Goal: Task Accomplishment & Management: Manage account settings

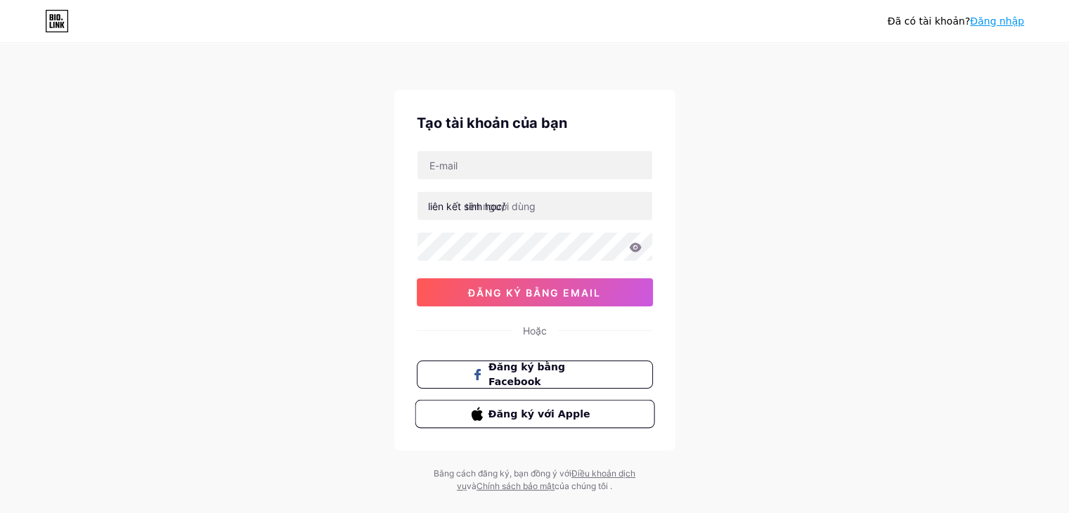
click at [507, 411] on font "Đăng ký với Apple" at bounding box center [539, 413] width 102 height 11
click at [546, 301] on button "đăng ký bằng email" at bounding box center [535, 292] width 236 height 28
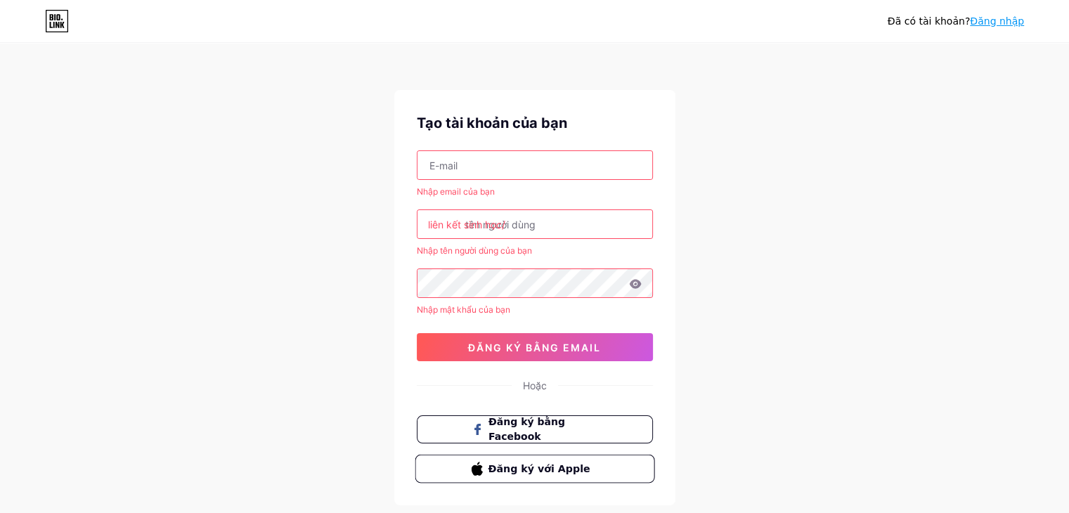
click at [508, 169] on input "text" at bounding box center [534, 165] width 235 height 28
type input "[EMAIL_ADDRESS][DOMAIN_NAME]"
click at [497, 233] on input "text" at bounding box center [534, 224] width 235 height 28
click at [564, 230] on input "text" at bounding box center [534, 224] width 235 height 28
drag, startPoint x: 551, startPoint y: 225, endPoint x: 411, endPoint y: 219, distance: 139.9
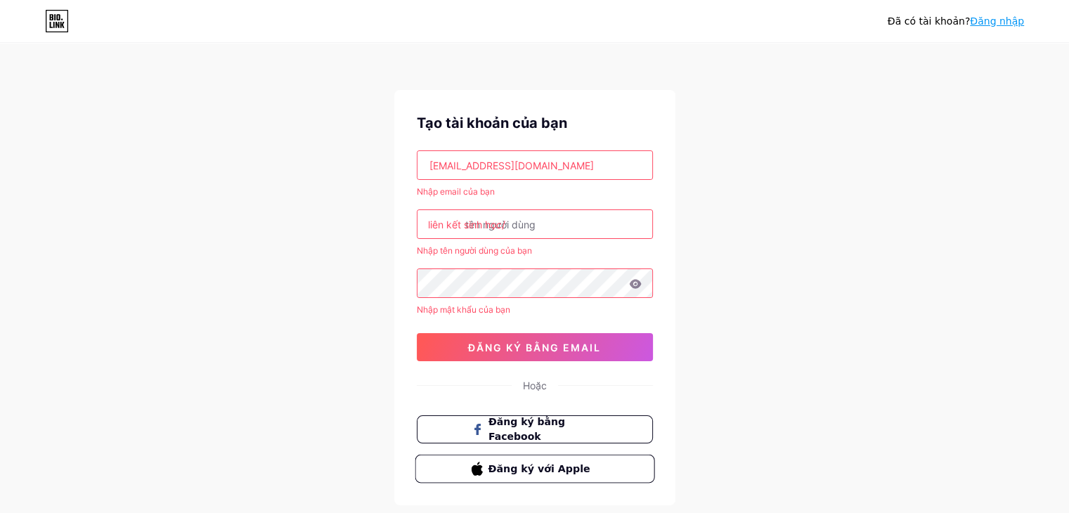
click at [411, 219] on div "Tạo tài khoản của bạn buitu0011@gmail.com Nhập email của bạn liên kết sinh học/…" at bounding box center [534, 297] width 281 height 415
drag, startPoint x: 457, startPoint y: 226, endPoint x: 475, endPoint y: 266, distance: 43.1
click at [458, 230] on div "liên kết sinh học/" at bounding box center [466, 224] width 77 height 15
drag, startPoint x: 523, startPoint y: 429, endPoint x: 500, endPoint y: 397, distance: 38.8
click at [522, 430] on font "Đăng ký bằng Facebook" at bounding box center [526, 429] width 77 height 26
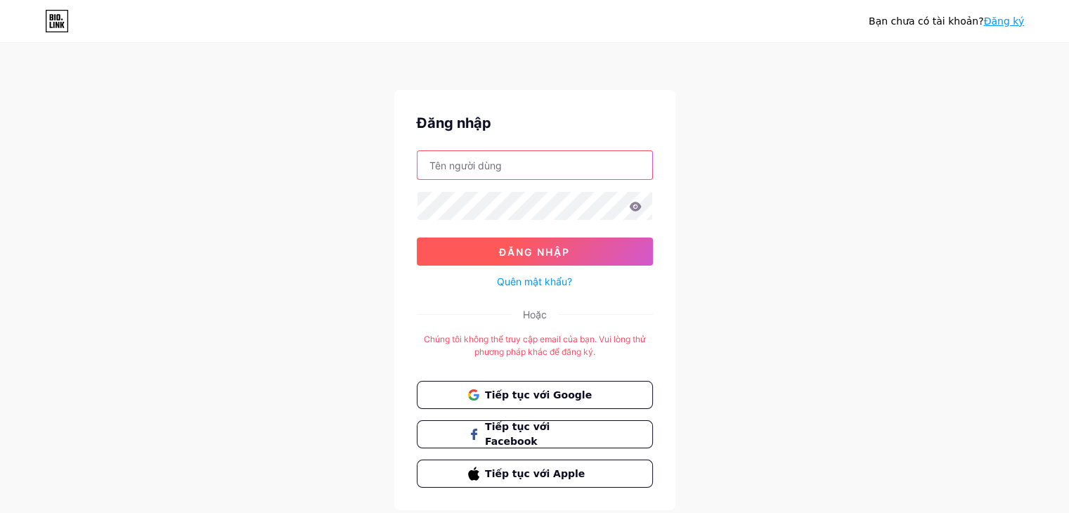
type input "[EMAIL_ADDRESS][DOMAIN_NAME]"
click at [625, 251] on button "Đăng nhập" at bounding box center [535, 252] width 236 height 28
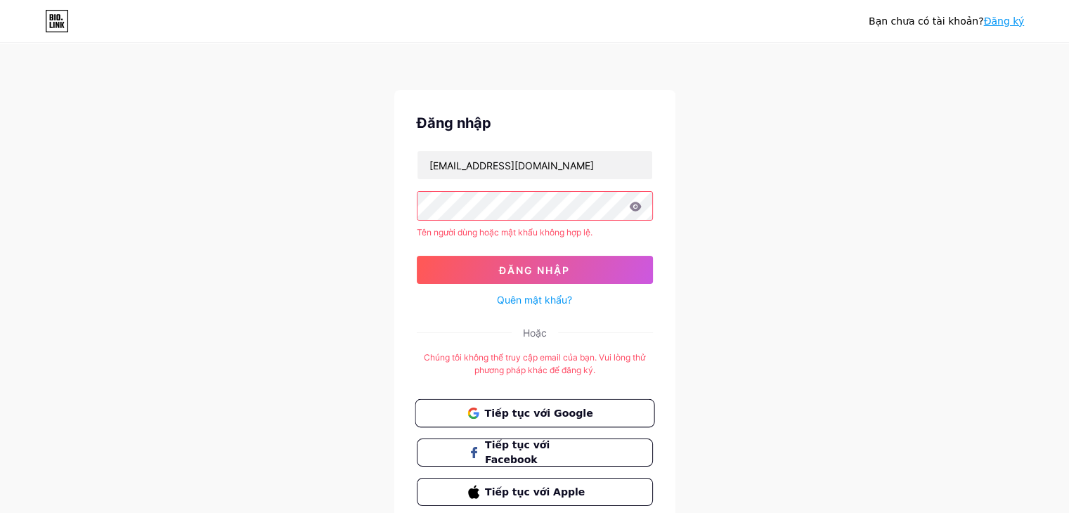
click at [566, 414] on font "Tiếp tục với Google" at bounding box center [538, 412] width 108 height 11
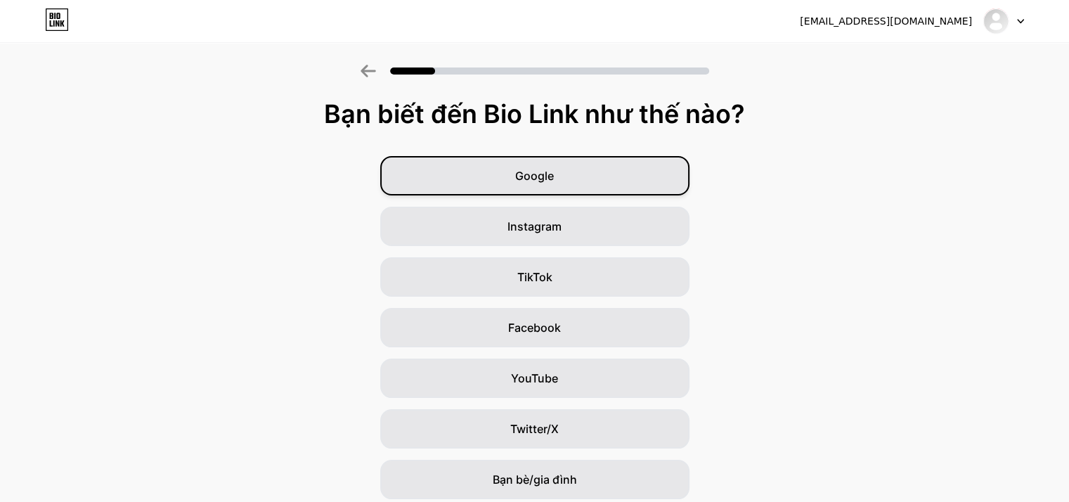
click at [533, 182] on font "Google" at bounding box center [534, 176] width 39 height 14
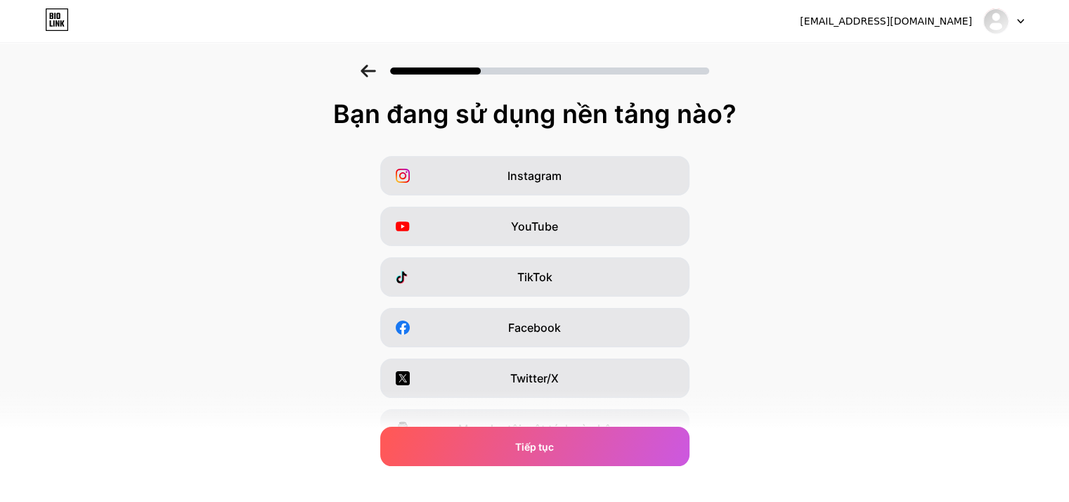
click at [533, 182] on font "Instagram" at bounding box center [534, 176] width 54 height 14
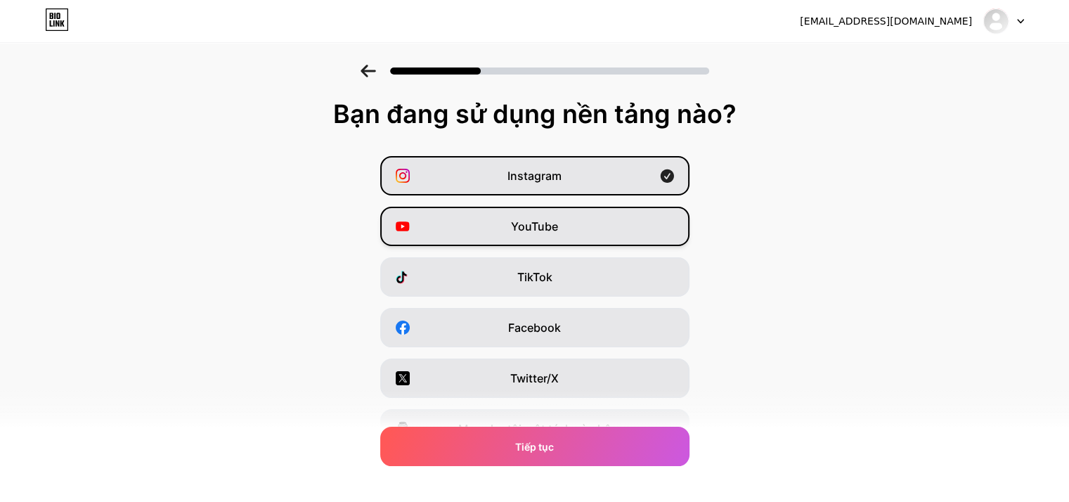
click at [531, 213] on div "YouTube" at bounding box center [534, 226] width 309 height 39
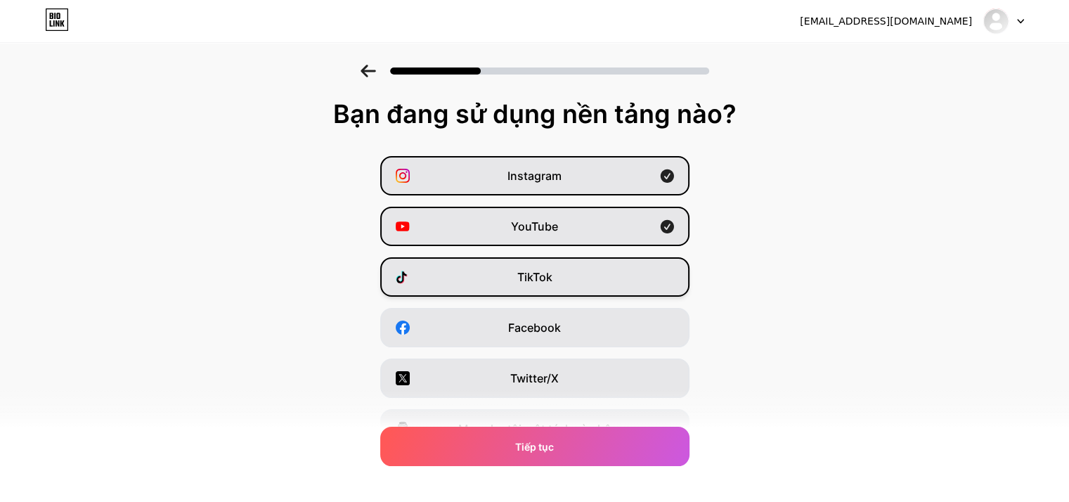
click at [542, 266] on div "TikTok" at bounding box center [534, 276] width 309 height 39
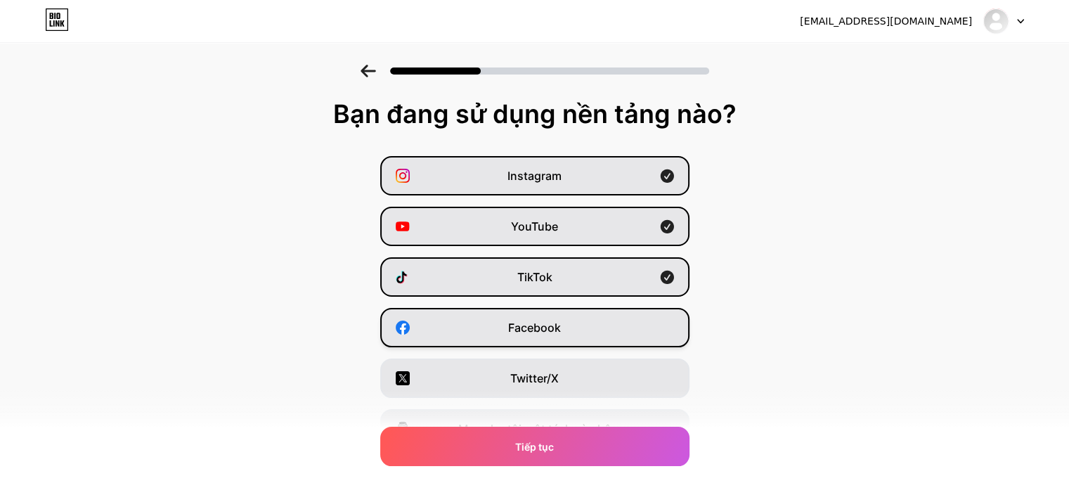
click at [544, 324] on font "Facebook" at bounding box center [534, 327] width 53 height 14
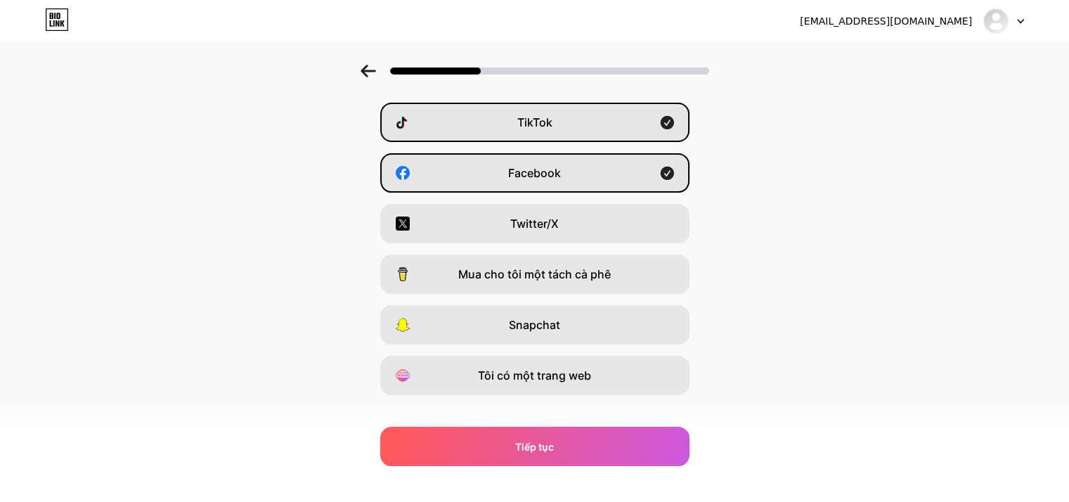
scroll to position [174, 0]
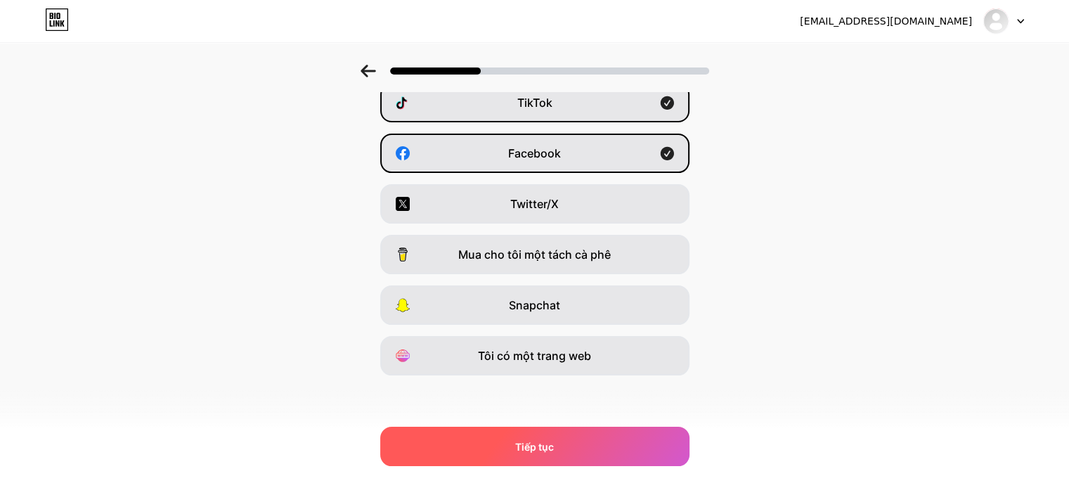
click at [539, 441] on font "Tiếp tục" at bounding box center [534, 447] width 39 height 12
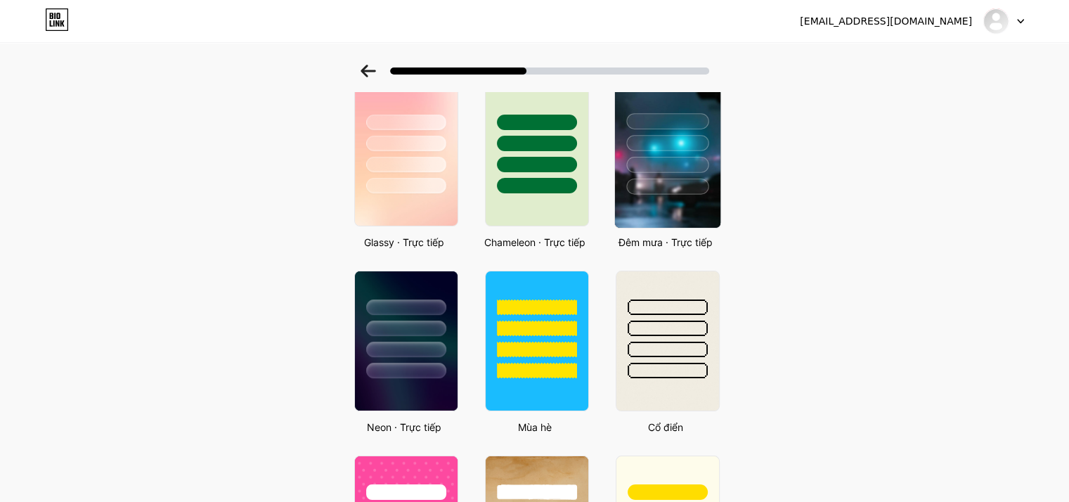
scroll to position [492, 0]
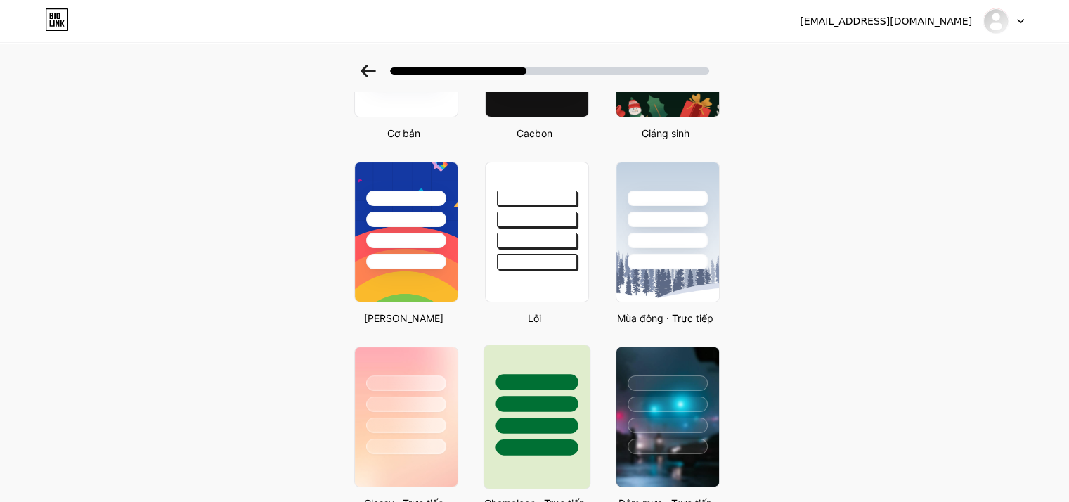
drag, startPoint x: 542, startPoint y: 380, endPoint x: 528, endPoint y: 396, distance: 20.9
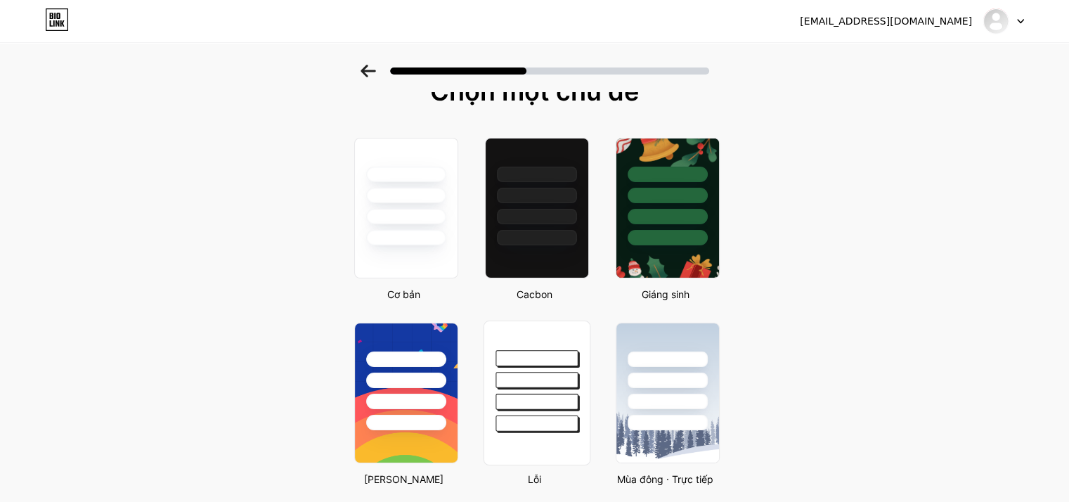
scroll to position [0, 0]
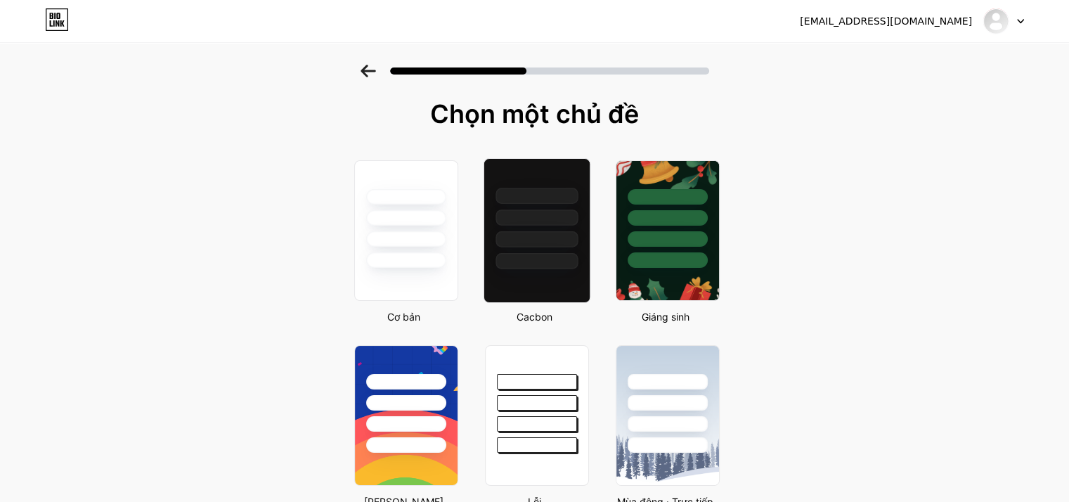
click at [540, 265] on div at bounding box center [536, 261] width 82 height 16
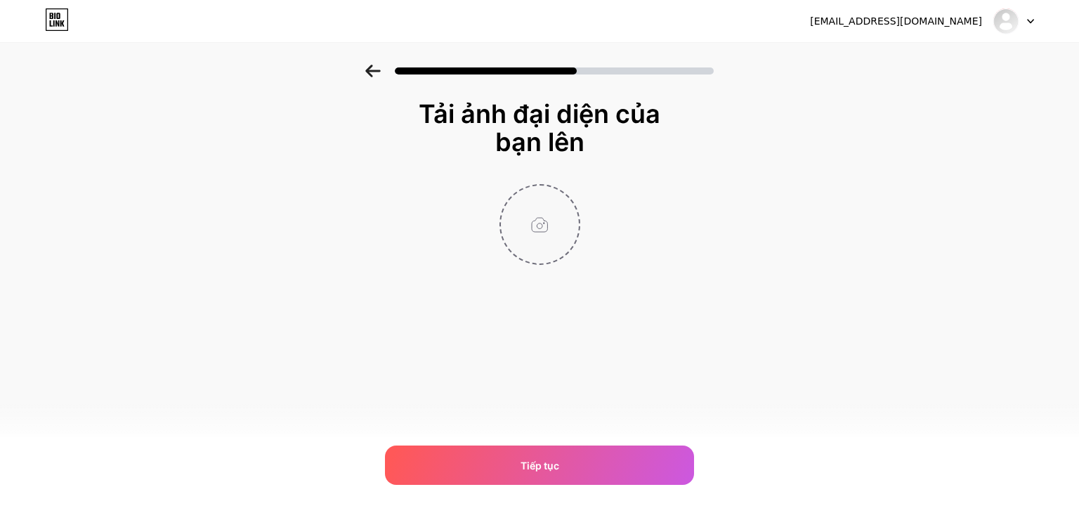
click at [545, 240] on input "file" at bounding box center [540, 225] width 78 height 78
type input "C:\fakepath\1.png"
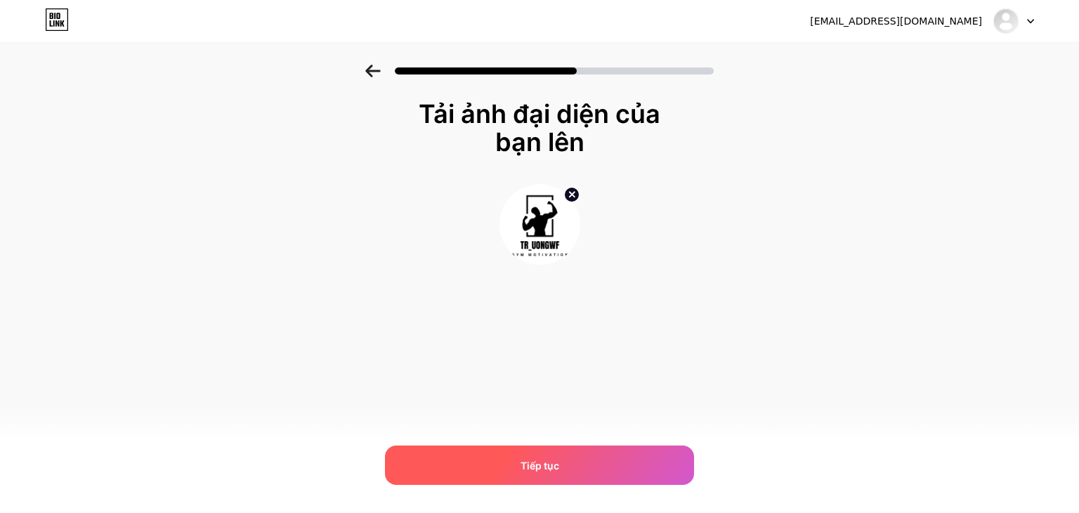
click at [552, 460] on font "Tiếp tục" at bounding box center [540, 466] width 39 height 12
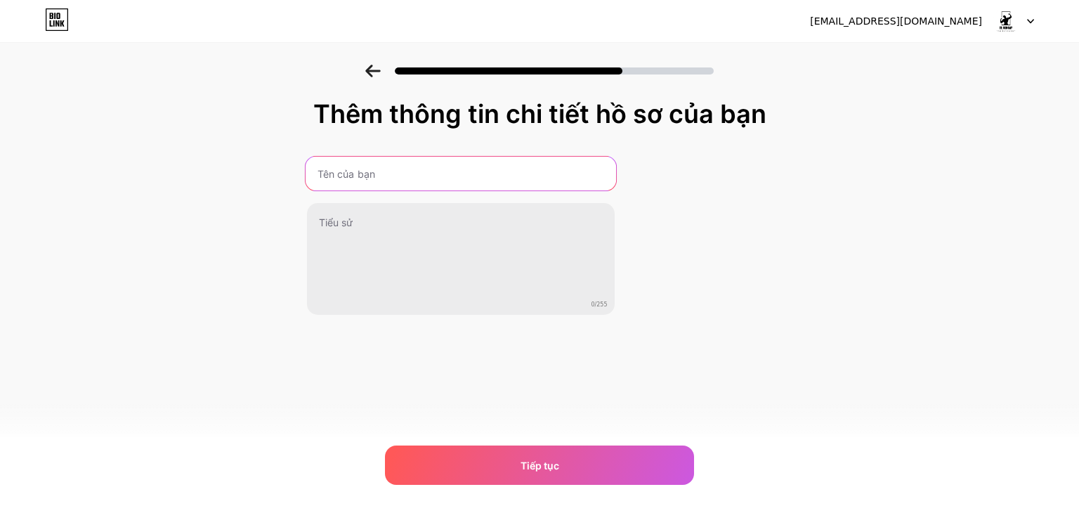
click at [422, 161] on input "text" at bounding box center [460, 174] width 311 height 34
type input "Tr_uongwf"
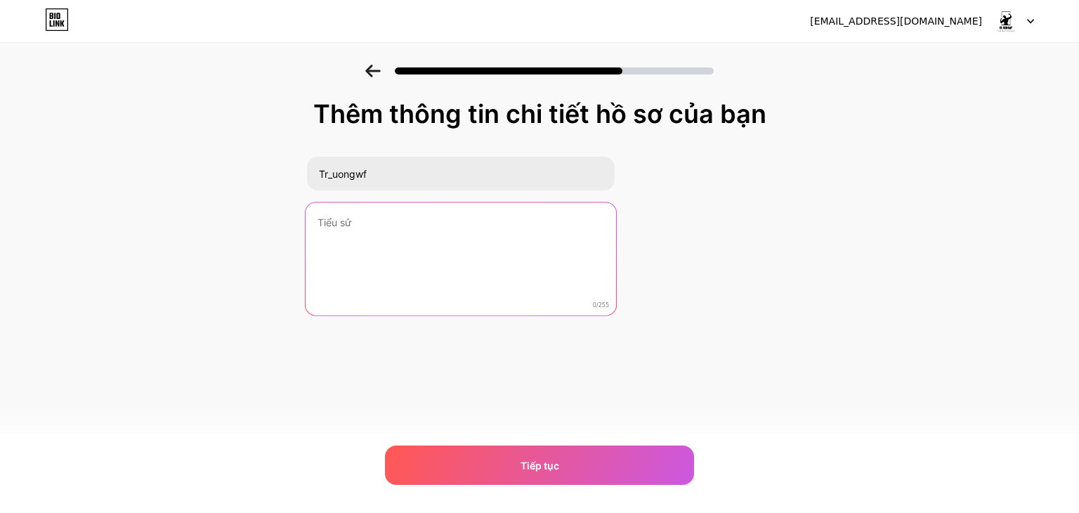
click at [411, 223] on textarea at bounding box center [460, 259] width 311 height 115
type textarea "N"
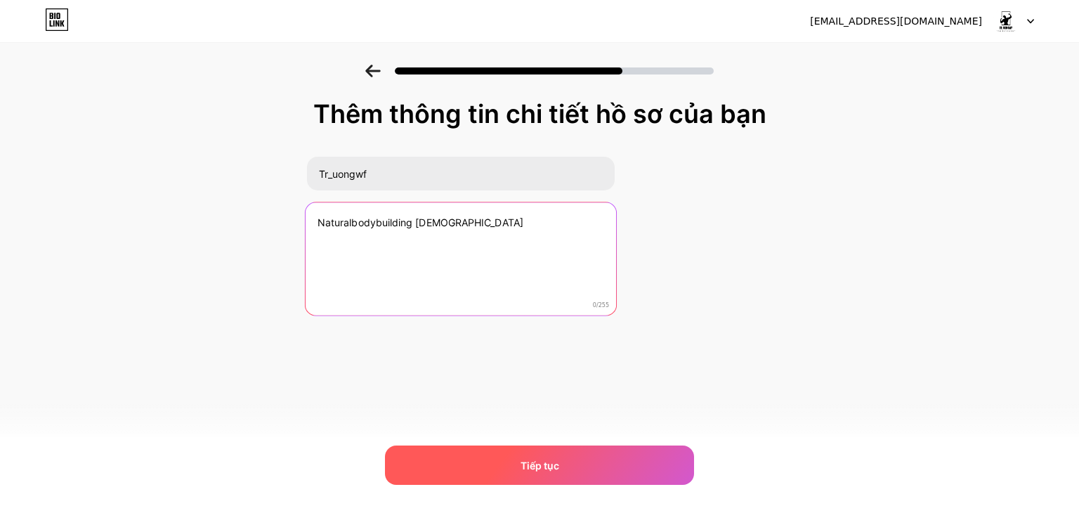
type textarea "Naturalbodybuilding 19yo"
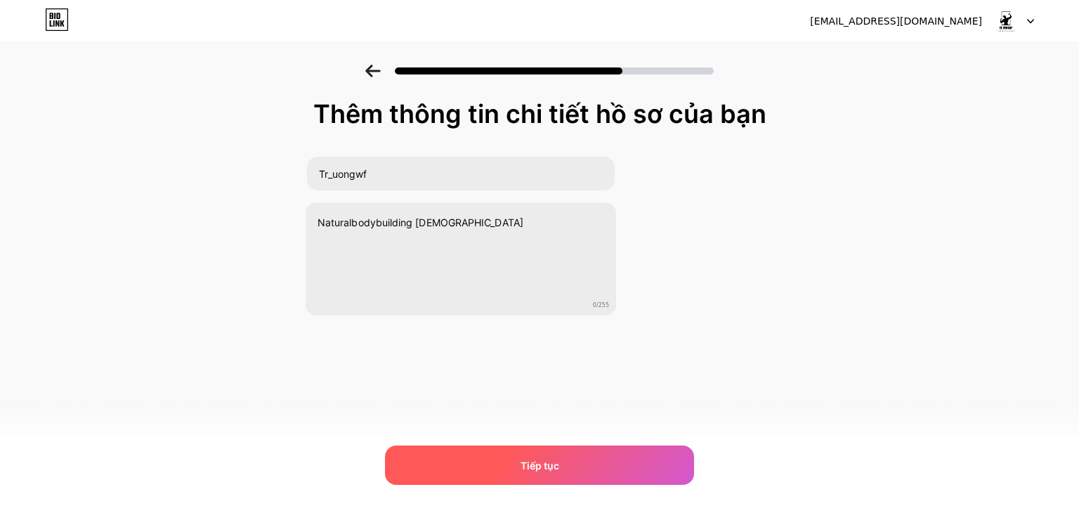
click at [482, 455] on div "Tiếp tục" at bounding box center [539, 464] width 309 height 39
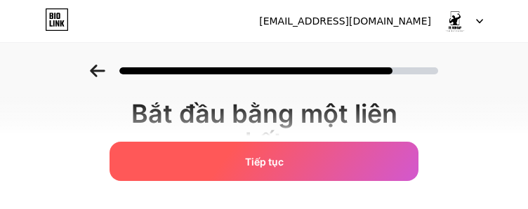
click at [345, 157] on div "Tiếp tục" at bounding box center [264, 161] width 309 height 39
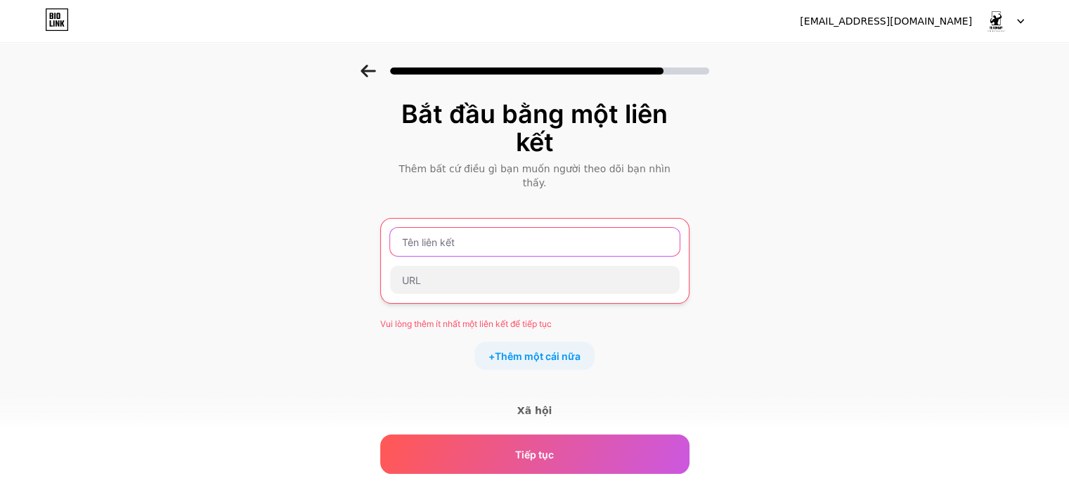
click at [486, 231] on input "text" at bounding box center [535, 242] width 290 height 28
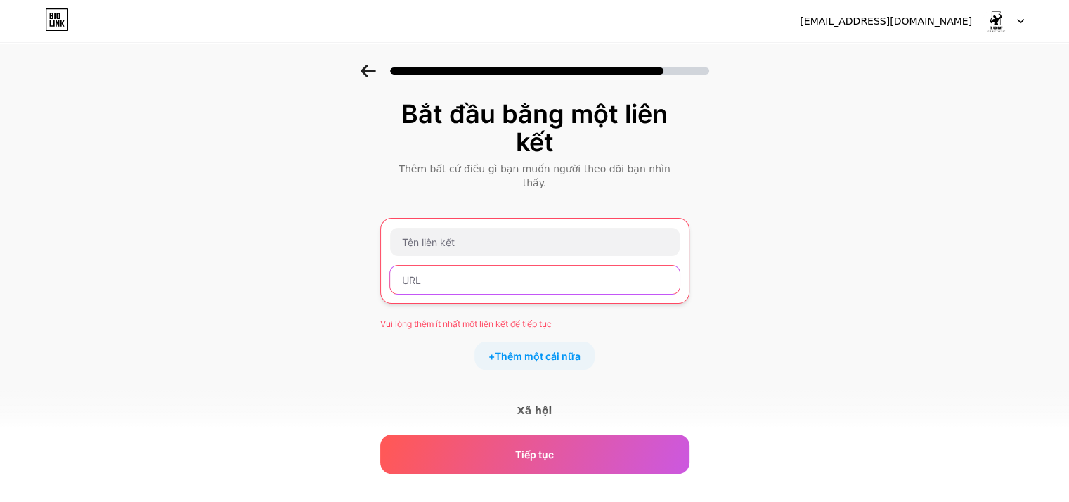
click at [472, 266] on input "text" at bounding box center [535, 280] width 290 height 28
paste input "https://www.instagram.com/tr_uongwf.motivation/"
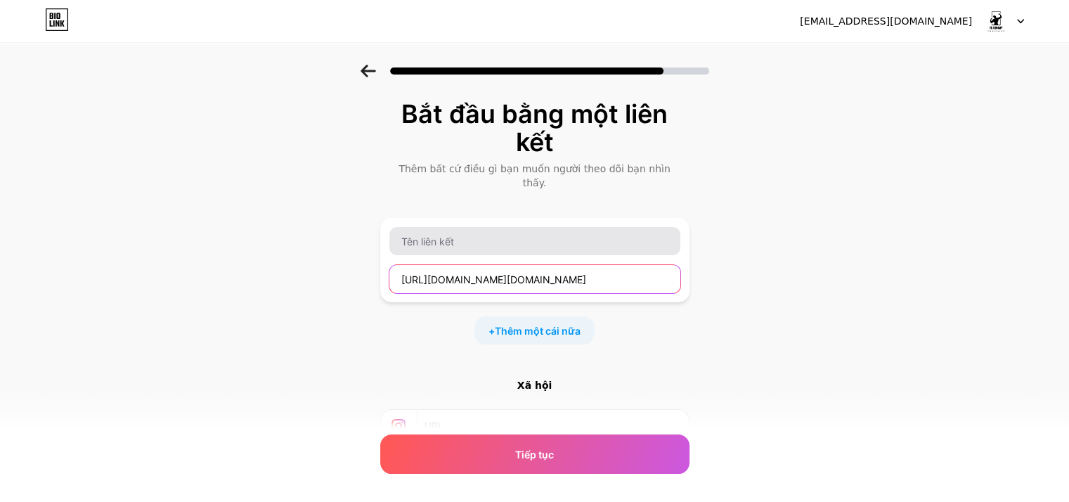
type input "https://www.instagram.com/tr_uongwf.motivation/"
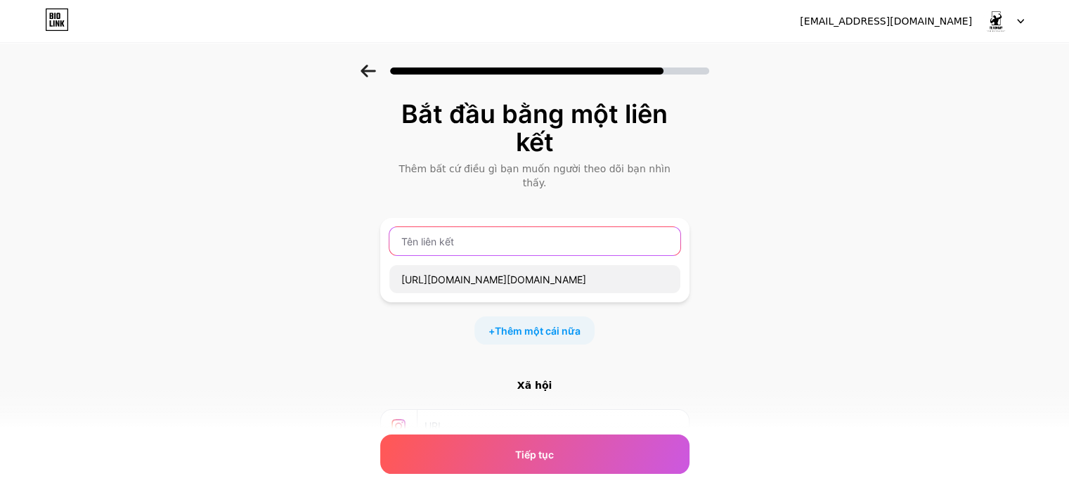
click at [480, 227] on input "text" at bounding box center [534, 241] width 291 height 28
type input "Tr_uongwf.motivation"
click at [521, 325] on font "Thêm một cái nữa" at bounding box center [538, 331] width 86 height 12
click at [518, 227] on input "Tr_uongwf.motivation" at bounding box center [534, 241] width 291 height 28
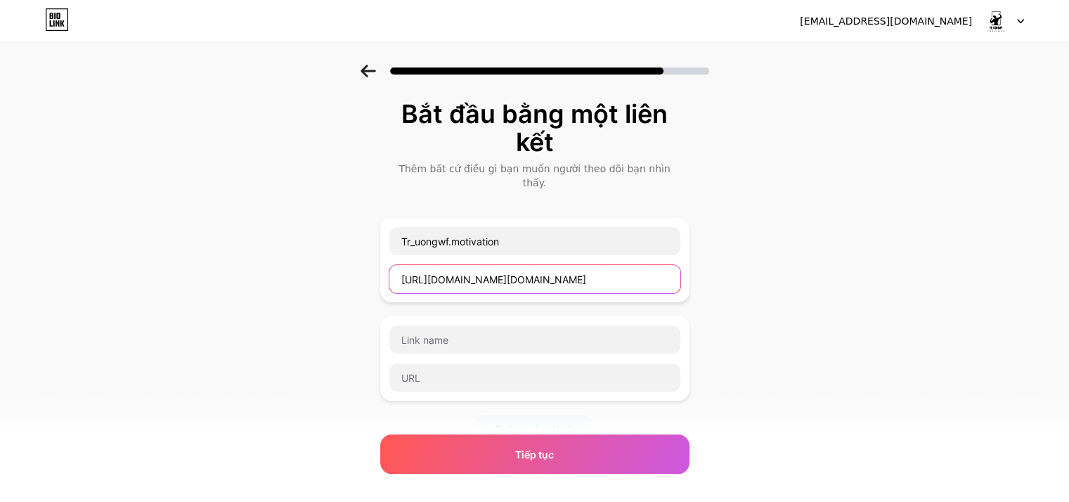
drag, startPoint x: 663, startPoint y: 273, endPoint x: 363, endPoint y: 272, distance: 300.0
click at [363, 272] on div "Bắt đầu bằng một liên kết Thêm bất cứ điều gì bạn muốn người theo dõi bạn nhìn …" at bounding box center [534, 382] width 1069 height 635
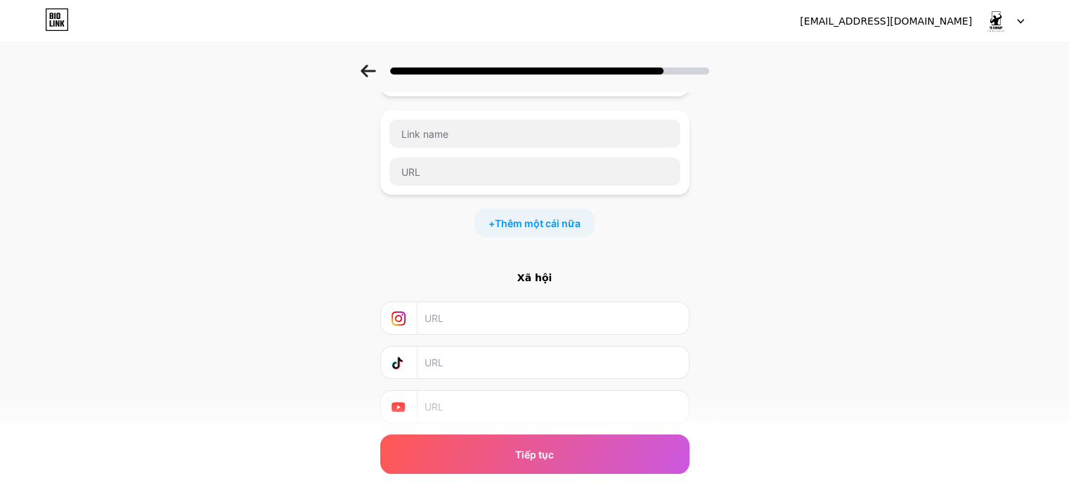
scroll to position [211, 0]
click at [482, 297] on input "text" at bounding box center [551, 313] width 255 height 32
paste input "https://www.instagram.com/tr_uongwf.motivation/"
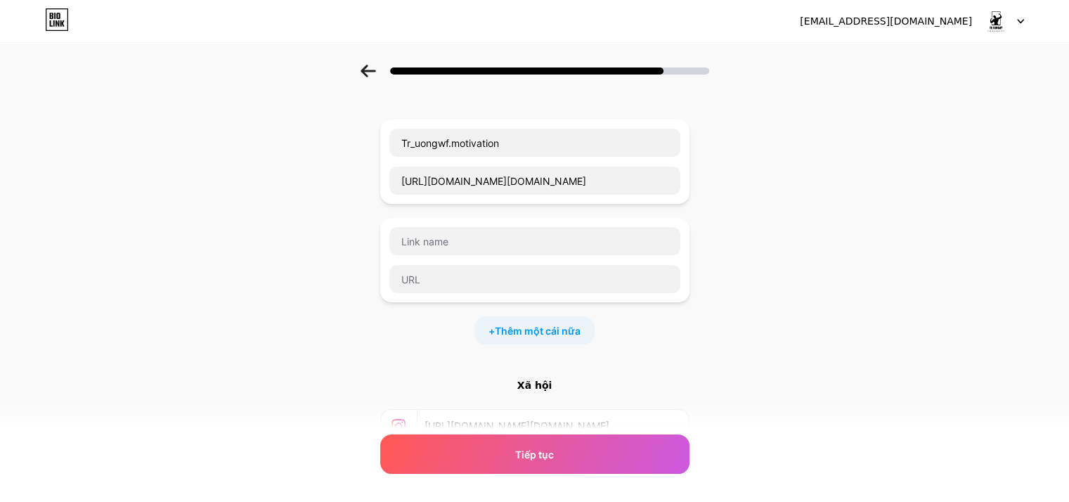
scroll to position [70, 0]
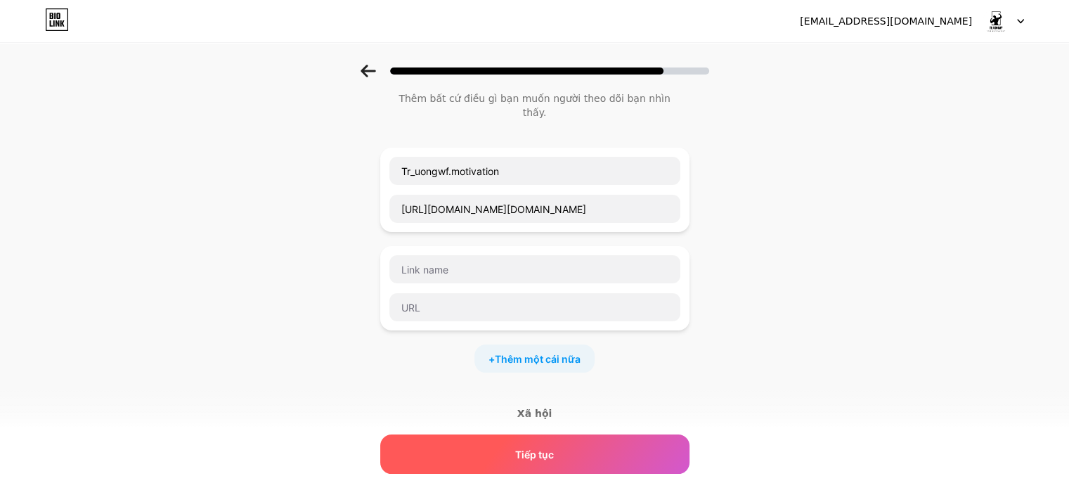
type input "https://www.instagram.com/tr_uongwf.motivation/"
click at [516, 456] on div "Tiếp tục" at bounding box center [534, 453] width 309 height 39
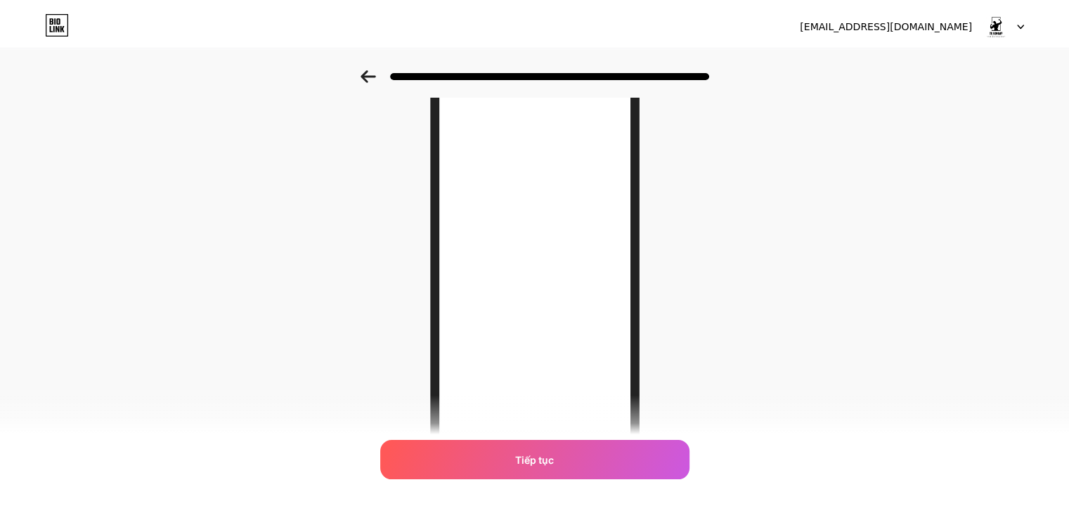
scroll to position [0, 0]
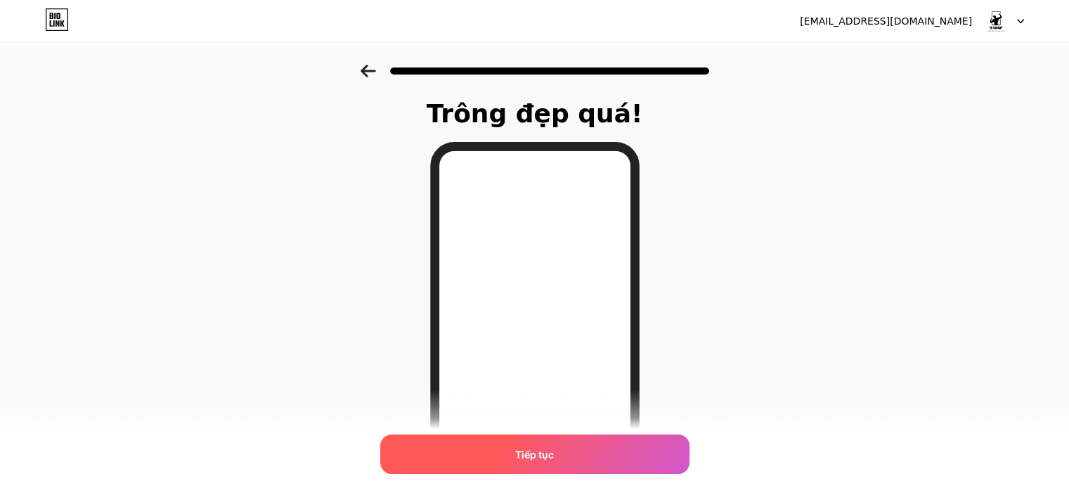
click at [554, 448] on font "Tiếp tục" at bounding box center [534, 454] width 39 height 12
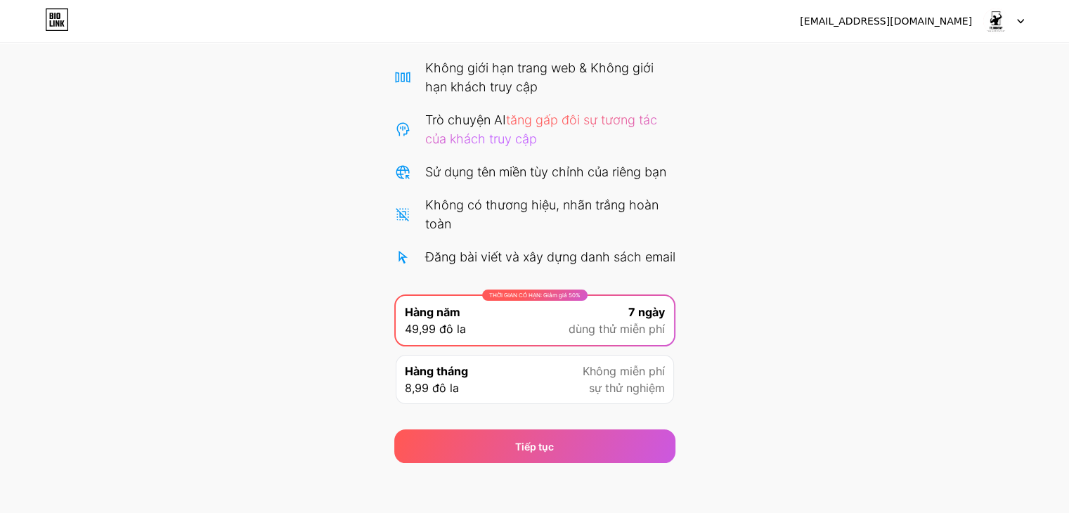
scroll to position [128, 0]
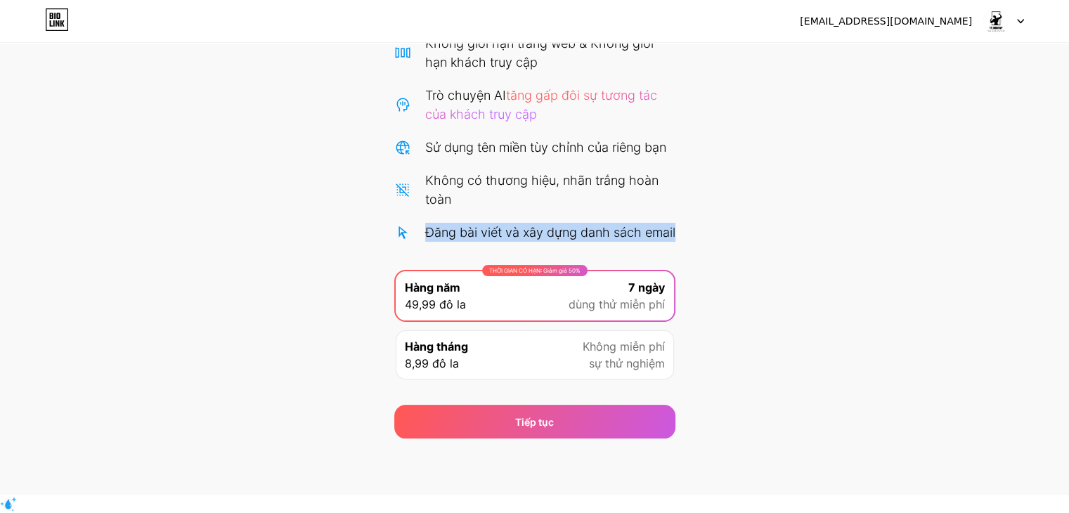
drag, startPoint x: 424, startPoint y: 231, endPoint x: 483, endPoint y: 269, distance: 69.6
click at [508, 269] on div "Không giới hạn trang web & Không giới hạn khách truy cập Trò chuyện AI tăng gấp…" at bounding box center [534, 211] width 281 height 354
click at [273, 264] on div "Bắt đầu dùng thử miễn phí 7 ngày của bạn Có thể hủy bất cứ lúc nào. Chúng tôi s…" at bounding box center [534, 188] width 1069 height 502
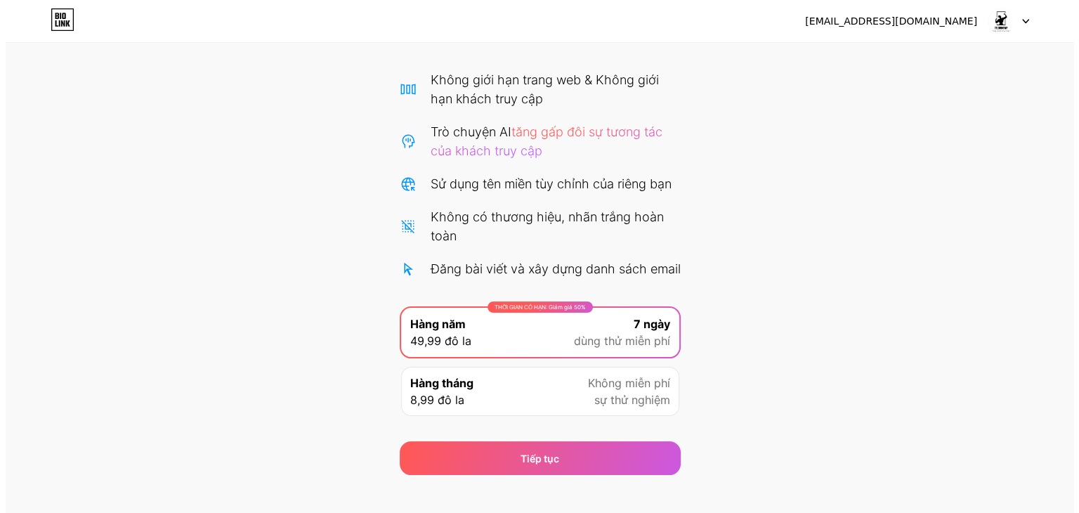
scroll to position [0, 0]
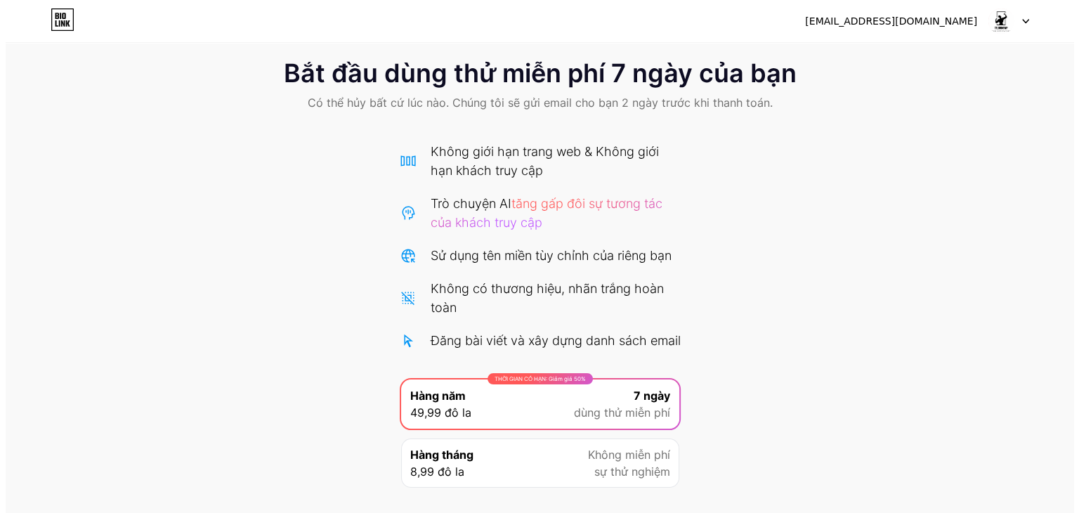
scroll to position [128, 0]
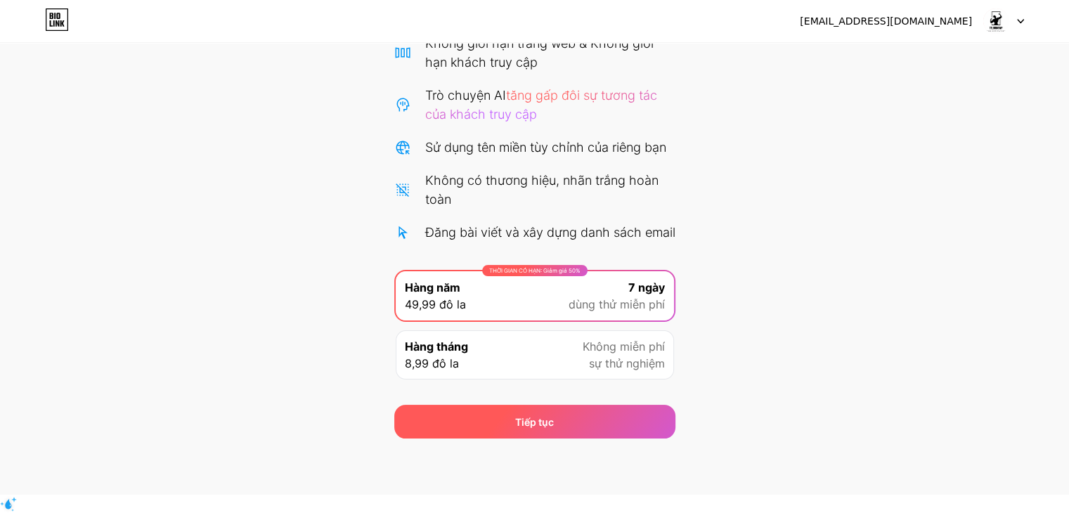
click at [531, 428] on font "Tiếp tục" at bounding box center [534, 422] width 39 height 12
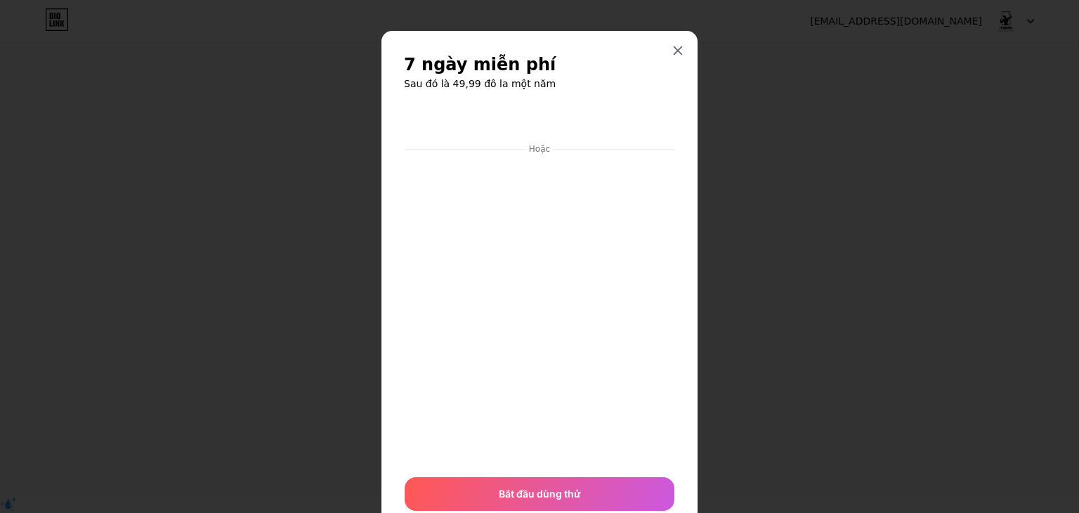
click at [667, 93] on div "7 ngày miễn phí Sau đó là 49,99 đô la một năm Hoặc Bắt đầu dùng thử" at bounding box center [539, 282] width 271 height 458
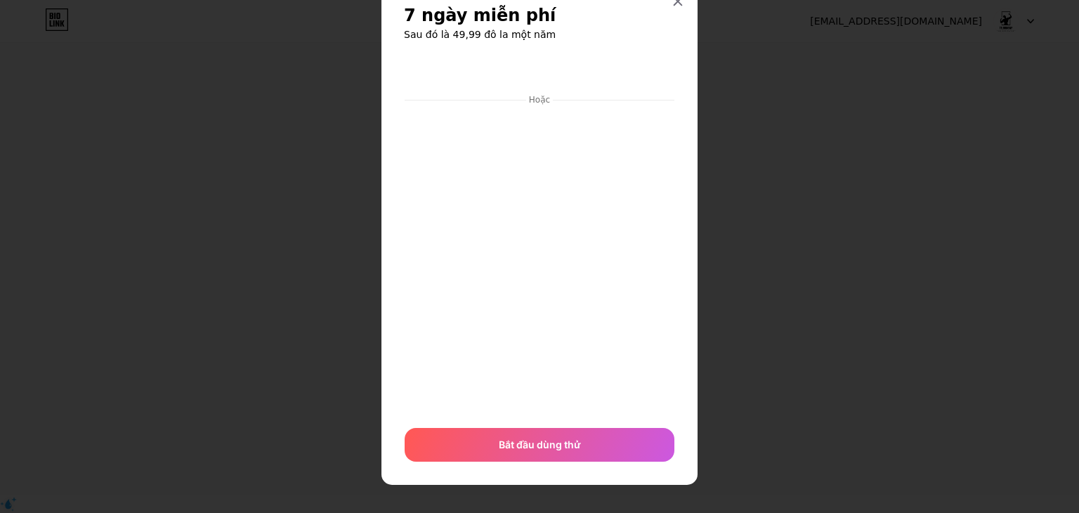
scroll to position [52, 0]
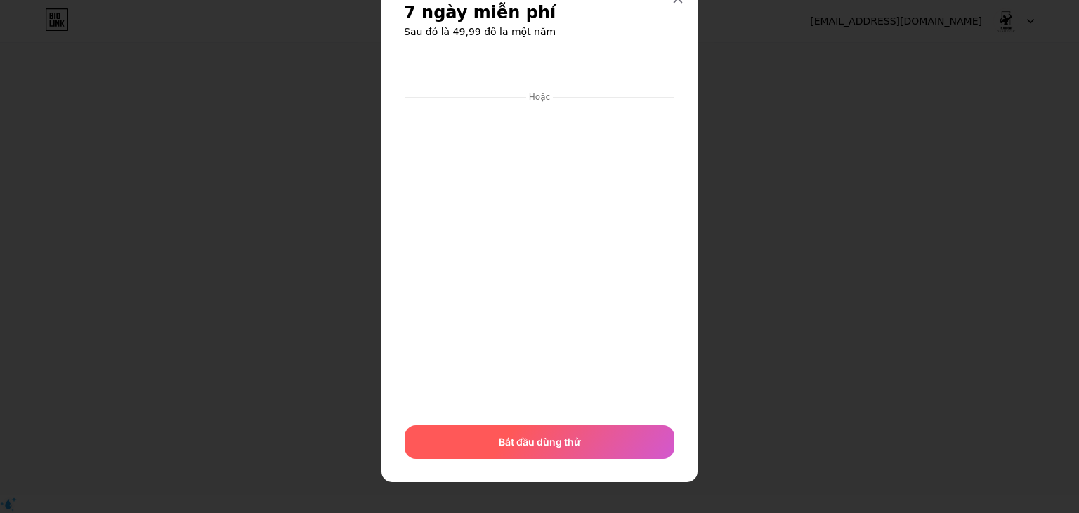
click at [519, 436] on font "Bắt đầu dùng thử" at bounding box center [540, 442] width 82 height 12
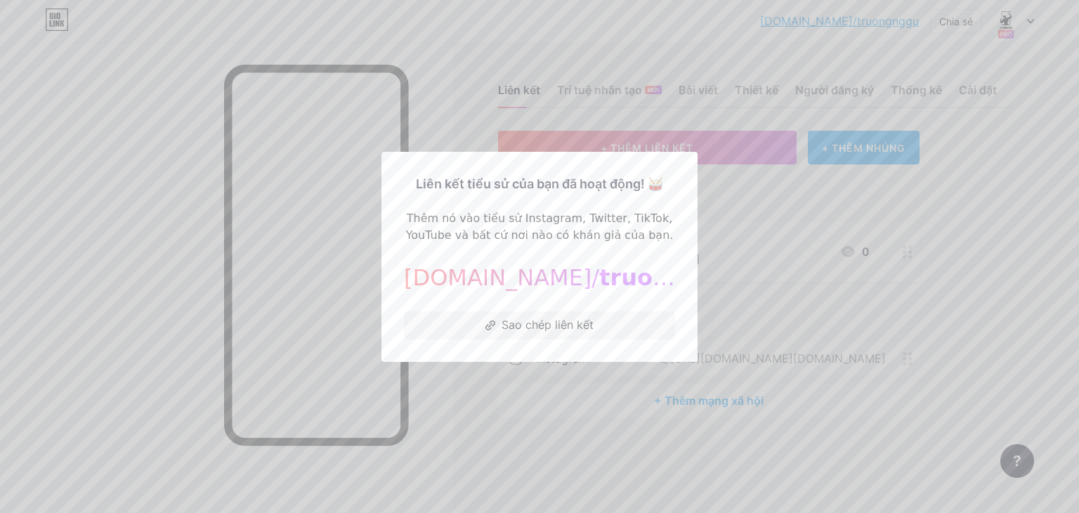
click at [717, 152] on div at bounding box center [539, 256] width 1079 height 513
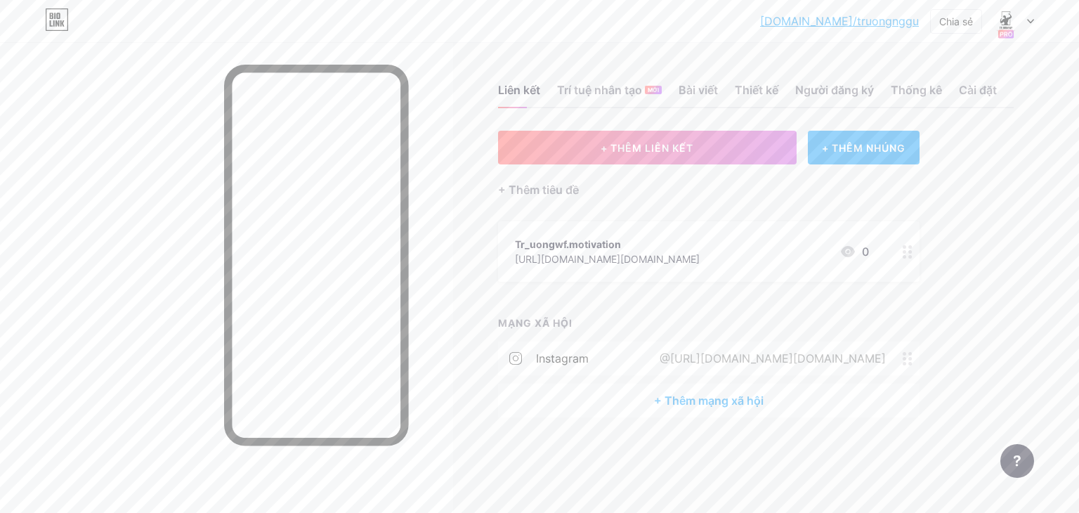
click at [885, 25] on font "bio.link/truongnggu" at bounding box center [839, 21] width 159 height 14
click at [677, 405] on font "+ Thêm mạng xã hội" at bounding box center [709, 400] width 110 height 14
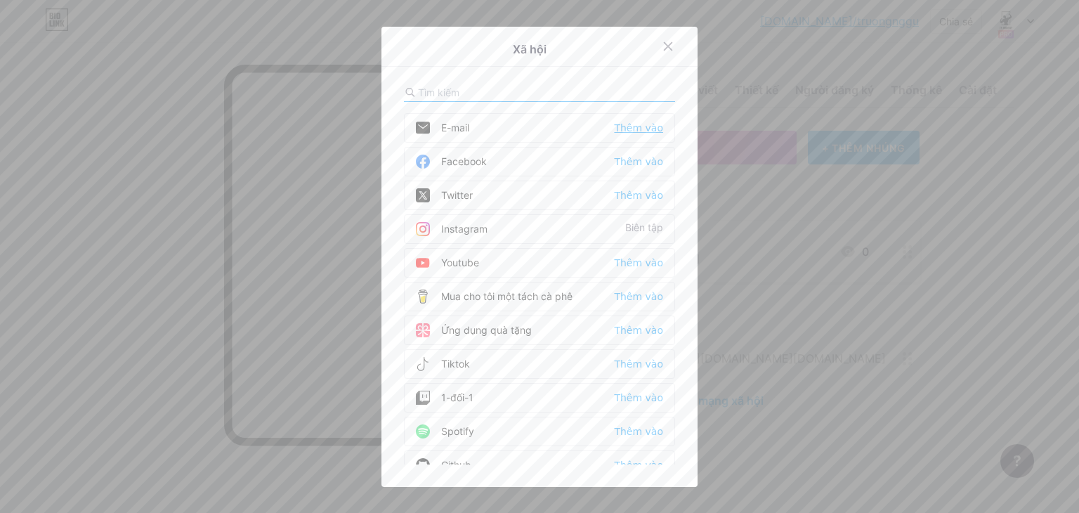
click at [635, 130] on font "Thêm vào" at bounding box center [638, 127] width 49 height 11
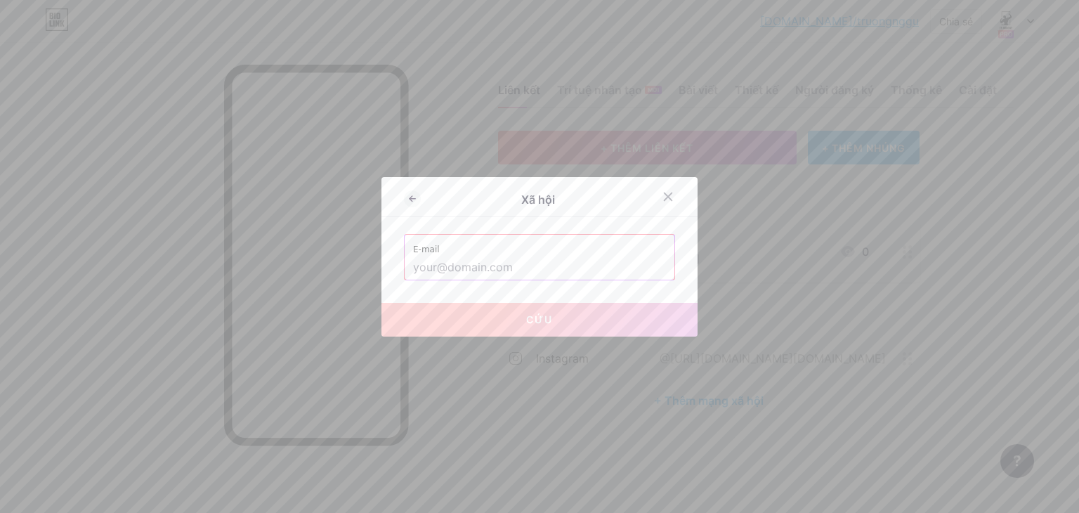
click at [600, 262] on input "text" at bounding box center [539, 268] width 253 height 24
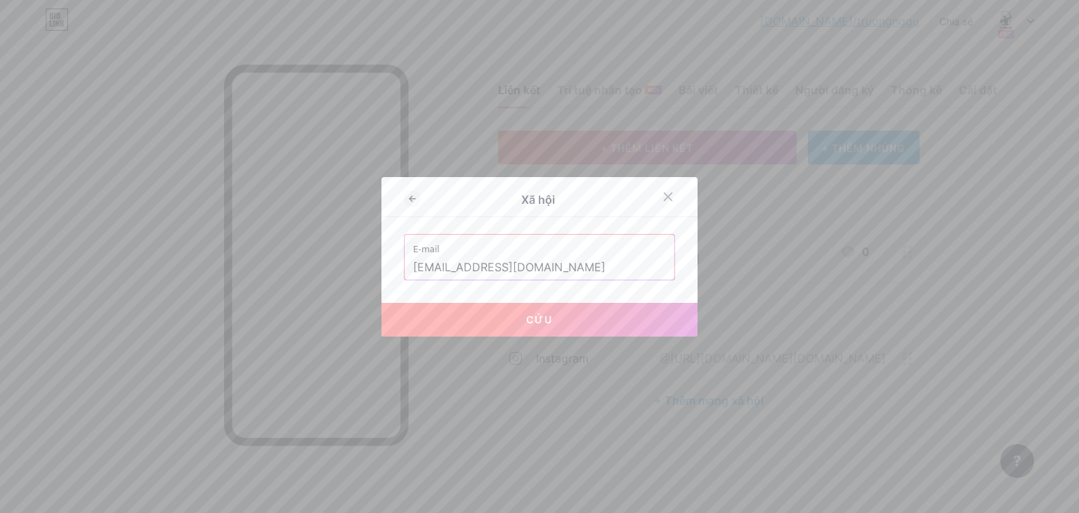
click at [507, 331] on button "Cứu" at bounding box center [540, 320] width 316 height 34
type input "mailto:buitu0011@gmail.com"
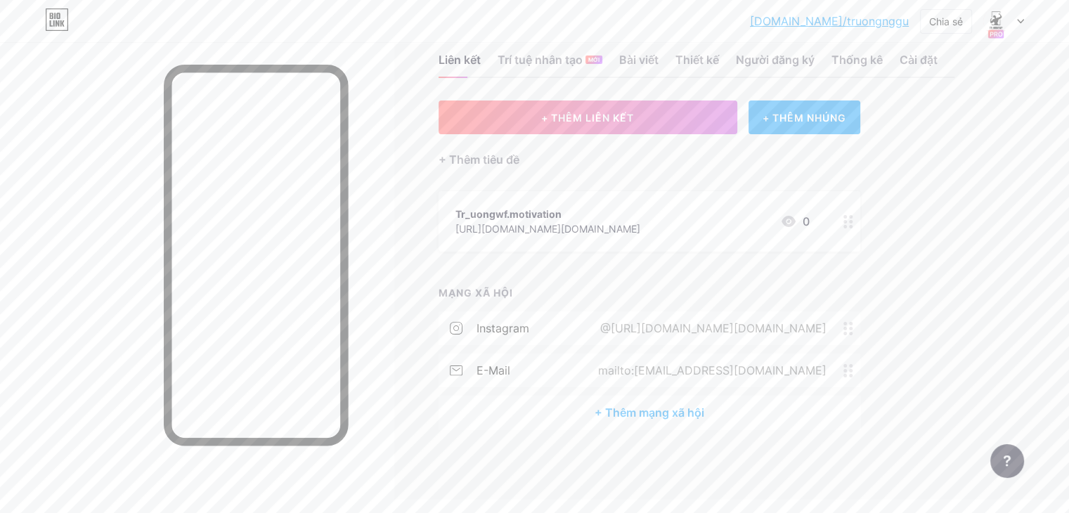
scroll to position [33, 0]
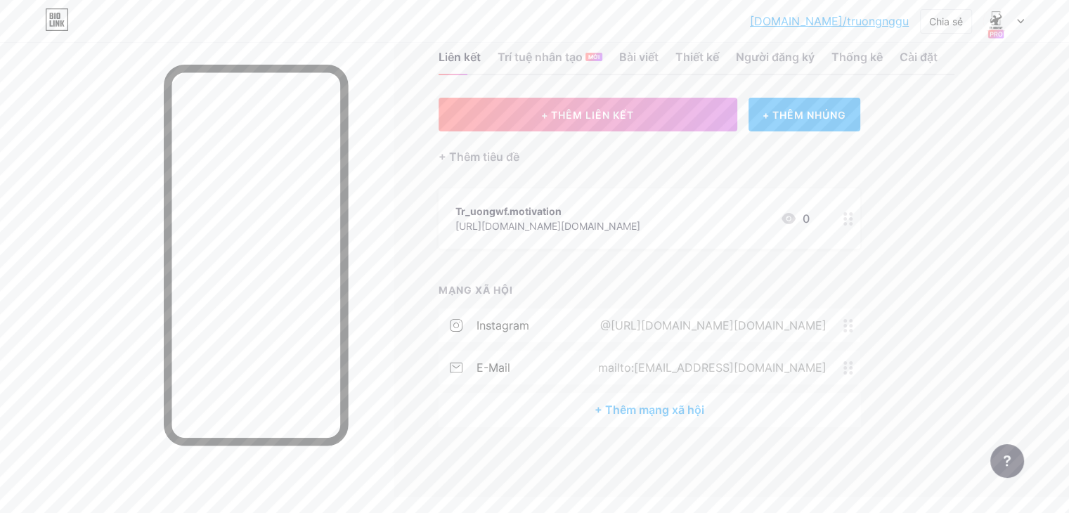
click at [693, 417] on font "+ Thêm mạng xã hội" at bounding box center [649, 410] width 110 height 14
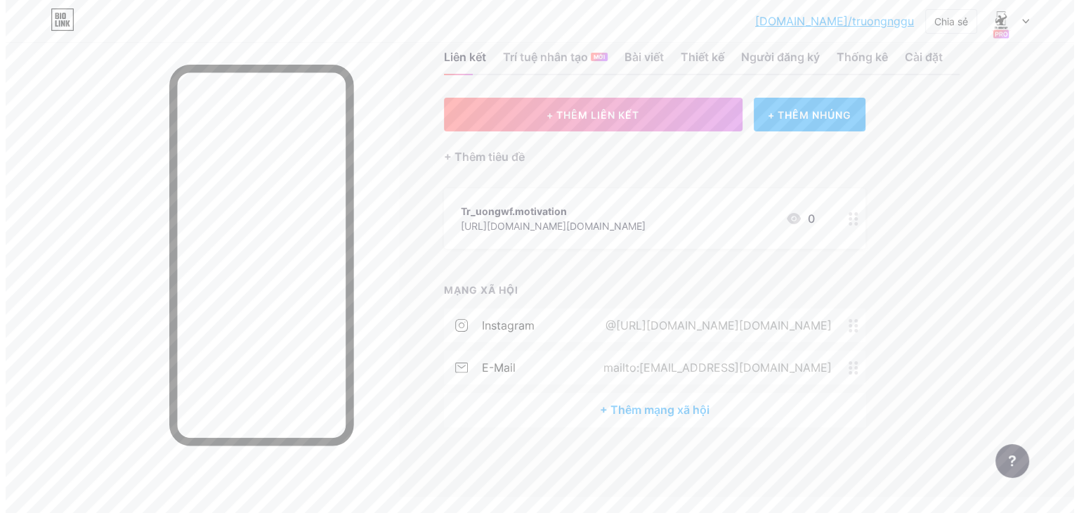
scroll to position [16, 0]
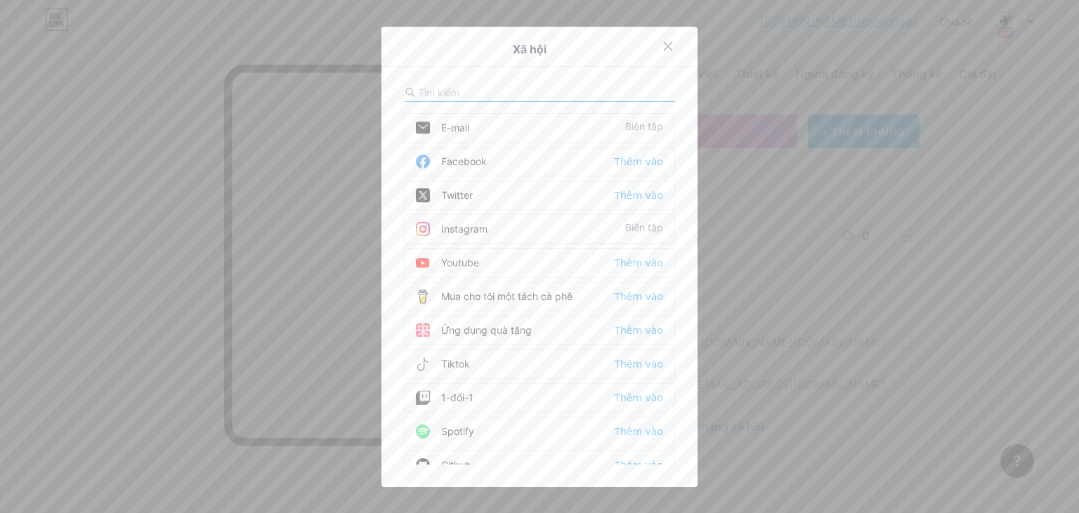
click at [486, 259] on div "Youtube Thêm vào" at bounding box center [539, 263] width 271 height 30
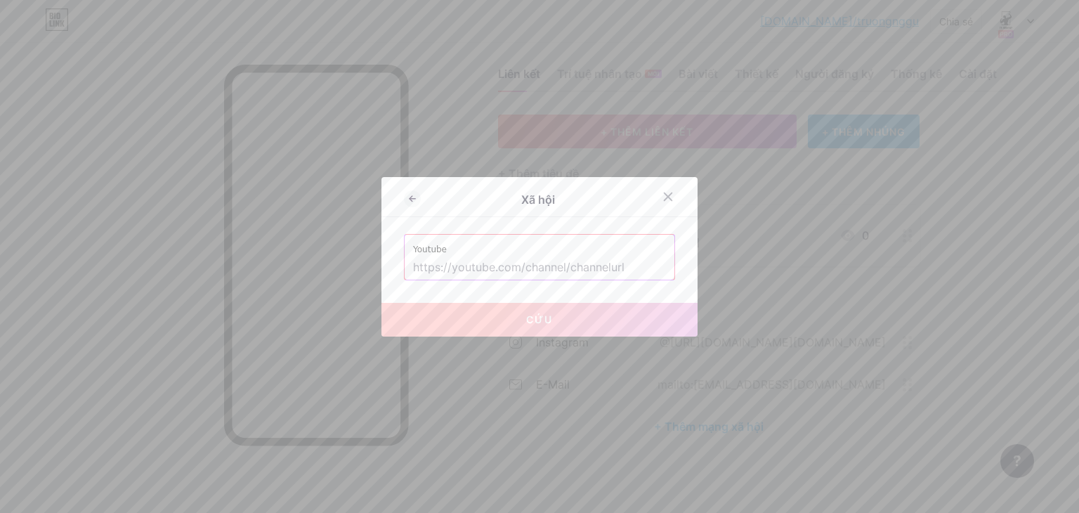
drag, startPoint x: 455, startPoint y: 18, endPoint x: 675, endPoint y: 34, distance: 221.2
click at [674, 32] on div at bounding box center [539, 256] width 1079 height 513
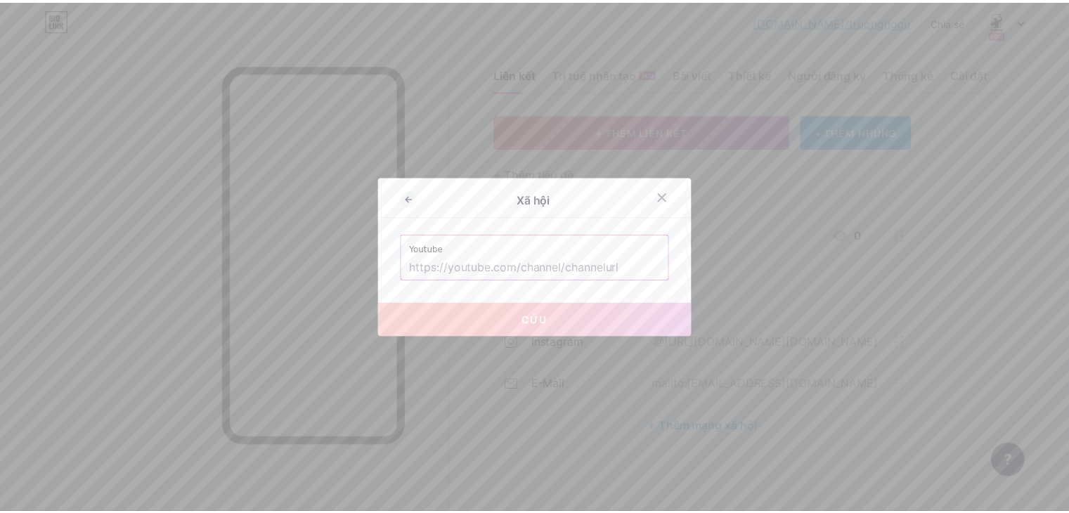
scroll to position [33, 0]
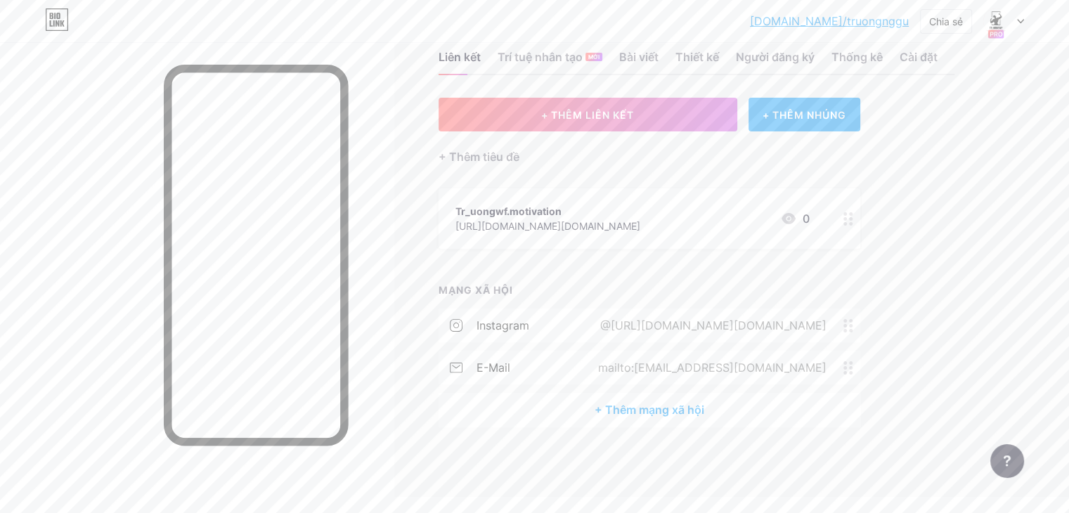
click at [668, 417] on font "+ Thêm mạng xã hội" at bounding box center [649, 410] width 110 height 14
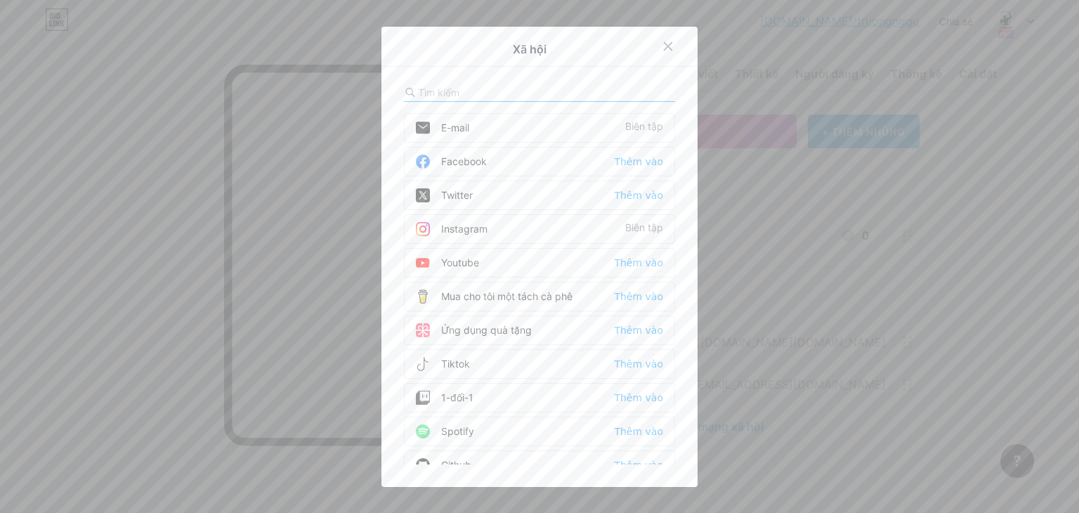
click at [445, 262] on font "Youtube" at bounding box center [460, 262] width 38 height 12
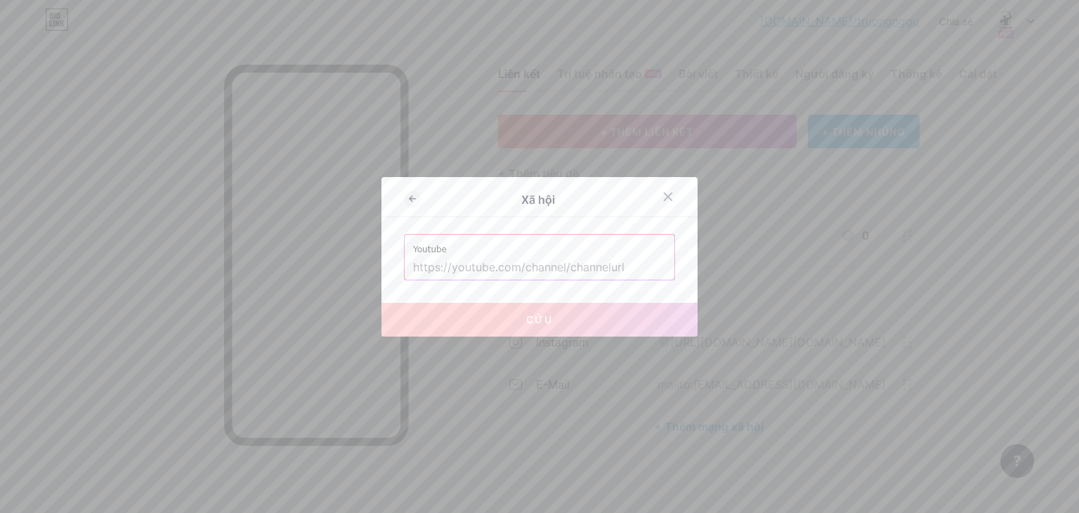
click at [479, 273] on input "text" at bounding box center [539, 268] width 253 height 24
paste input "https://www.youtube.com/@Nguyentruong-267"
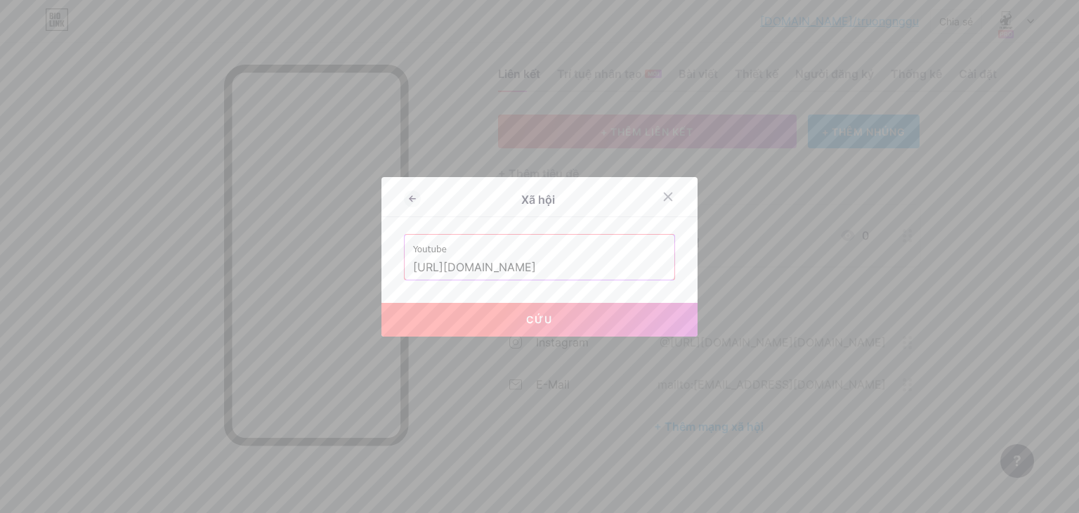
type input "https://www.youtube.com/@Nguyentruong-267"
click at [509, 317] on button "Cứu" at bounding box center [540, 320] width 316 height 34
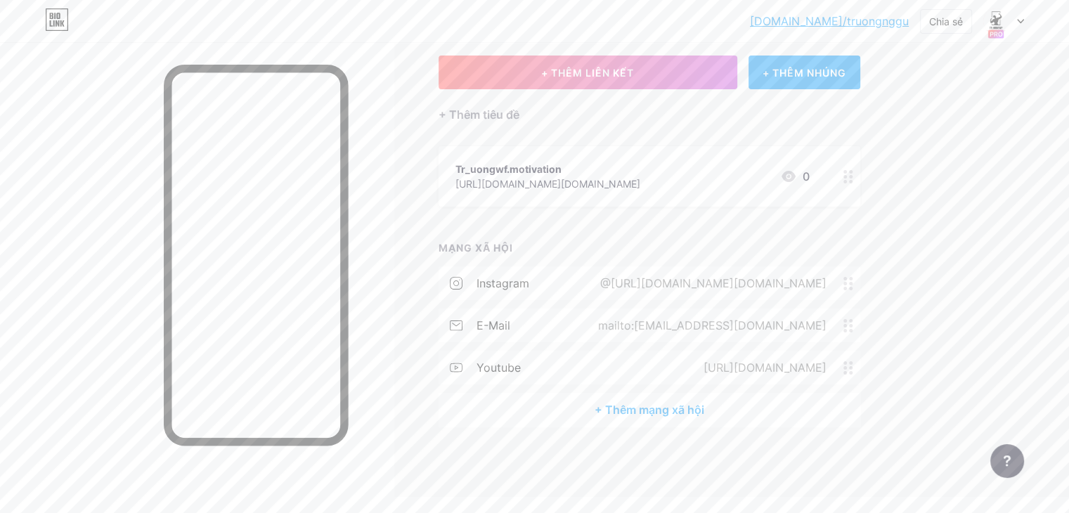
click at [637, 419] on div "+ Thêm mạng xã hội" at bounding box center [649, 410] width 422 height 34
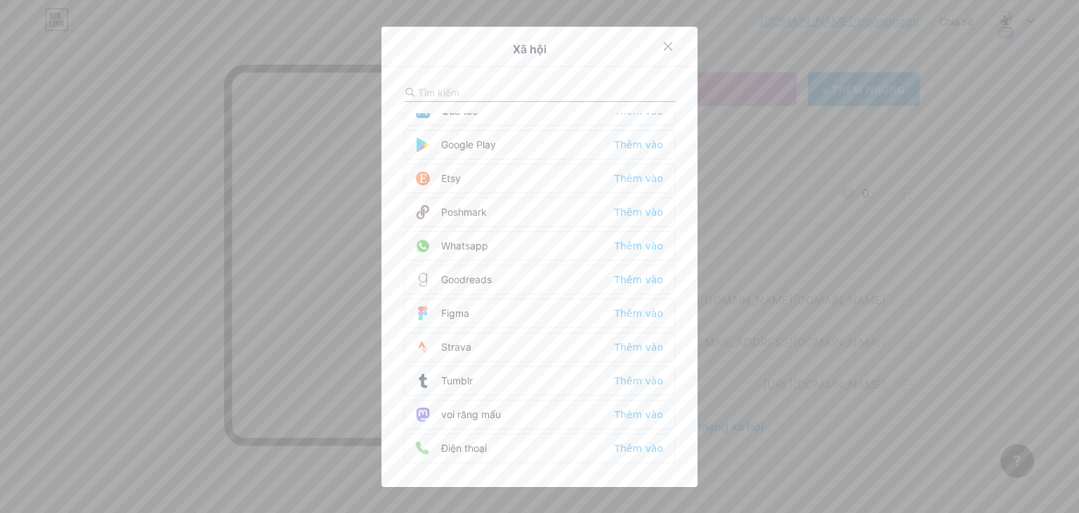
scroll to position [1124, 0]
click at [632, 212] on font "Thêm vào" at bounding box center [638, 217] width 49 height 11
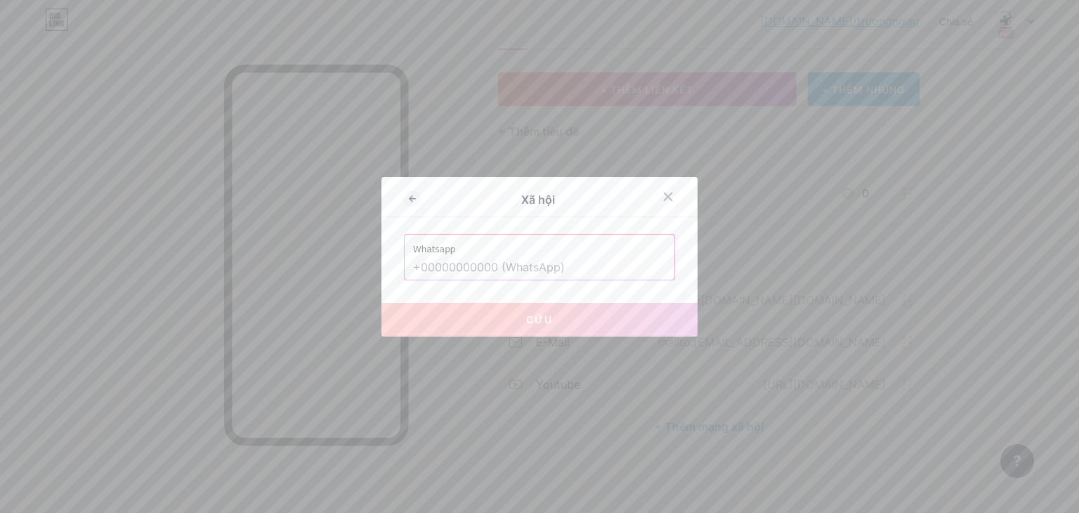
click at [604, 273] on input "text" at bounding box center [539, 268] width 253 height 24
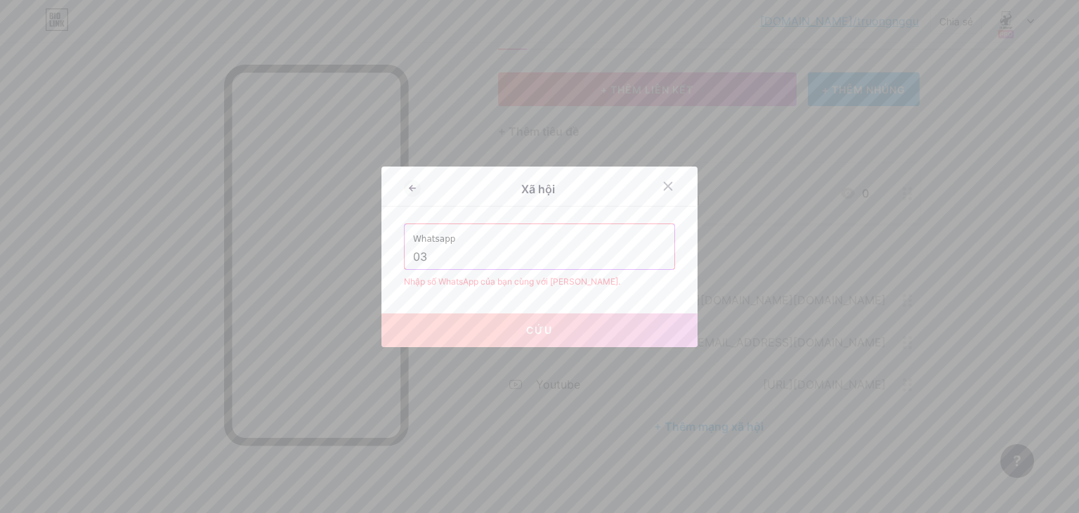
type input "0"
click at [434, 256] on input "+84346186844" at bounding box center [539, 257] width 253 height 24
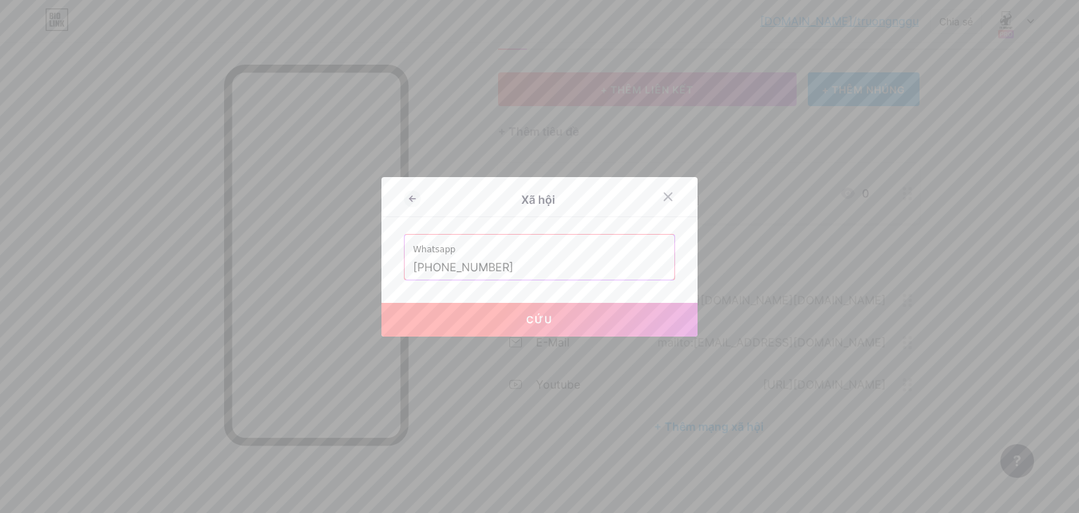
click at [528, 315] on font "Cứu" at bounding box center [539, 319] width 27 height 12
type input "https://wa.me/+84346186844"
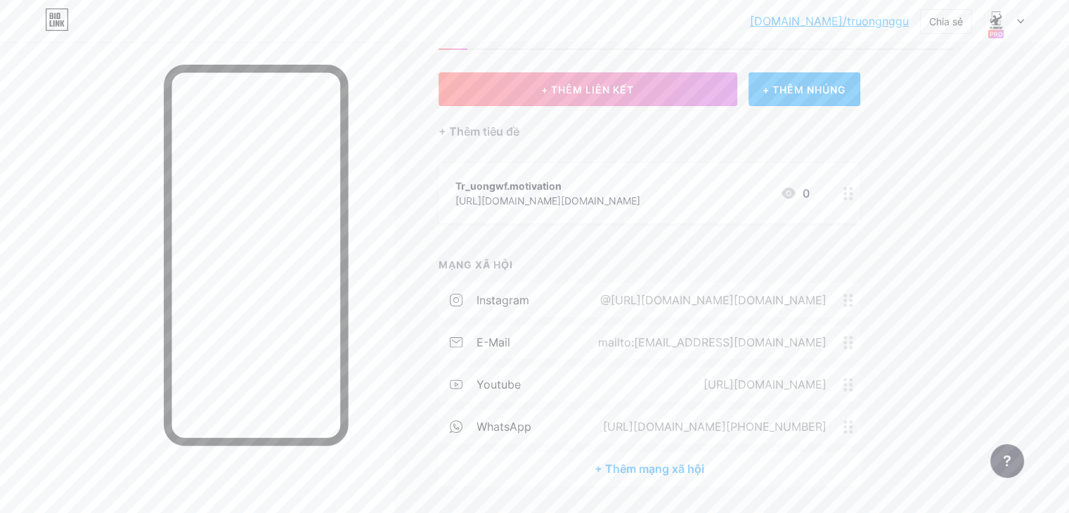
click at [852, 429] on circle at bounding box center [851, 427] width 4 height 4
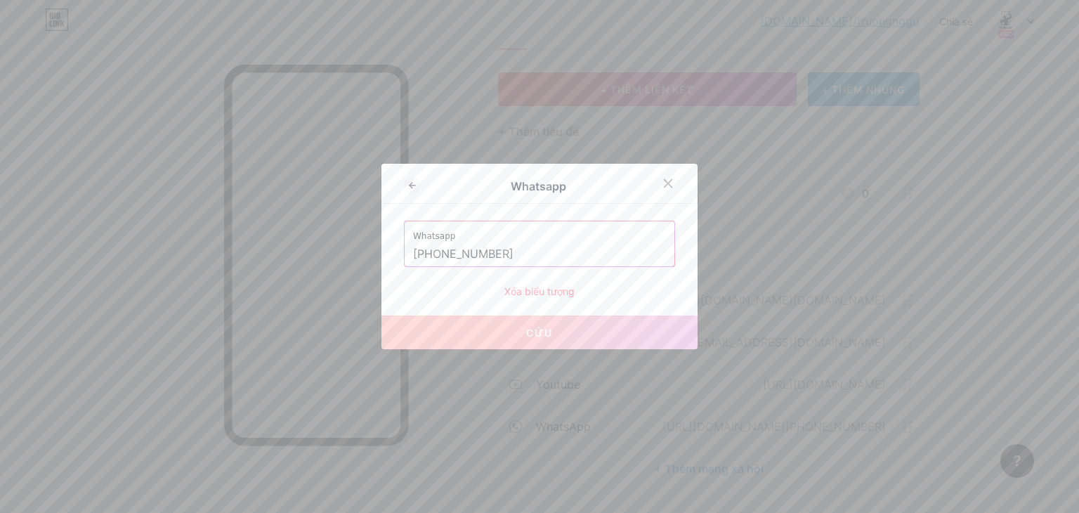
click at [433, 256] on input "+84346186844" at bounding box center [539, 254] width 253 height 24
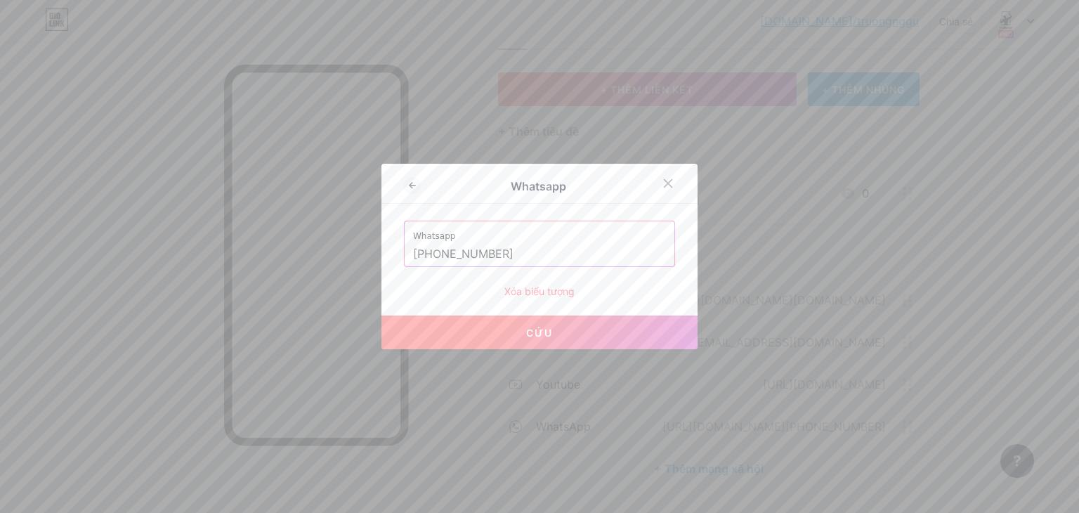
click at [489, 335] on button "Cứu" at bounding box center [540, 332] width 316 height 34
type input "[URL][DOMAIN_NAME] 0346186844"
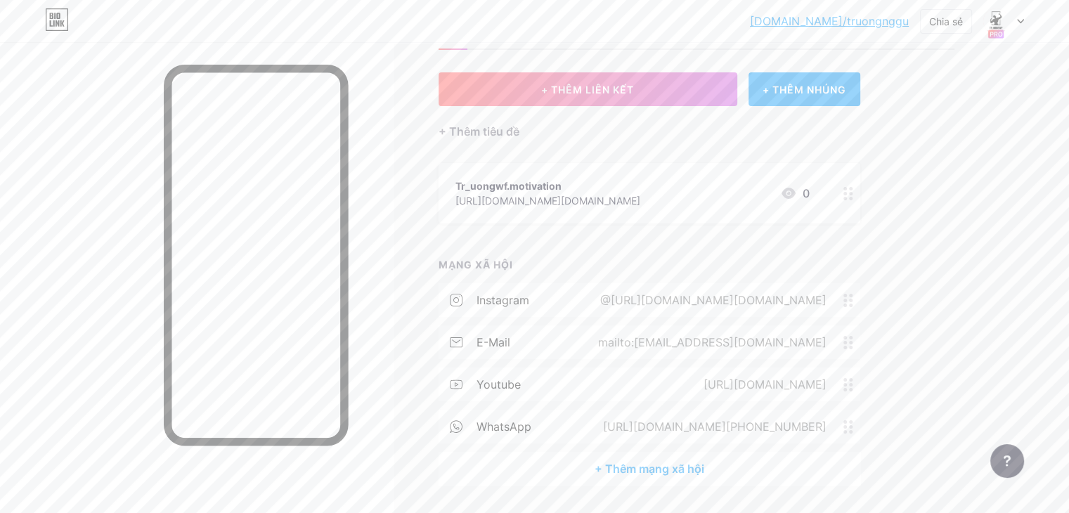
click at [663, 476] on font "+ Thêm mạng xã hội" at bounding box center [649, 469] width 110 height 14
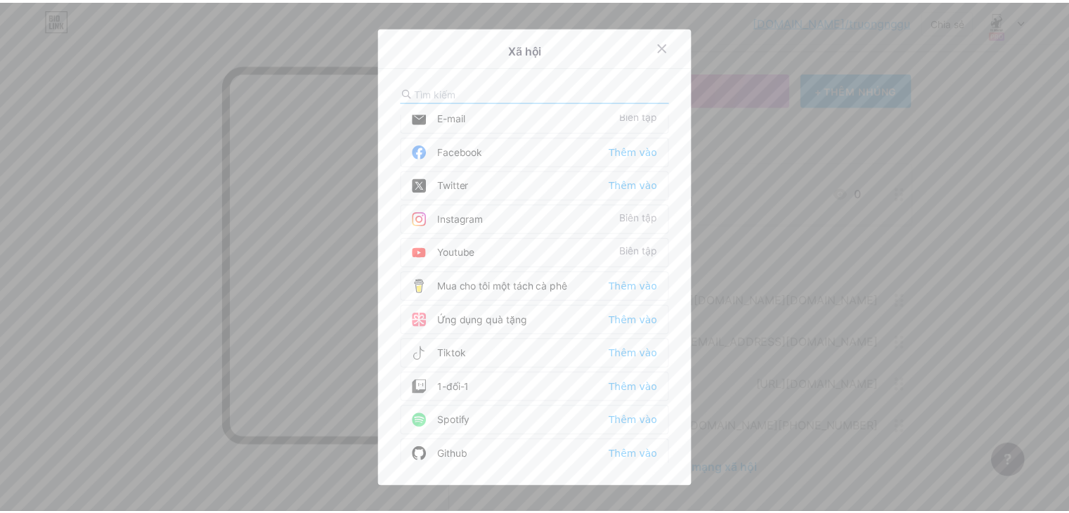
scroll to position [0, 0]
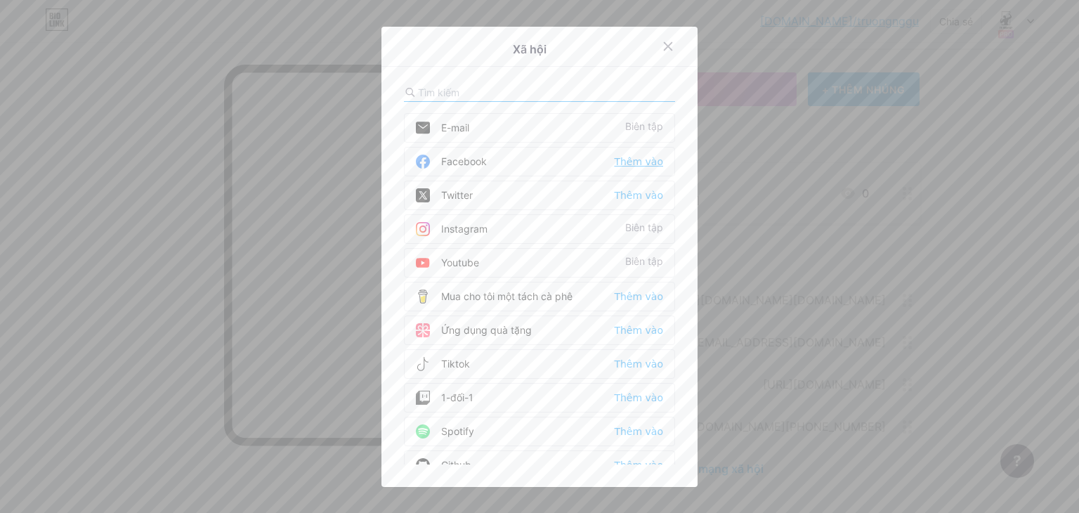
click at [637, 159] on font "Thêm vào" at bounding box center [638, 161] width 49 height 11
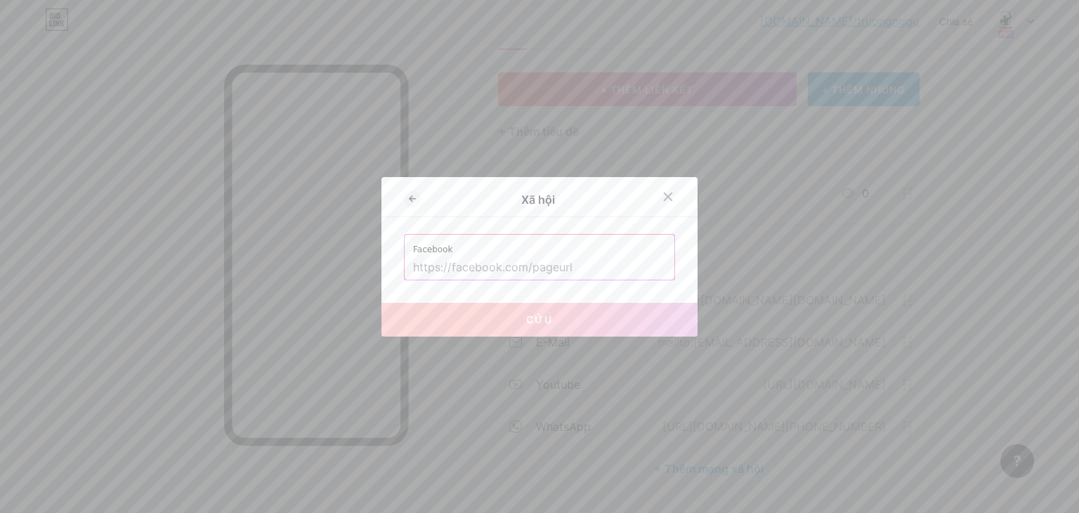
click at [607, 276] on input "text" at bounding box center [539, 268] width 253 height 24
paste input "[URL][DOMAIN_NAME]"
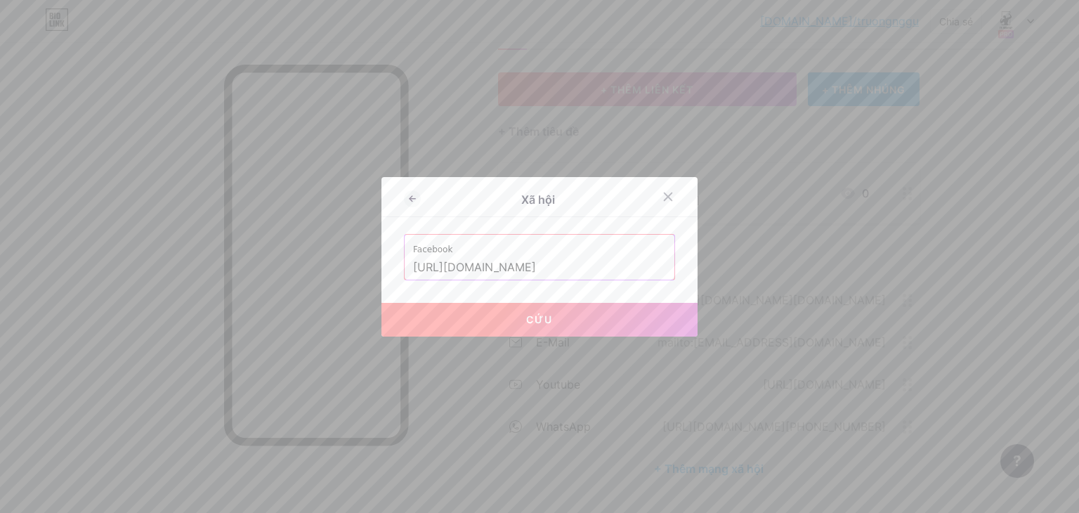
type input "[URL][DOMAIN_NAME]"
click at [585, 313] on button "Cứu" at bounding box center [540, 320] width 316 height 34
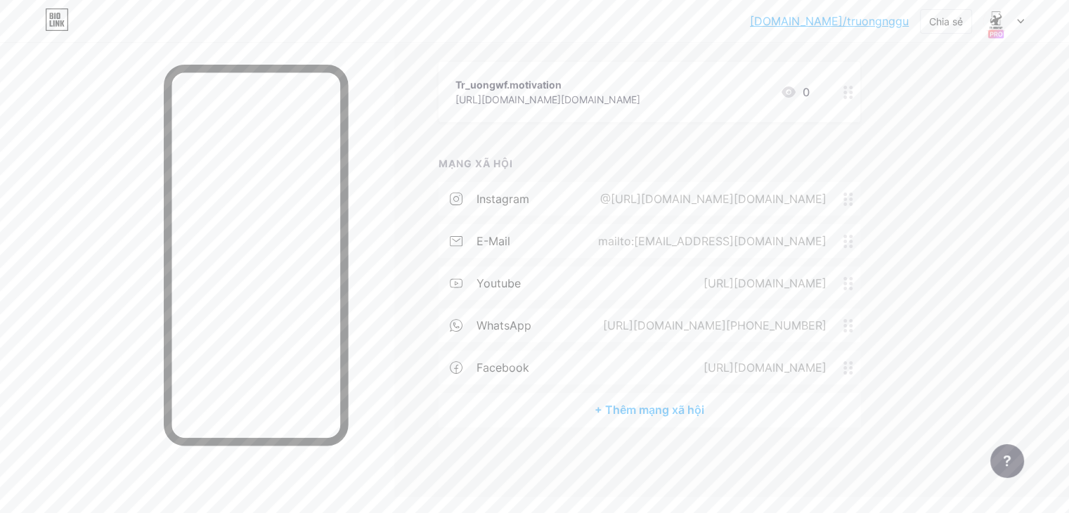
click at [666, 418] on font "+ Thêm mạng xã hội" at bounding box center [649, 409] width 110 height 17
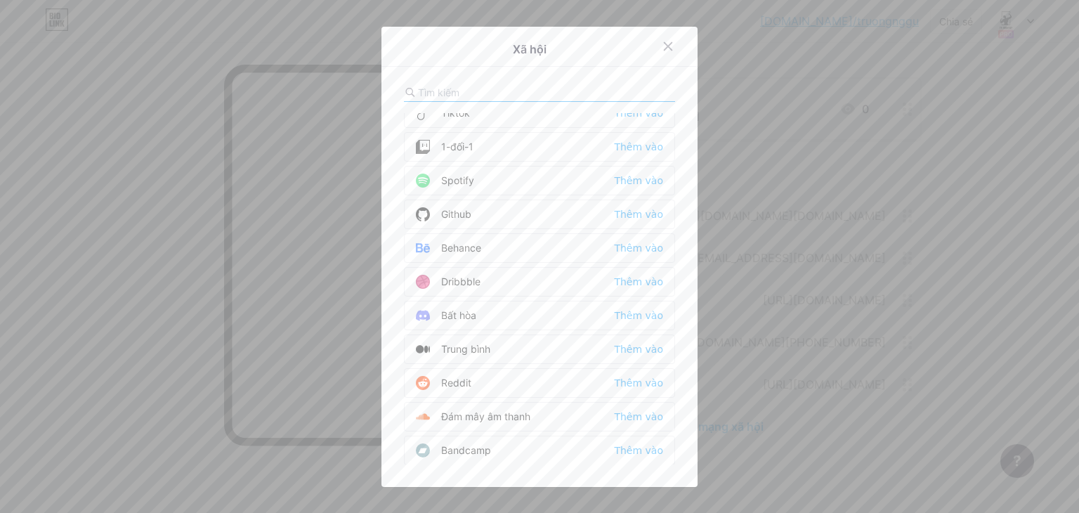
scroll to position [141, 0]
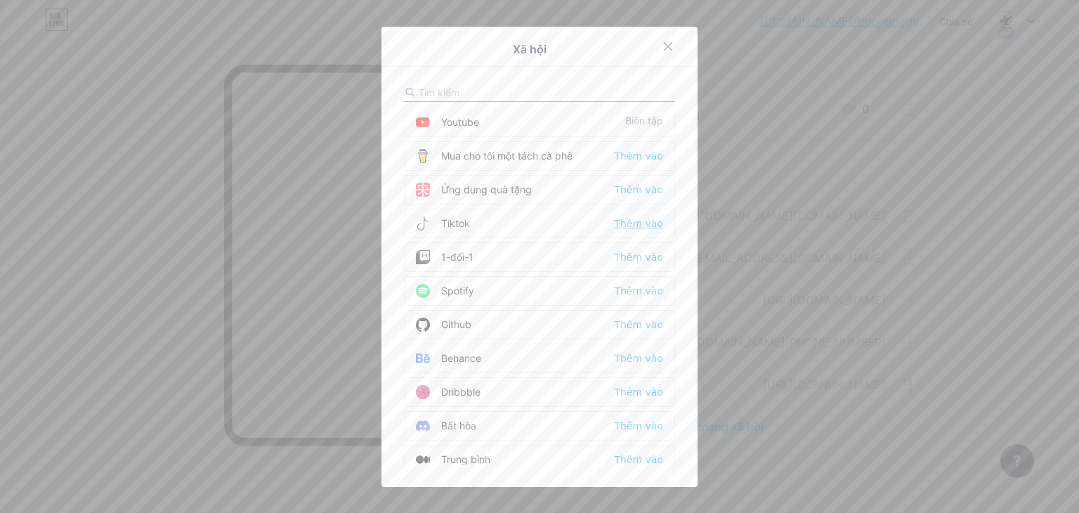
click at [640, 221] on font "Thêm vào" at bounding box center [638, 223] width 49 height 11
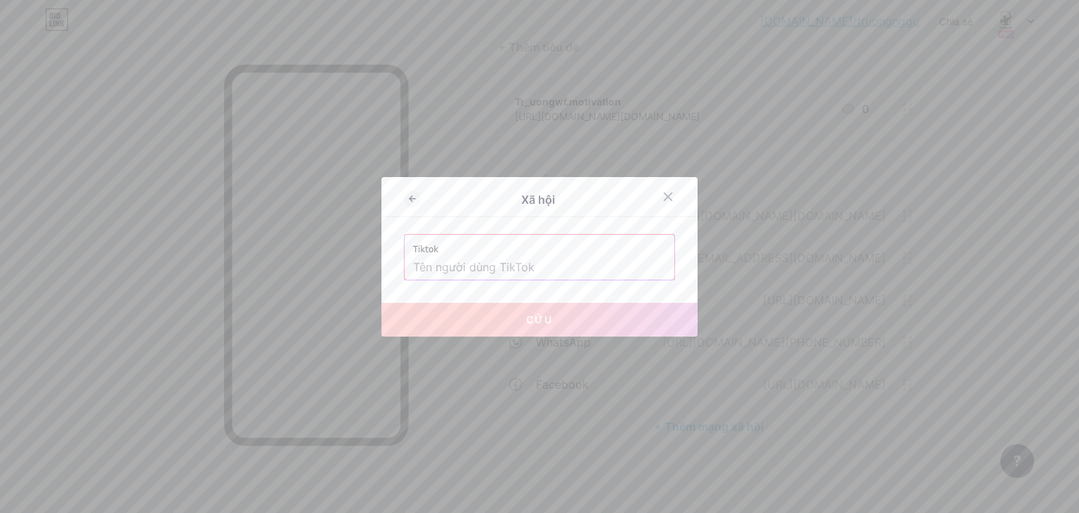
click at [490, 268] on input "text" at bounding box center [539, 268] width 253 height 24
paste input "https://www.tiktok.com/@tr_uongwf"
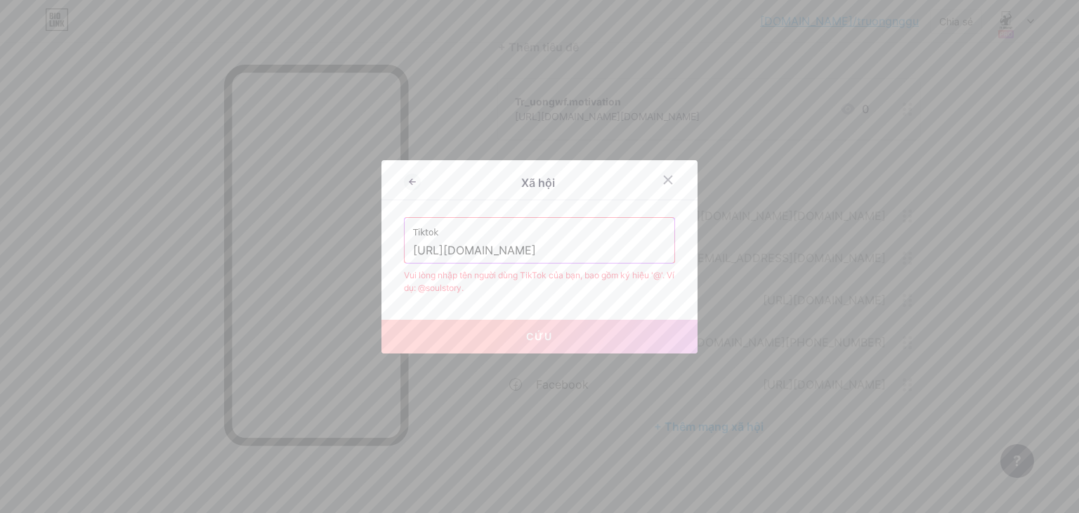
click at [621, 251] on input "https://www.tiktok.com/@tr_uongwf" at bounding box center [539, 251] width 253 height 24
drag, startPoint x: 622, startPoint y: 251, endPoint x: 599, endPoint y: 264, distance: 26.4
click at [620, 251] on input "https://www.tiktok.com/@tr_uongwf" at bounding box center [539, 251] width 253 height 24
drag, startPoint x: 474, startPoint y: 245, endPoint x: 458, endPoint y: 253, distance: 17.9
click at [473, 247] on input "https://www.tiktok.com/@tr_uongwf" at bounding box center [539, 251] width 253 height 24
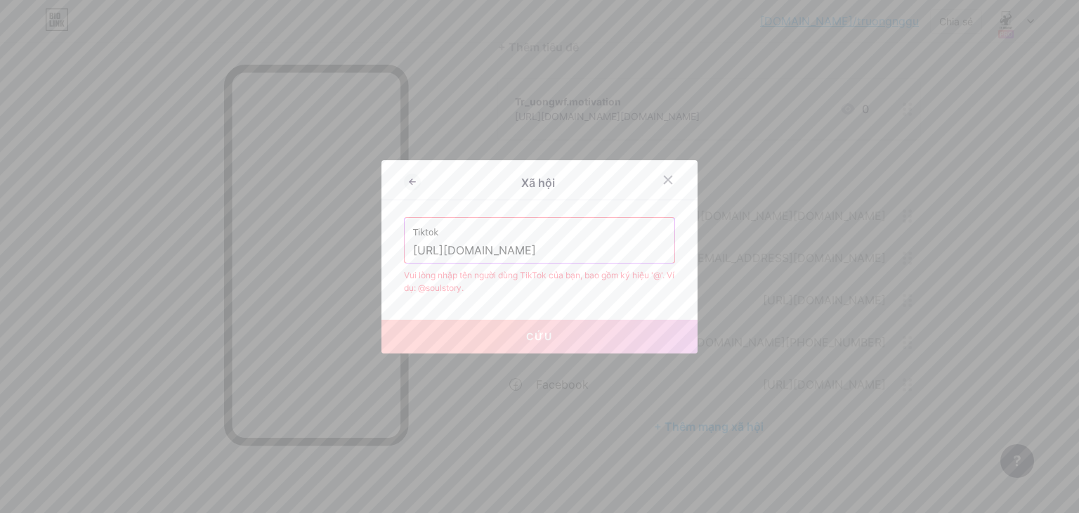
drag, startPoint x: 458, startPoint y: 253, endPoint x: 469, endPoint y: 254, distance: 10.6
click at [461, 254] on input "https://www.tiktok.com/@tr_uongwf" at bounding box center [539, 251] width 253 height 24
type input "https://www.tiktok.com/@tr_uongwf"
click at [668, 183] on icon at bounding box center [668, 179] width 11 height 11
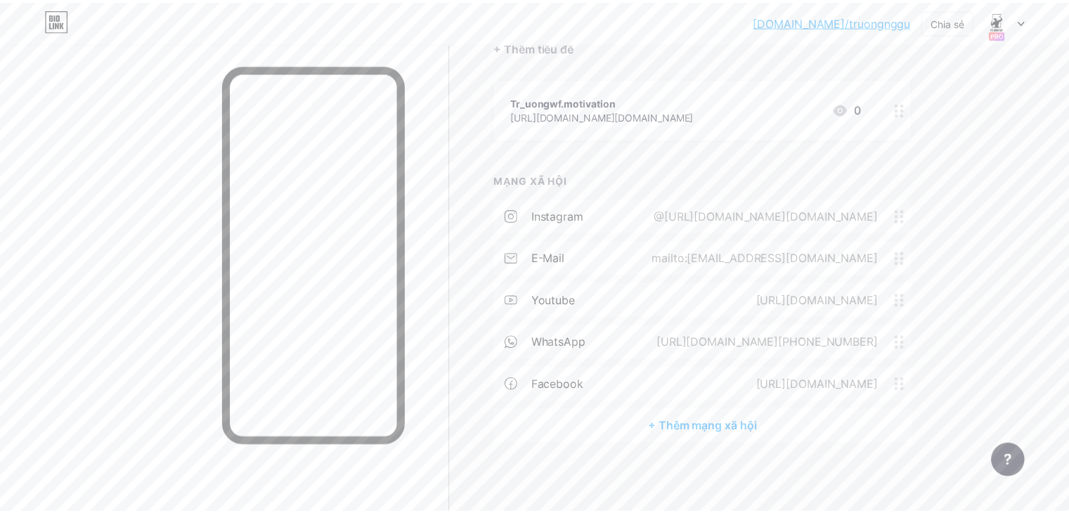
scroll to position [160, 0]
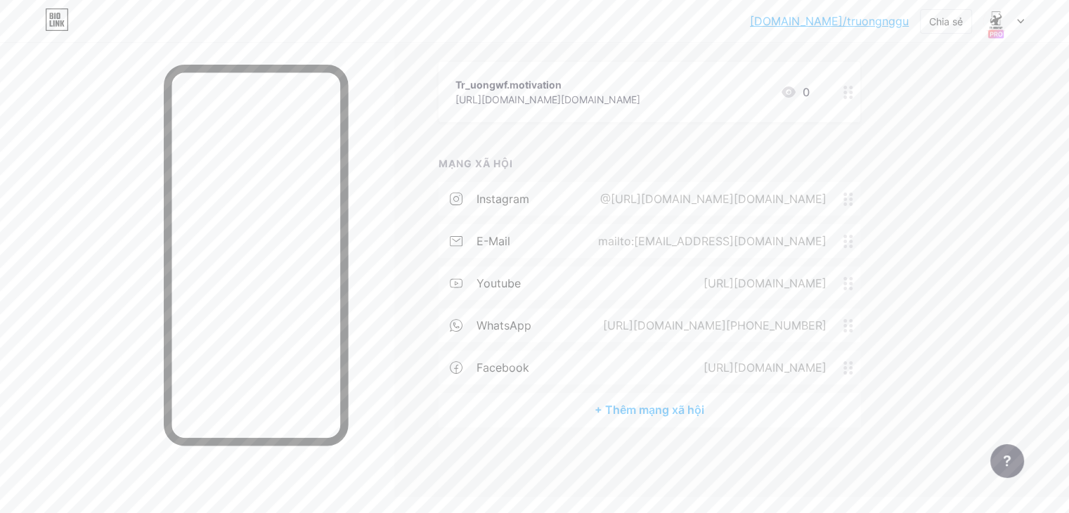
click at [652, 419] on div "+ Thêm mạng xã hội" at bounding box center [649, 410] width 422 height 34
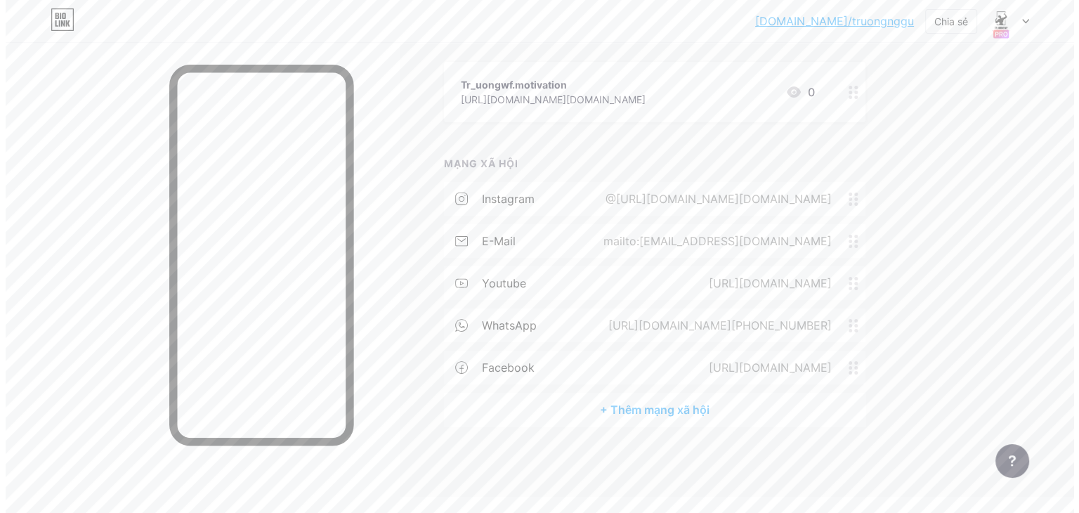
scroll to position [143, 0]
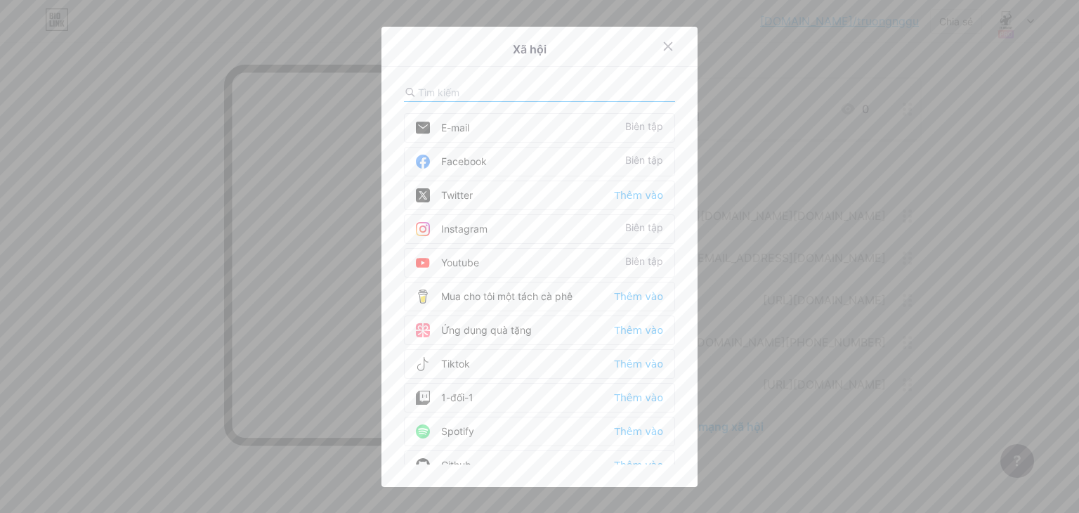
drag, startPoint x: 445, startPoint y: 358, endPoint x: 592, endPoint y: 370, distance: 147.4
click at [448, 359] on font "Tiktok" at bounding box center [455, 364] width 29 height 12
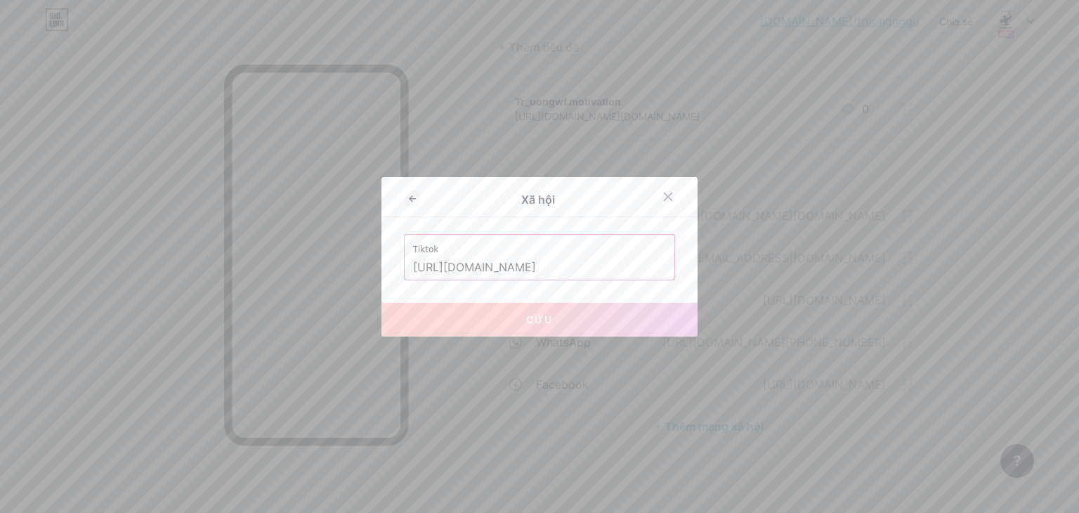
click at [616, 272] on input "https://www.tiktok.com/@tr_uongwf" at bounding box center [539, 268] width 253 height 24
click at [628, 262] on input "https://www.tiktok.com/@tr_uongwf" at bounding box center [539, 268] width 253 height 24
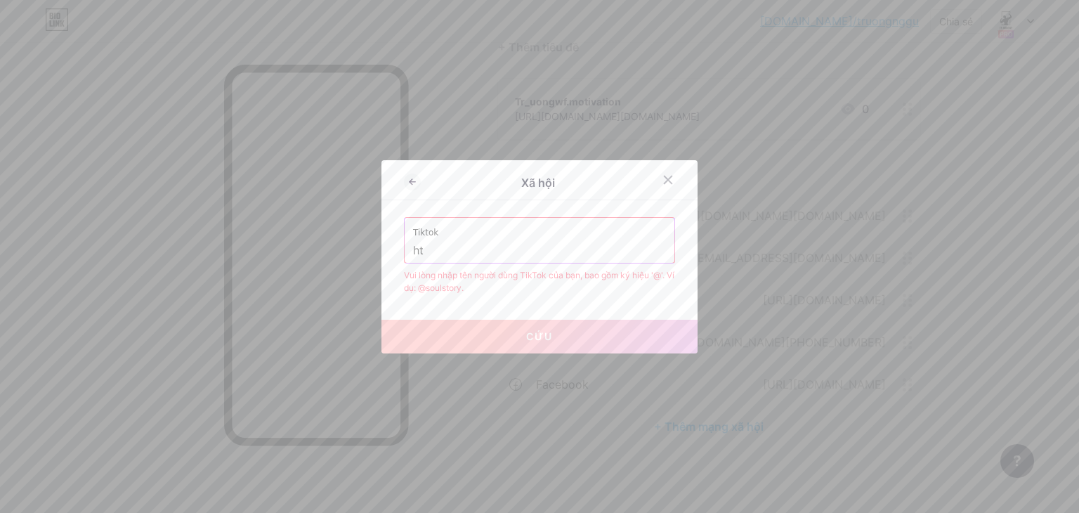
type input "h"
paste input "https://www.tiktok.com/@tr_uongwf"
type input "h"
click at [540, 256] on input "Tr" at bounding box center [539, 251] width 253 height 24
type input "Tr"
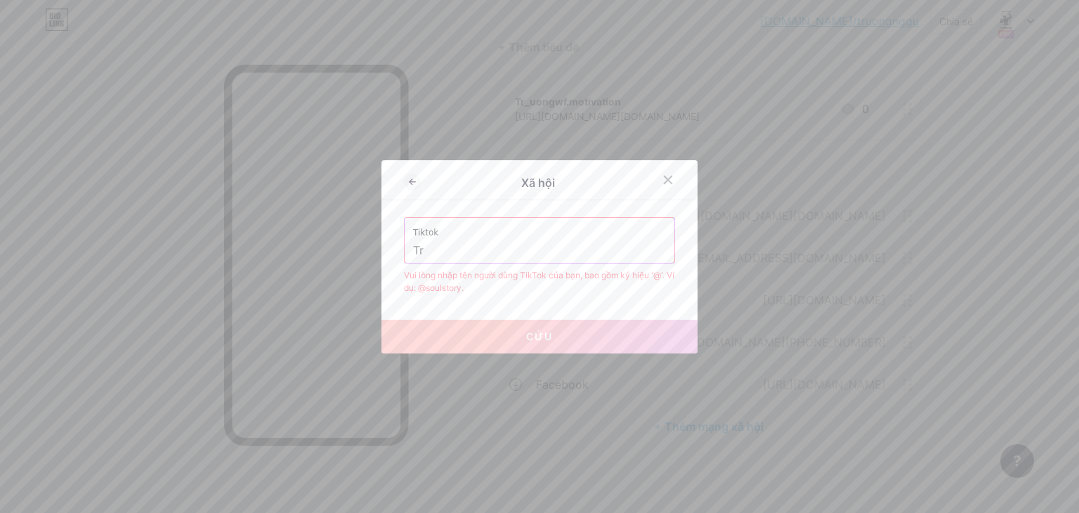
drag, startPoint x: 663, startPoint y: 175, endPoint x: 659, endPoint y: 188, distance: 13.3
click at [663, 175] on icon at bounding box center [668, 179] width 11 height 11
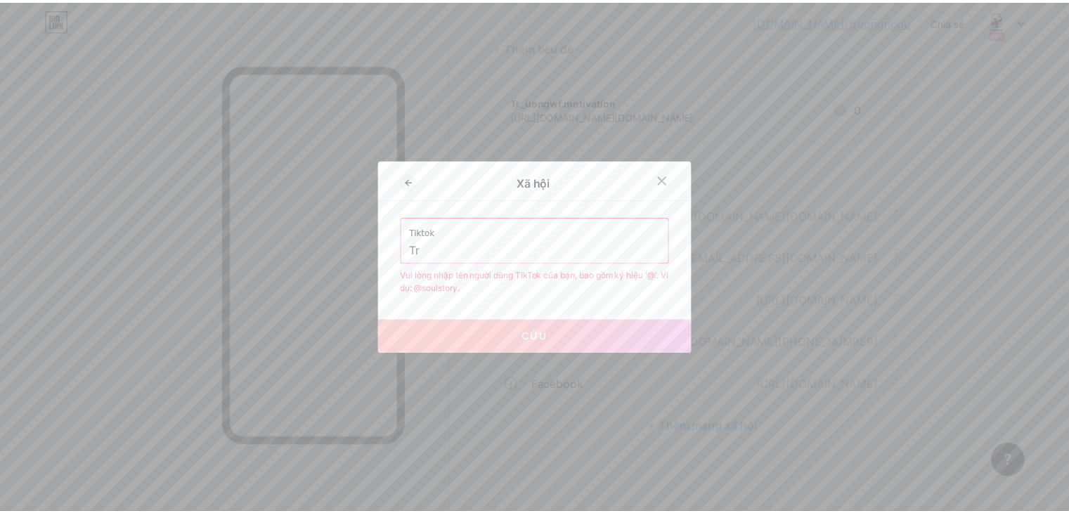
scroll to position [160, 0]
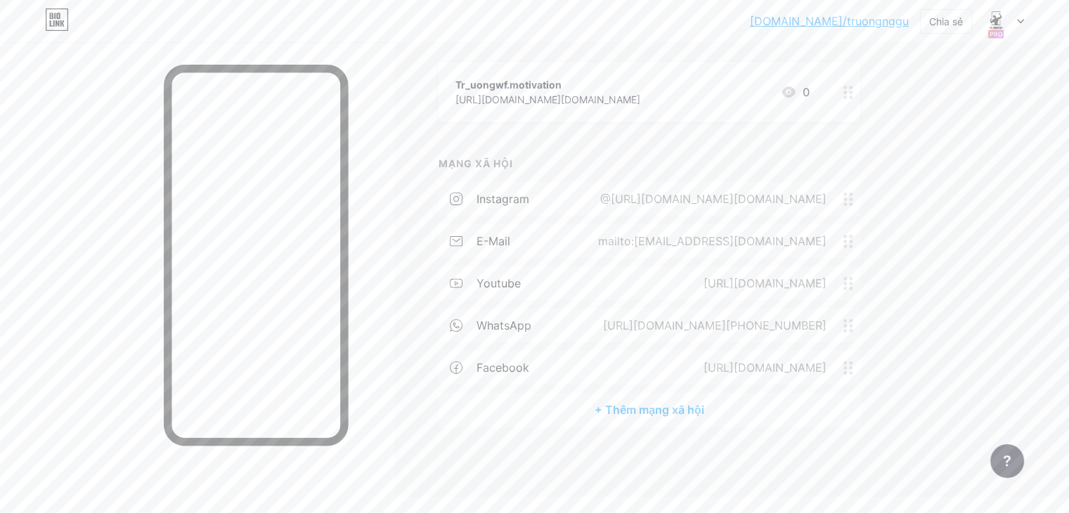
click at [667, 417] on font "+ Thêm mạng xã hội" at bounding box center [649, 410] width 110 height 14
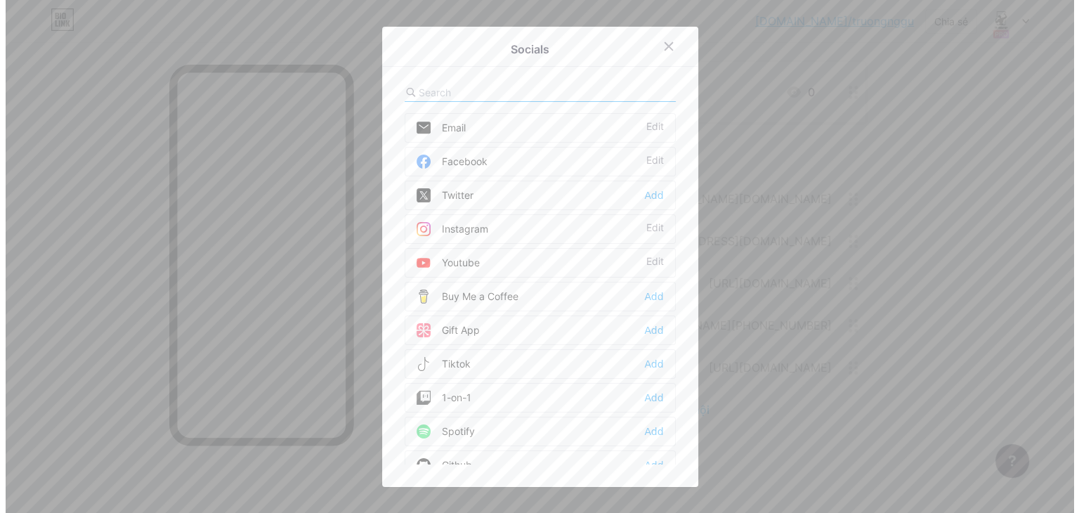
scroll to position [143, 0]
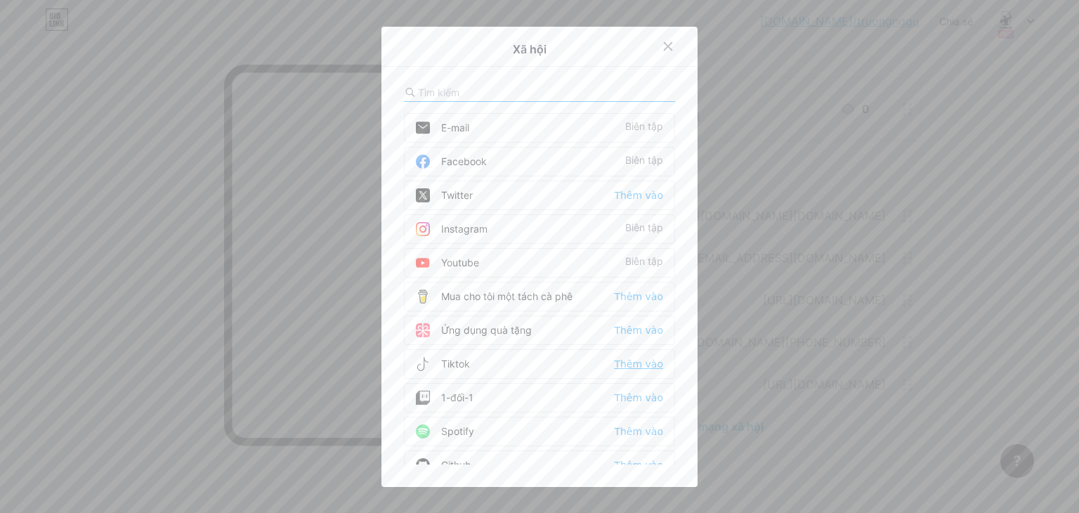
click at [646, 367] on font "Thêm vào" at bounding box center [638, 363] width 49 height 11
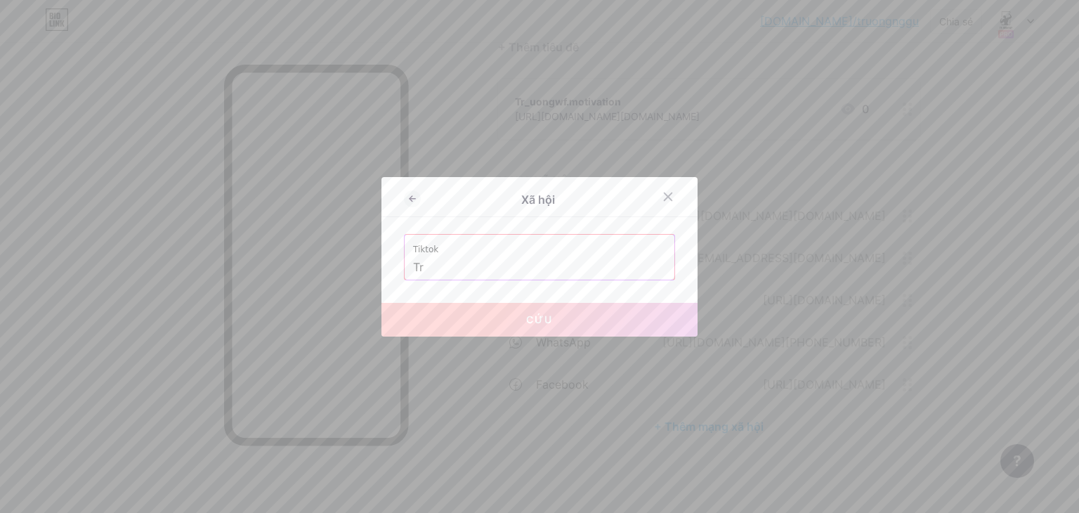
click at [574, 274] on input "Tr" at bounding box center [539, 268] width 253 height 24
type input "T"
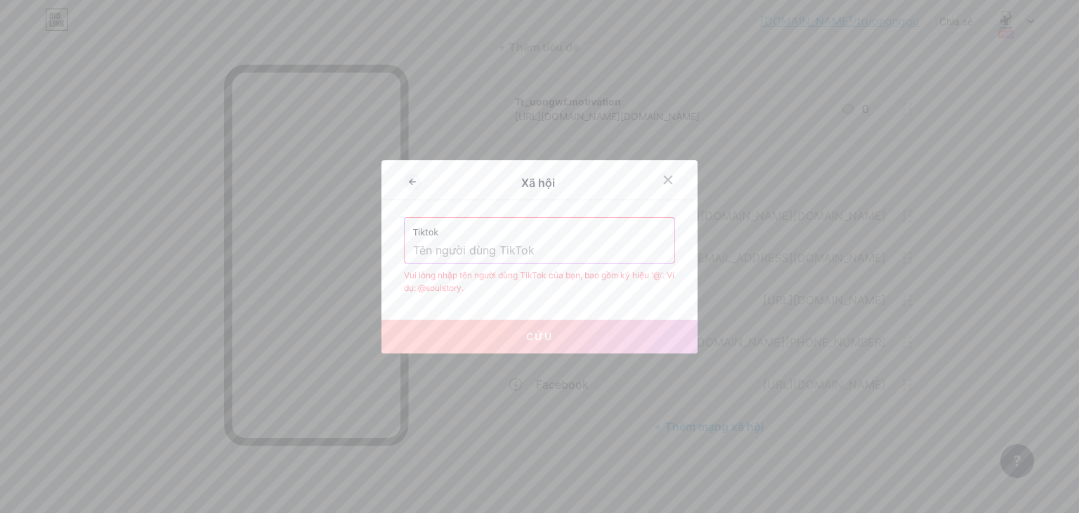
paste input "@tr_uongwf"
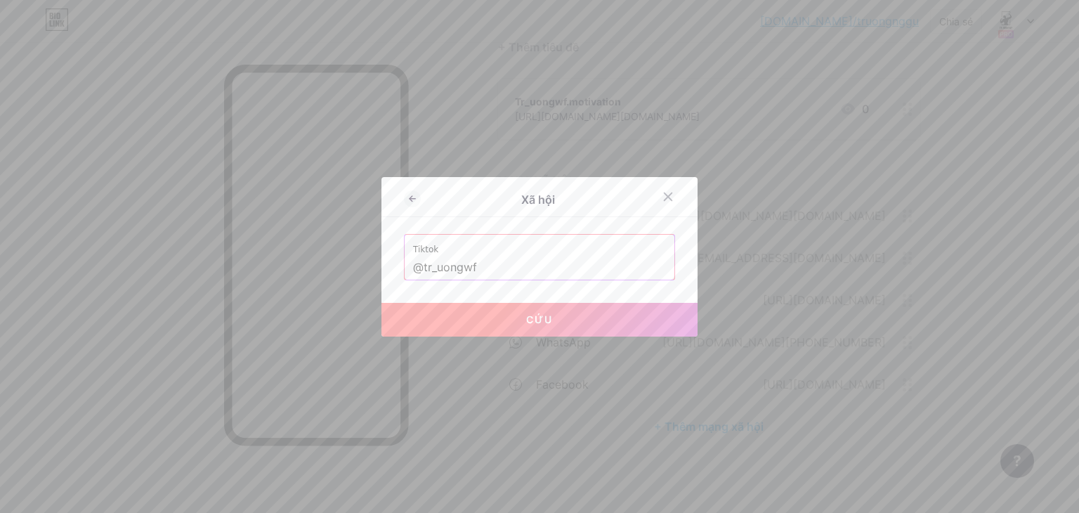
click at [497, 323] on button "Cứu" at bounding box center [540, 320] width 316 height 34
type input "https://tiktok.com/@tr_uongwf"
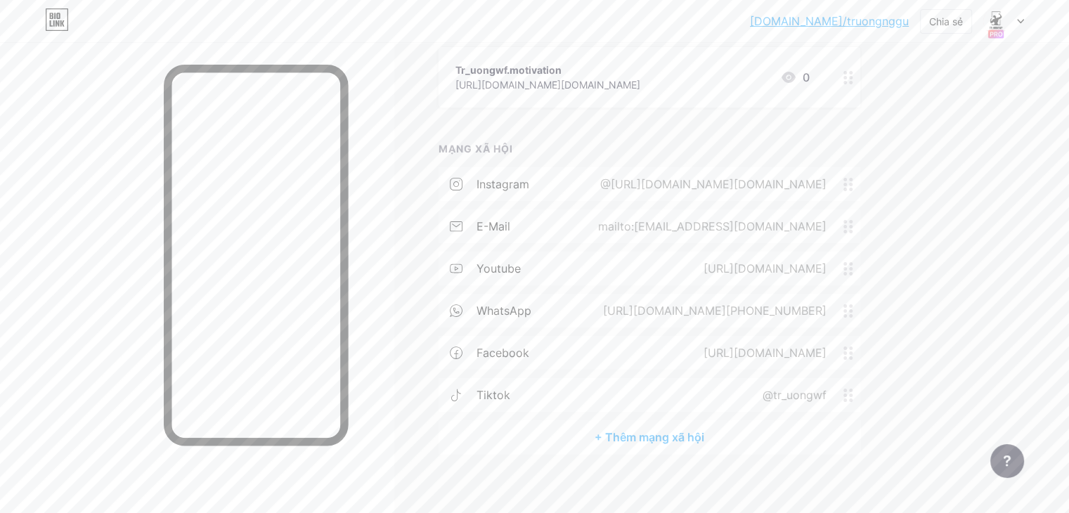
scroll to position [202, 0]
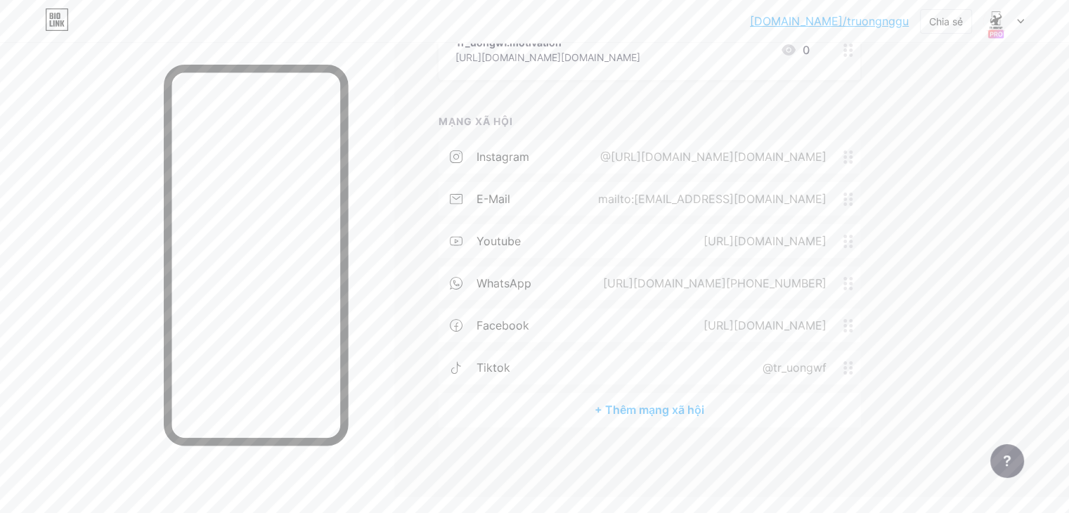
click at [393, 363] on div at bounding box center [196, 298] width 393 height 513
drag, startPoint x: 464, startPoint y: 464, endPoint x: 582, endPoint y: 455, distance: 117.6
click at [474, 464] on div "Liên kết Trí tuệ nhân tạo MỚI Bài viết Thiết kế Người đăng ký Thống kê Cài đặt …" at bounding box center [506, 168] width 1013 height 656
drag, startPoint x: 427, startPoint y: 348, endPoint x: 426, endPoint y: 363, distance: 15.5
click at [393, 348] on div at bounding box center [196, 298] width 393 height 513
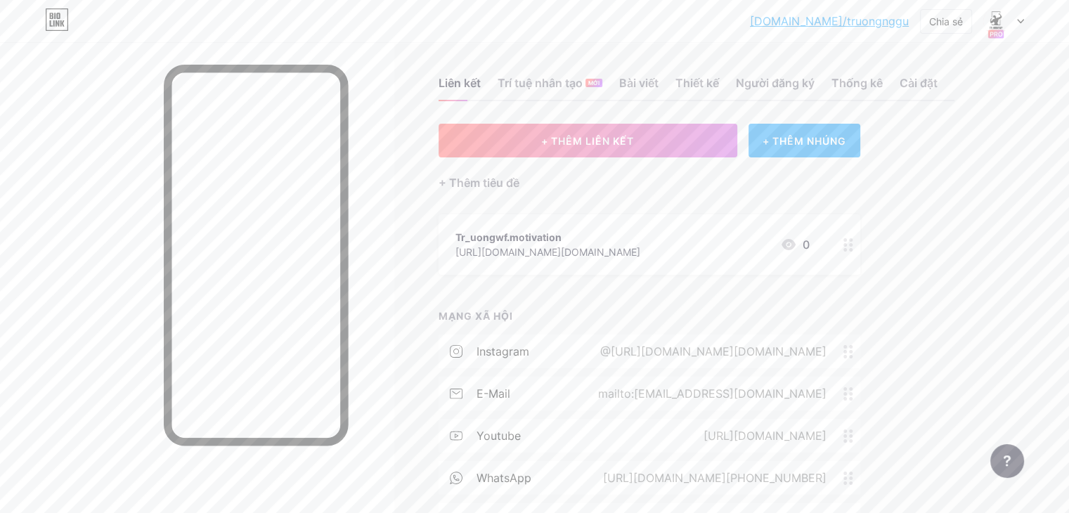
scroll to position [0, 0]
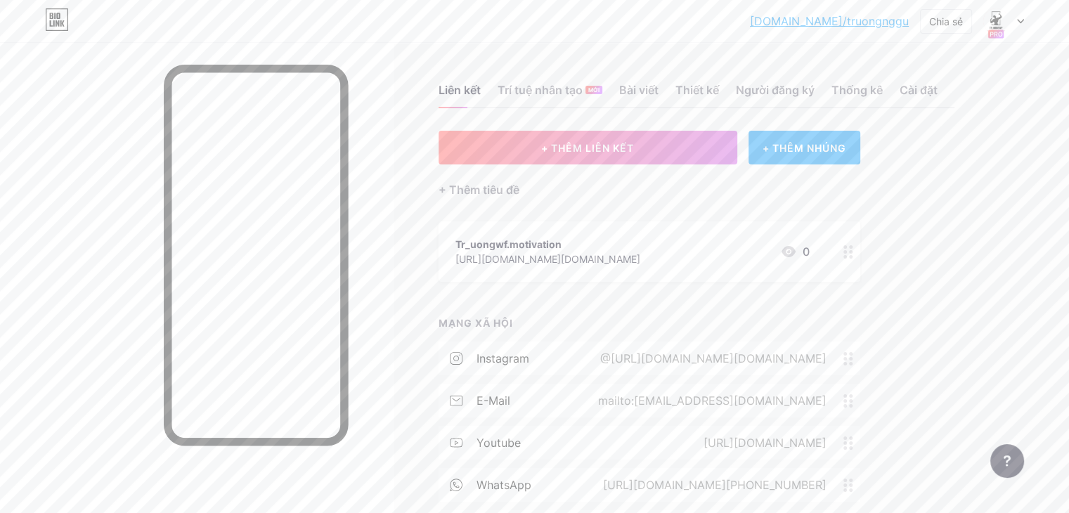
drag, startPoint x: 982, startPoint y: 210, endPoint x: 740, endPoint y: 190, distance: 243.2
click at [954, 209] on div "+ THÊM LIÊN KẾT + THÊM NHÚNG + Thêm tiêu đề Tr_uongwf.motivation https://www.in…" at bounding box center [696, 379] width 516 height 497
click at [583, 98] on font "Trí tuệ nhân tạo" at bounding box center [539, 90] width 85 height 17
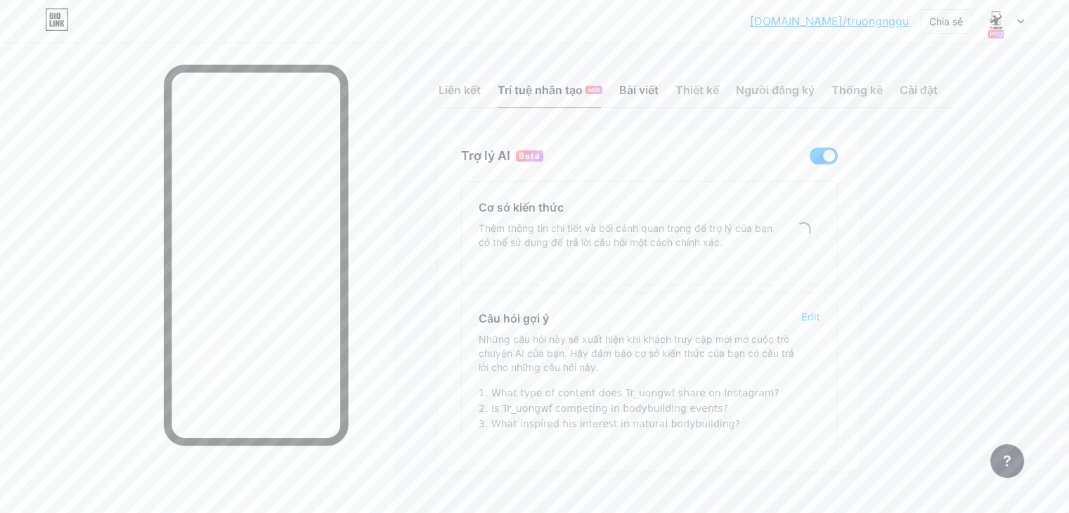
click at [658, 97] on font "Bài viết" at bounding box center [638, 90] width 39 height 14
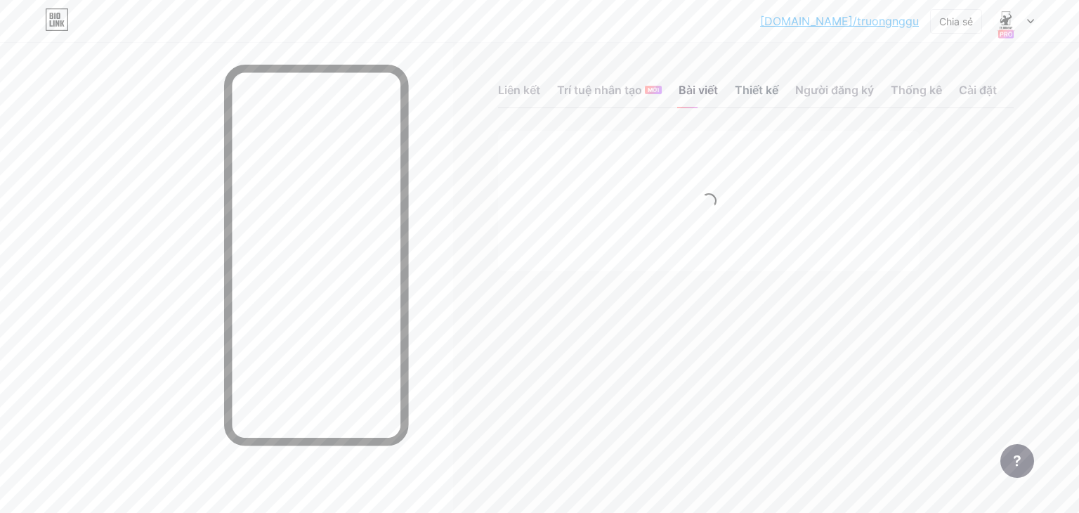
click at [745, 96] on font "Thiết kế" at bounding box center [757, 90] width 44 height 14
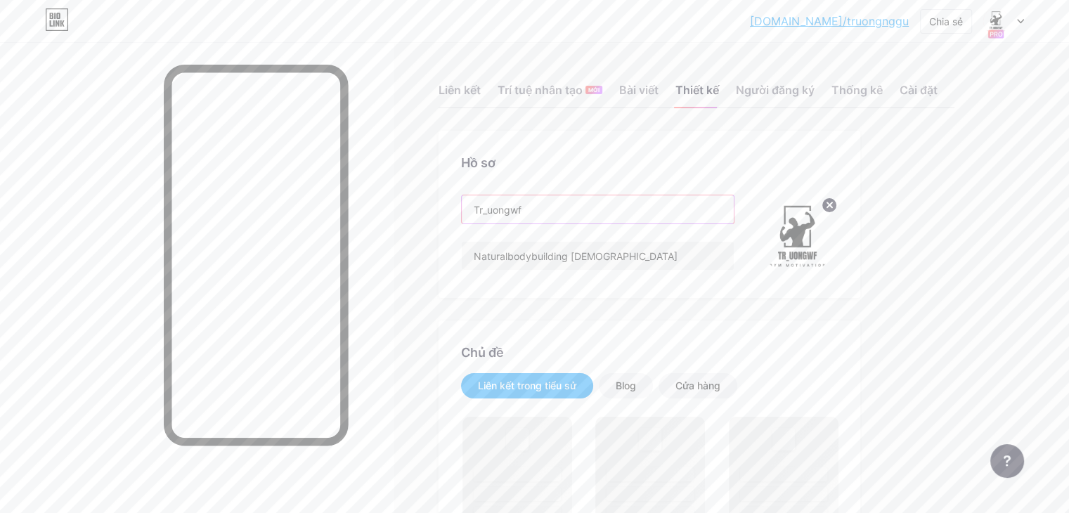
click at [634, 223] on input "Tr_uongwf" at bounding box center [598, 209] width 272 height 28
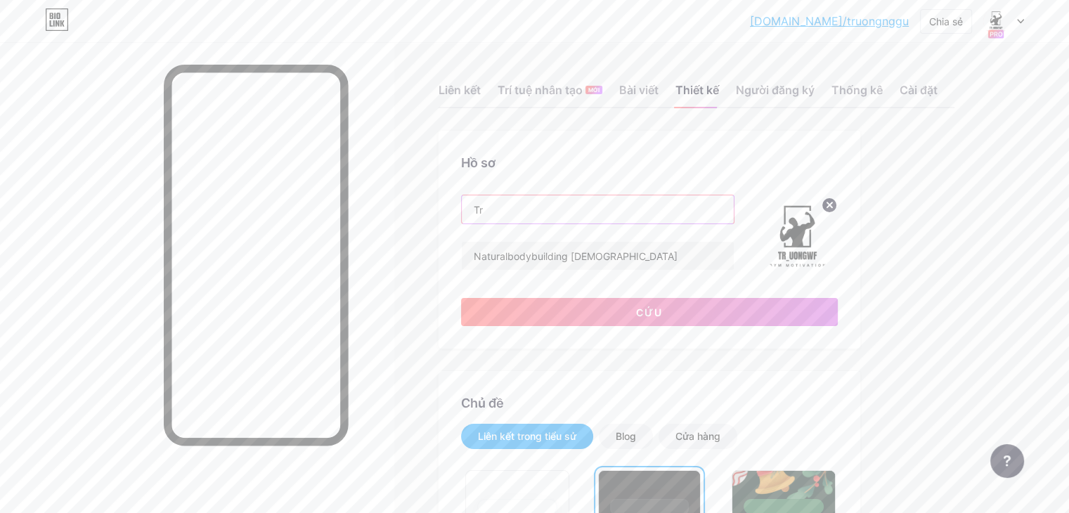
type input "T"
type input "TR_UONGWF"
click at [724, 270] on input "Naturalbodybuilding 19yo" at bounding box center [598, 256] width 272 height 28
drag, startPoint x: 724, startPoint y: 274, endPoint x: 520, endPoint y: 273, distance: 204.5
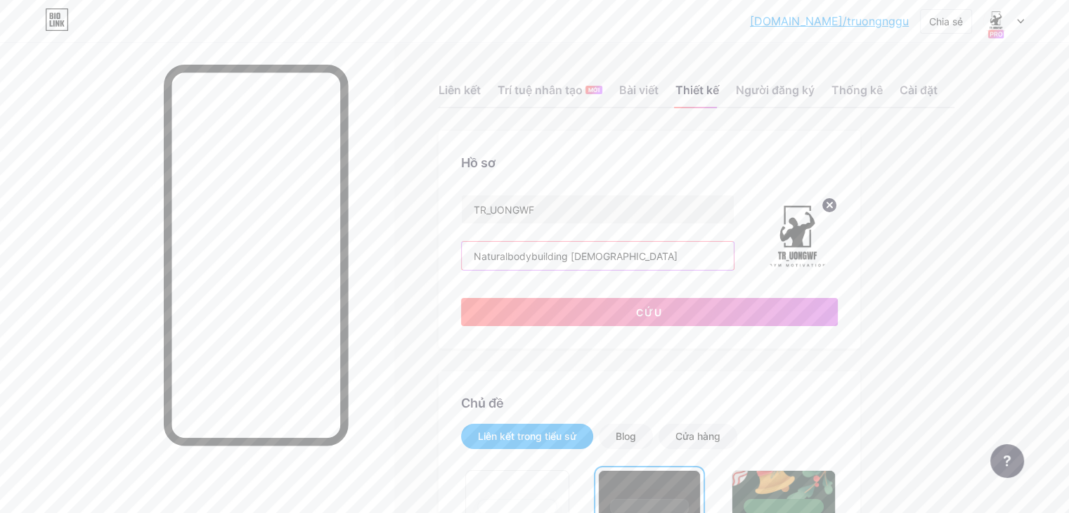
click at [520, 273] on div "Hồ sơ TR_UONGWF Naturalbodybuilding 19yo Cứu" at bounding box center [649, 240] width 422 height 218
type input "Natural bodybuilding - 19yo"
click at [770, 326] on button "Cứu" at bounding box center [649, 312] width 377 height 28
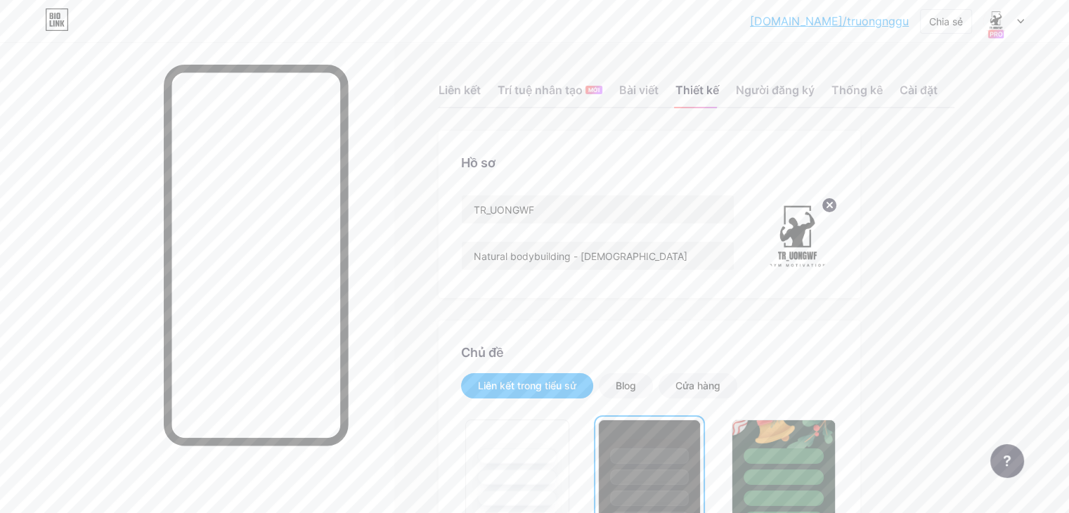
drag, startPoint x: 467, startPoint y: 344, endPoint x: 512, endPoint y: 320, distance: 50.3
click at [639, 242] on div "TR_UONGWF Natural bodybuilding - 19yo" at bounding box center [597, 235] width 273 height 81
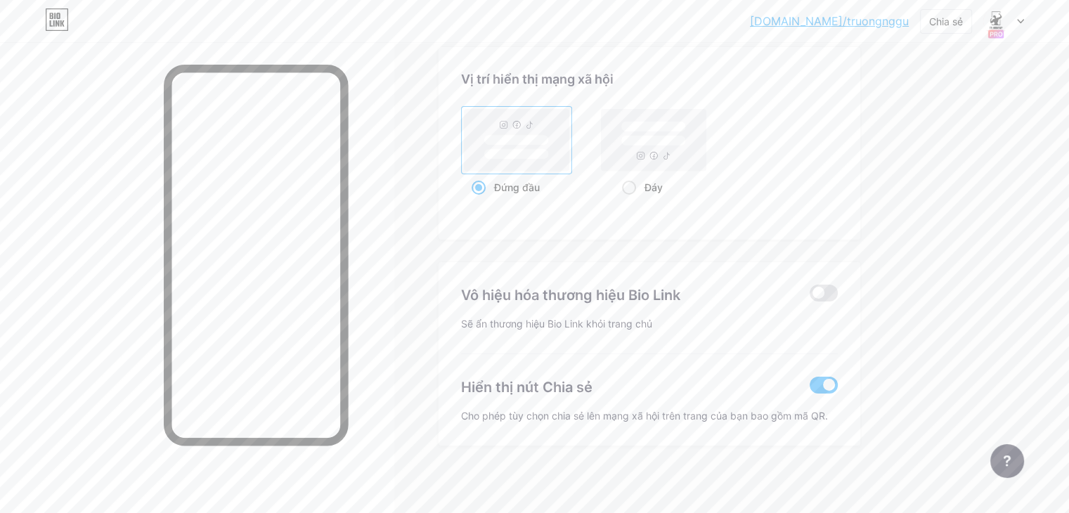
scroll to position [1890, 0]
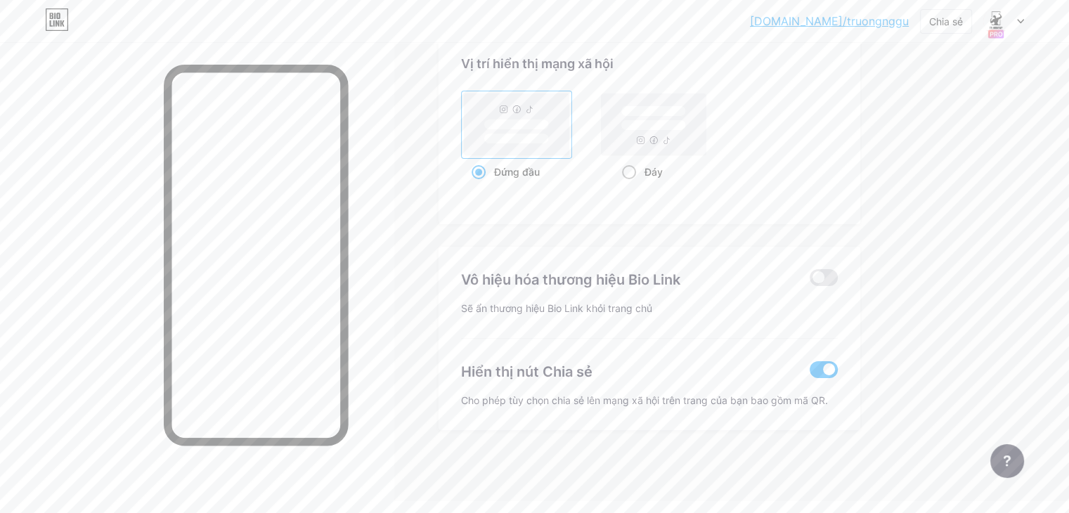
click at [636, 179] on span at bounding box center [629, 172] width 14 height 14
click at [631, 185] on input "Đáy" at bounding box center [626, 189] width 9 height 9
radio input "true"
click at [547, 182] on div "Đứng đầu" at bounding box center [516, 172] width 91 height 26
click at [481, 185] on input "Đứng đầu" at bounding box center [475, 189] width 9 height 9
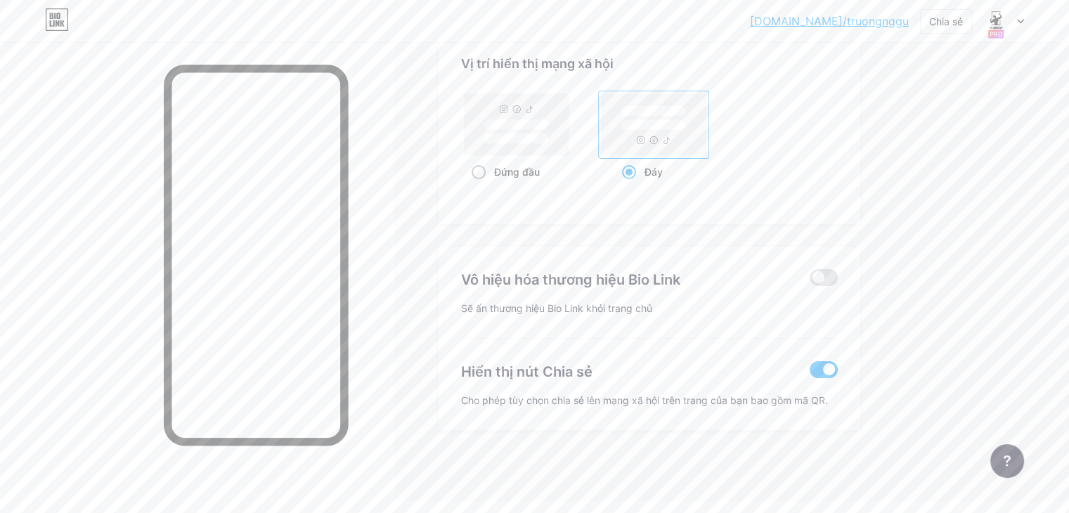
radio input "true"
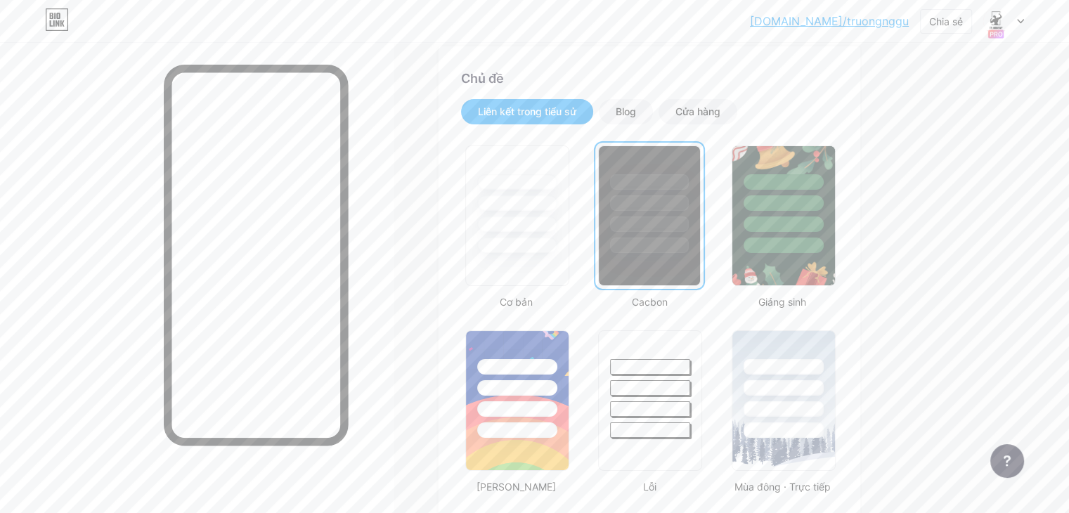
scroll to position [0, 0]
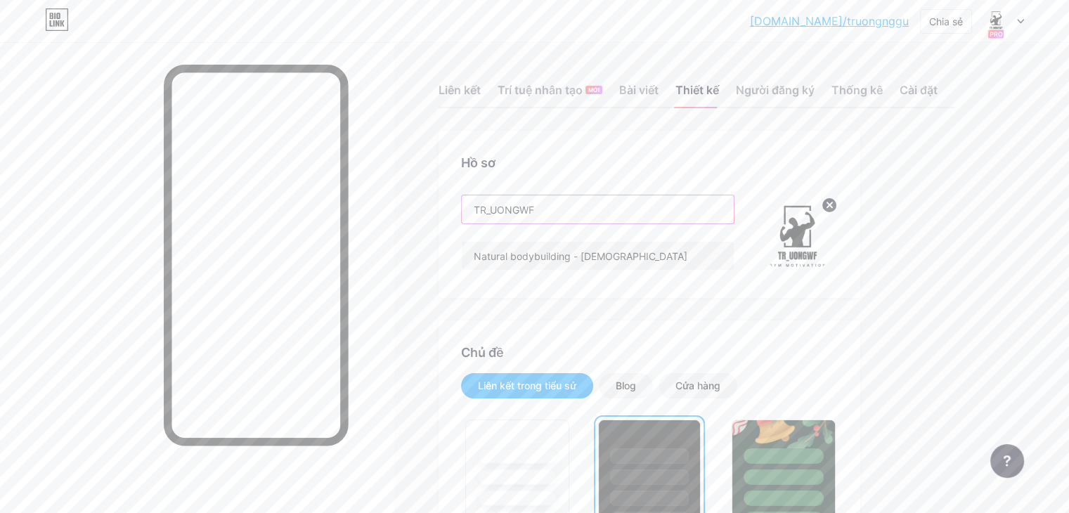
click at [725, 223] on input "TR_UONGWF" at bounding box center [598, 209] width 272 height 28
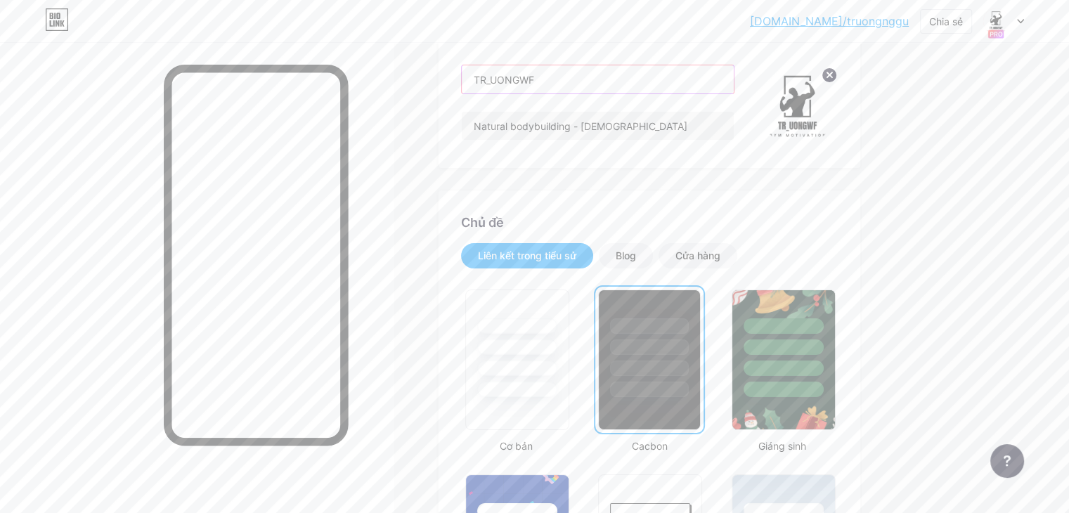
scroll to position [141, 0]
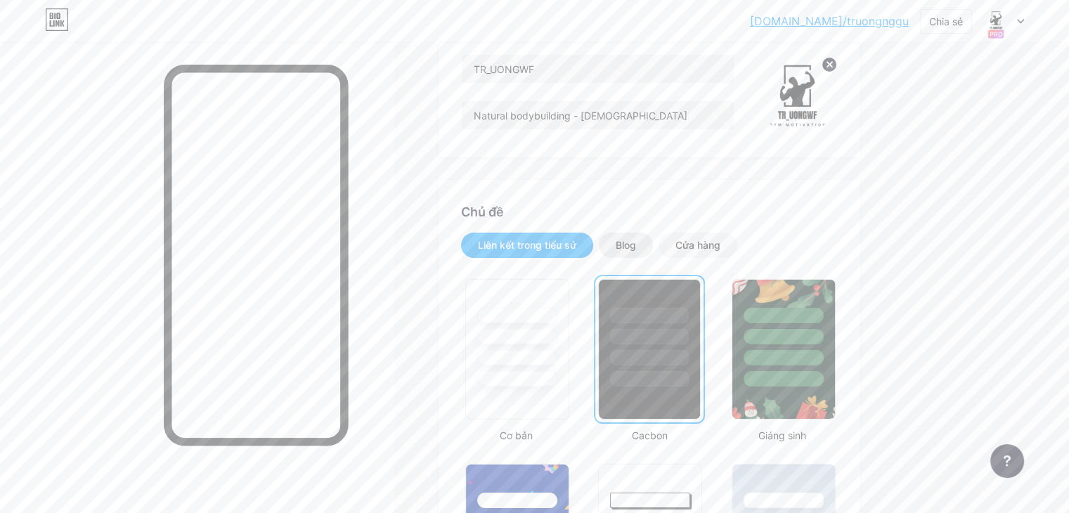
click at [653, 250] on div "Blog" at bounding box center [626, 245] width 54 height 25
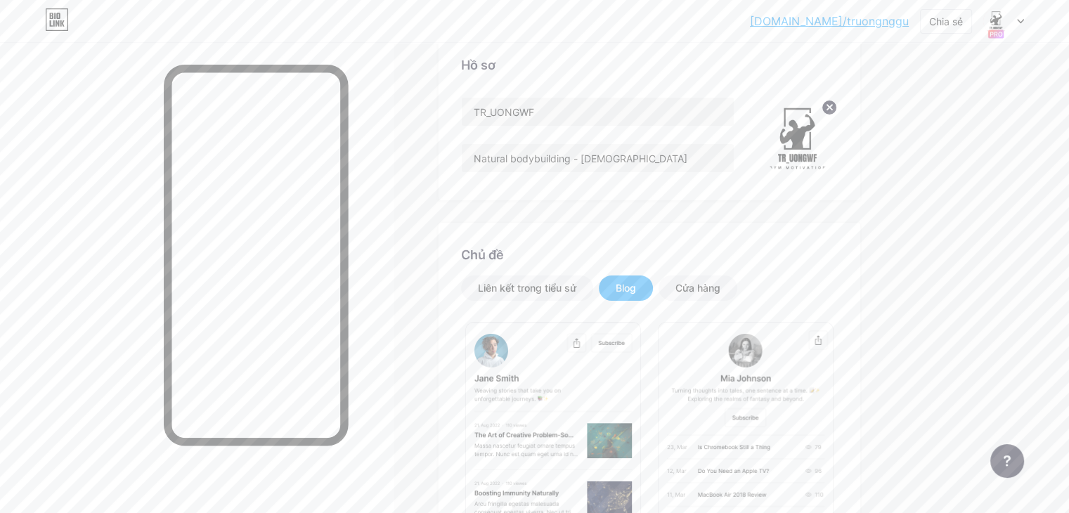
scroll to position [48, 0]
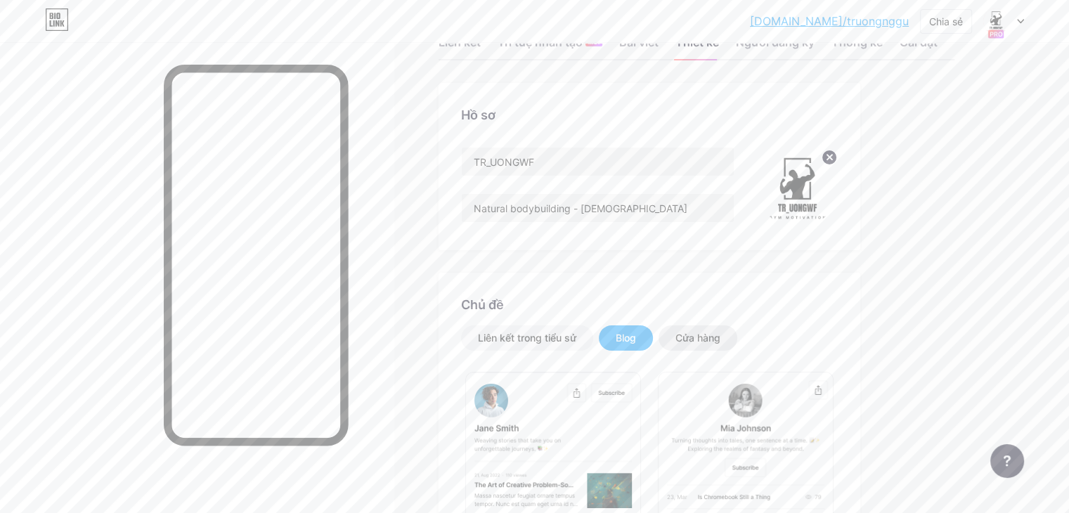
click at [737, 345] on div "Cửa hàng" at bounding box center [697, 337] width 79 height 25
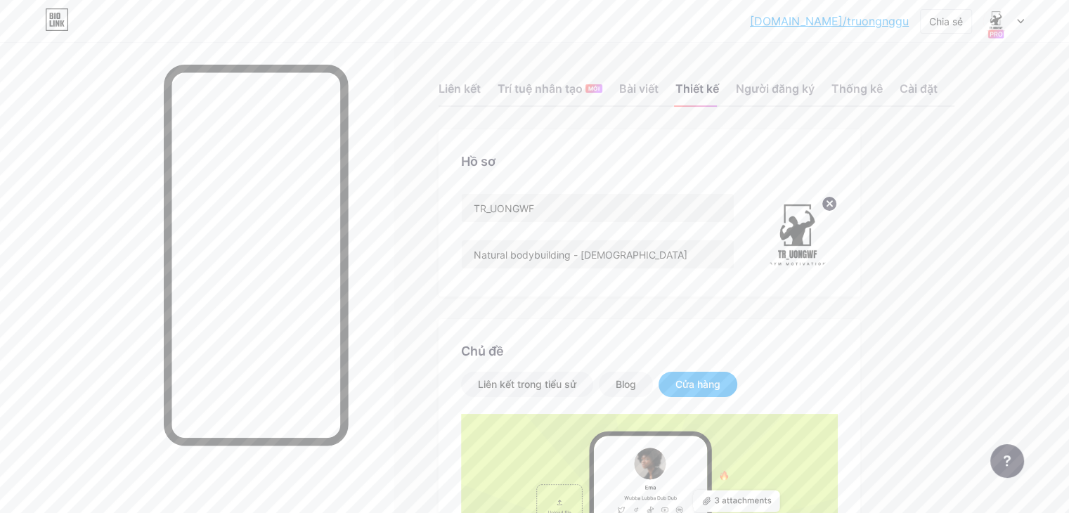
scroll to position [0, 0]
click at [807, 107] on div "Người đăng ký" at bounding box center [775, 94] width 79 height 25
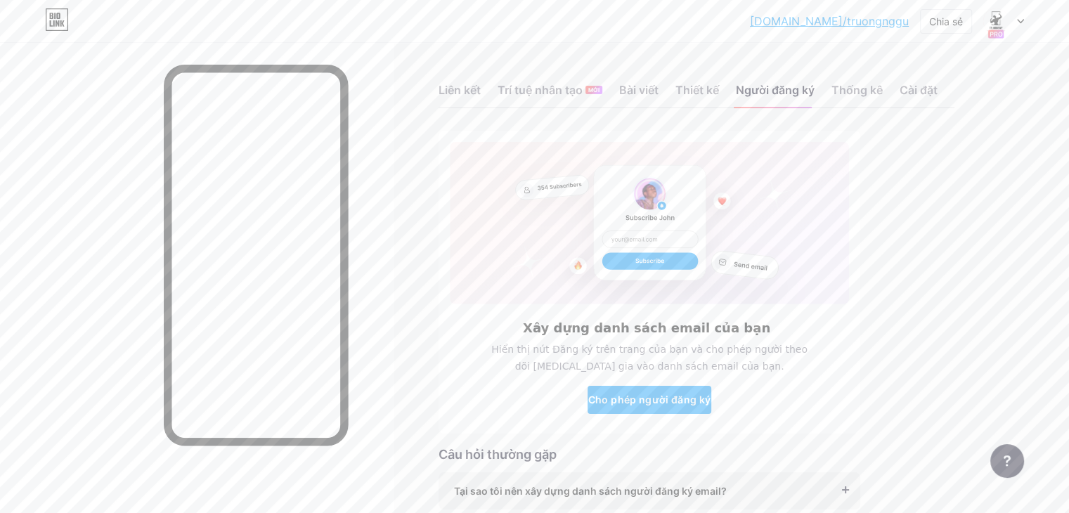
click at [711, 403] on button "Cho phép người đăng ký" at bounding box center [649, 400] width 124 height 28
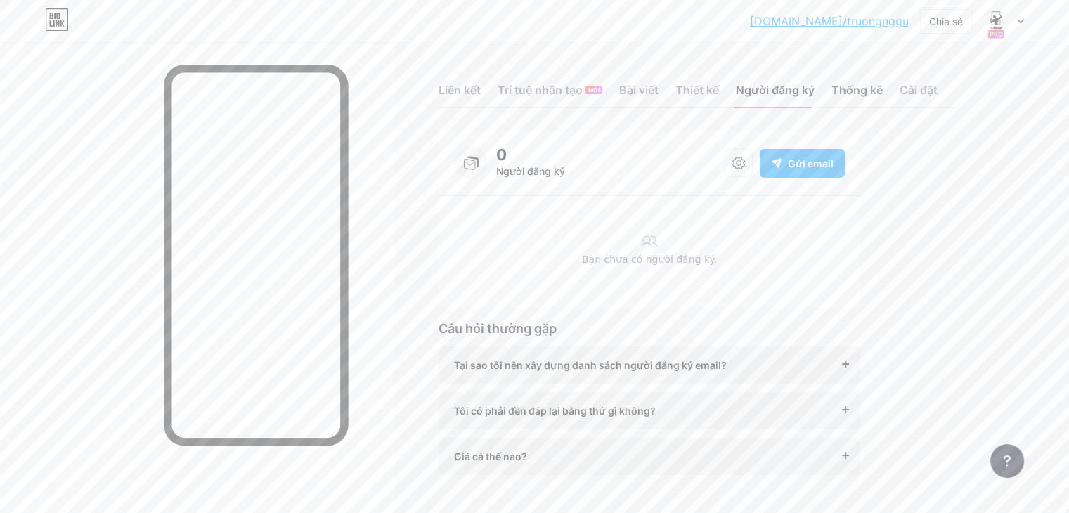
click at [883, 107] on div "Thống kê" at bounding box center [856, 94] width 51 height 25
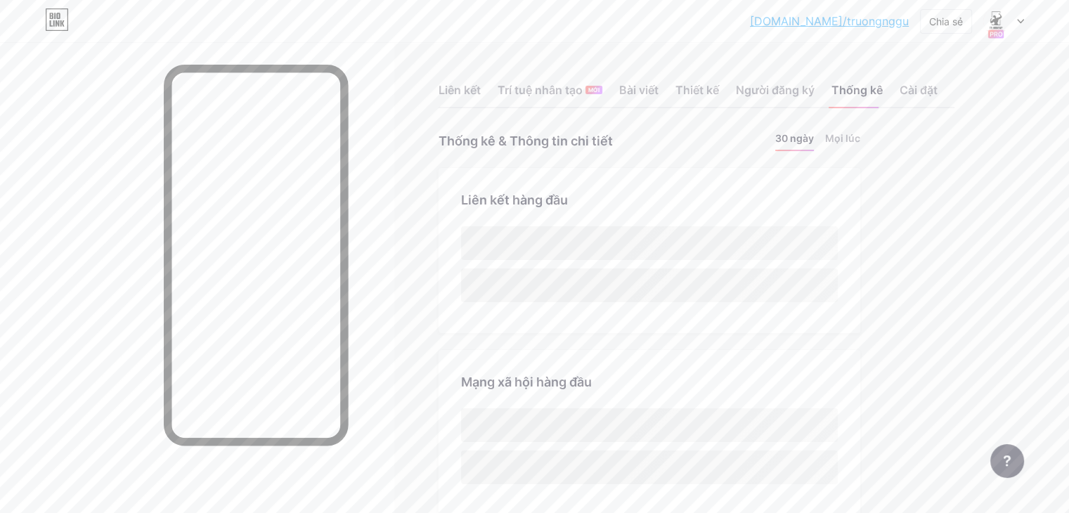
scroll to position [512, 1068]
click at [582, 98] on font "Trí tuệ nhân tạo" at bounding box center [539, 90] width 85 height 17
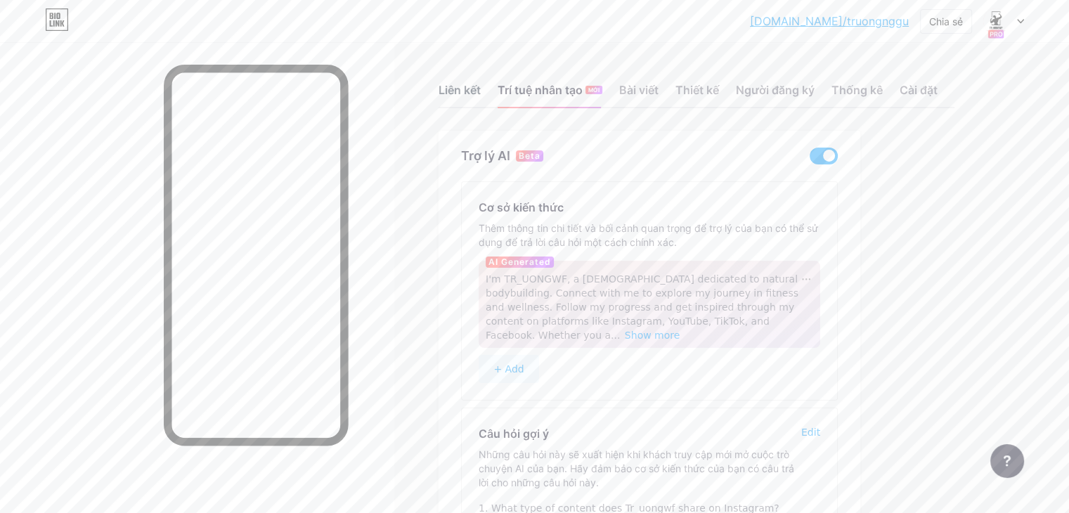
click at [481, 97] on font "Liên kết" at bounding box center [459, 90] width 42 height 14
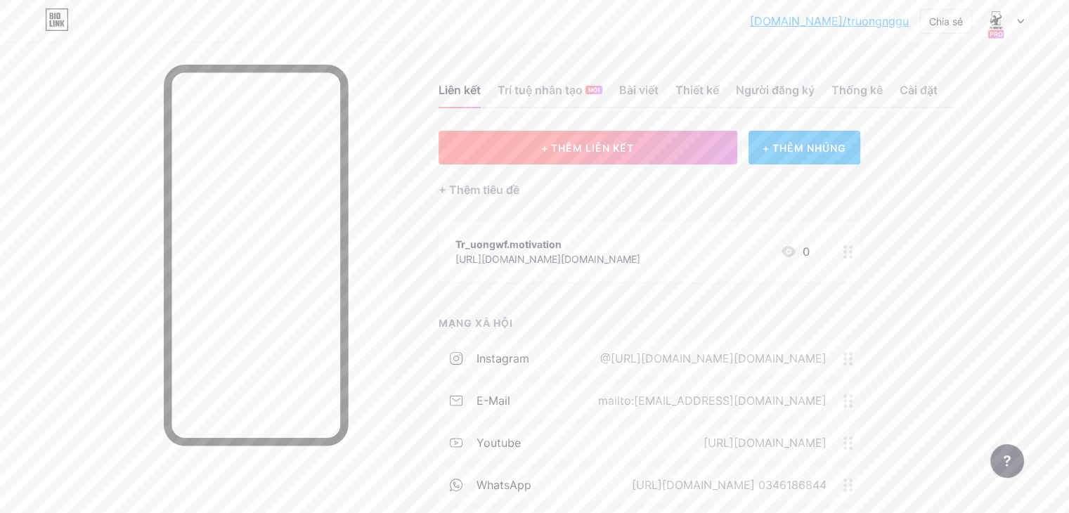
click at [663, 164] on button "+ THÊM LIÊN KẾT" at bounding box center [587, 148] width 299 height 34
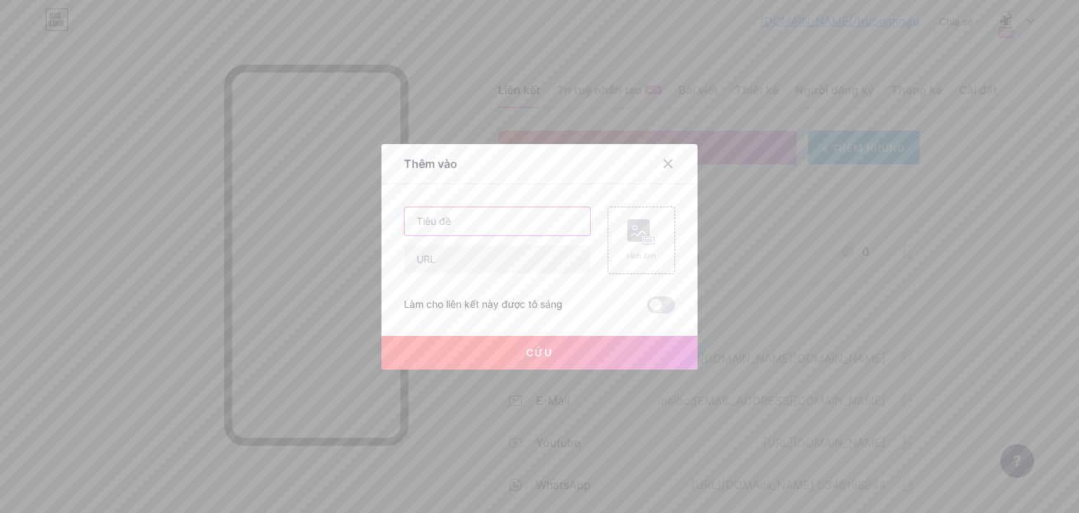
click at [559, 214] on input "text" at bounding box center [498, 221] width 186 height 28
type input "Youtube"
click at [457, 265] on input "text" at bounding box center [498, 259] width 186 height 28
paste input "https://www.youtube.com/@Nguyentruong-267"
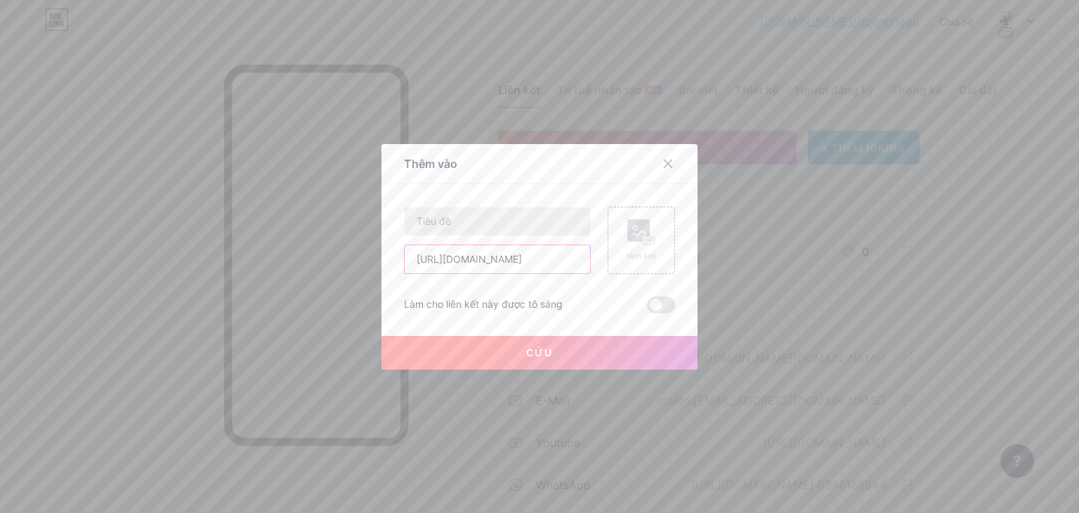
type input "https://www.youtube.com/@Nguyentruong-267"
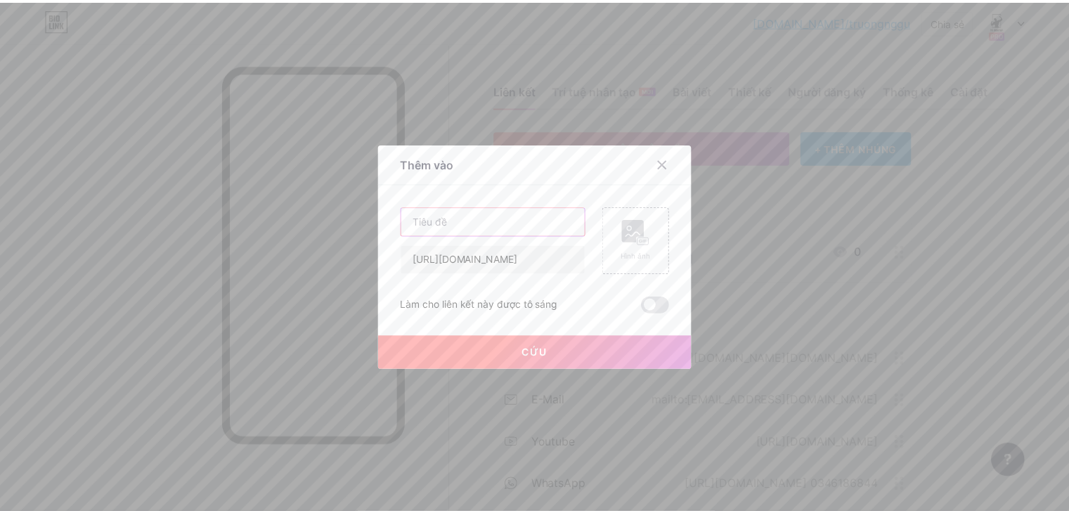
scroll to position [0, 0]
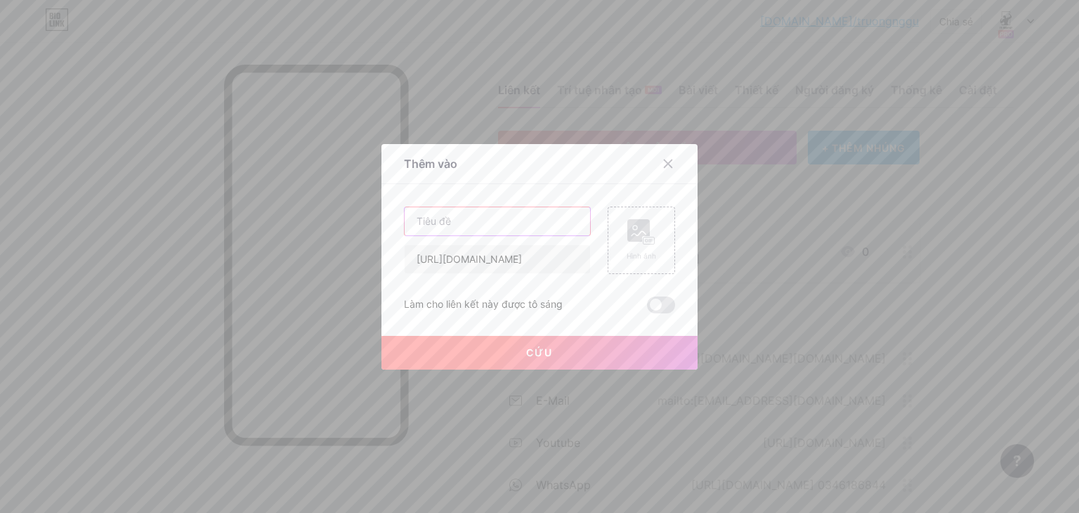
drag, startPoint x: 467, startPoint y: 211, endPoint x: 474, endPoint y: 228, distance: 18.6
click at [469, 220] on input "text" at bounding box center [498, 221] width 186 height 28
type input "Youtube"
click at [523, 347] on button "Cứu" at bounding box center [540, 353] width 316 height 34
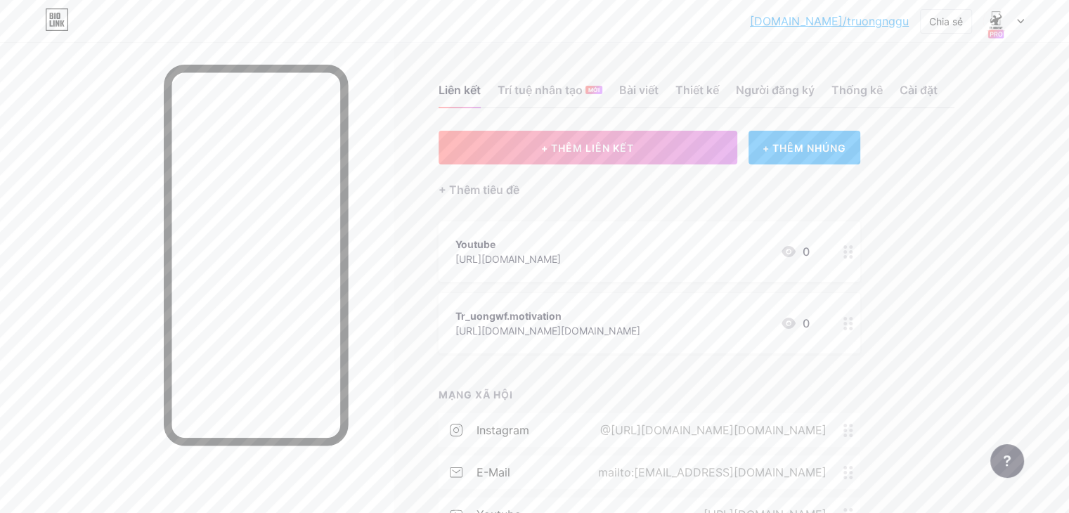
click at [860, 274] on div at bounding box center [848, 251] width 24 height 60
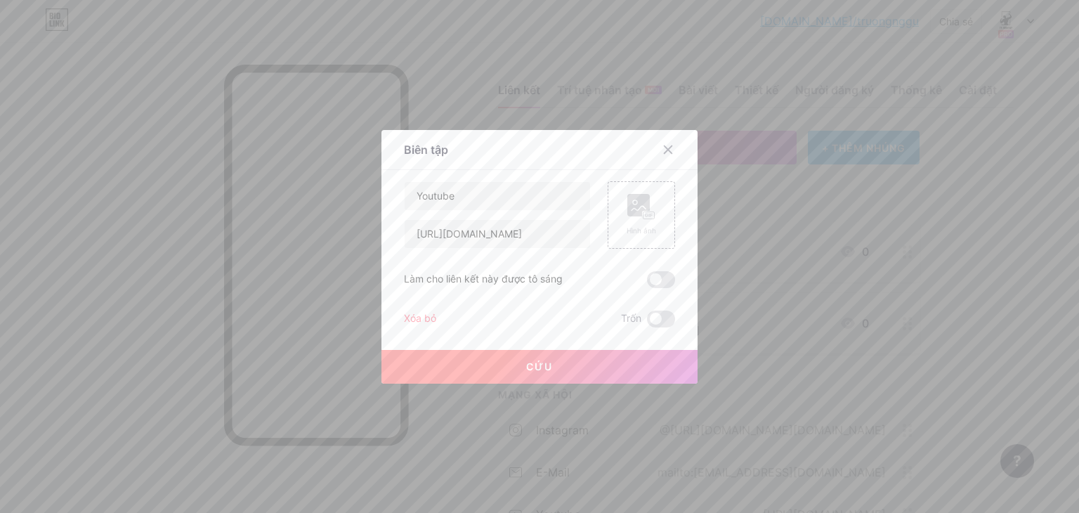
click at [407, 315] on font "Xóa bỏ" at bounding box center [420, 318] width 32 height 12
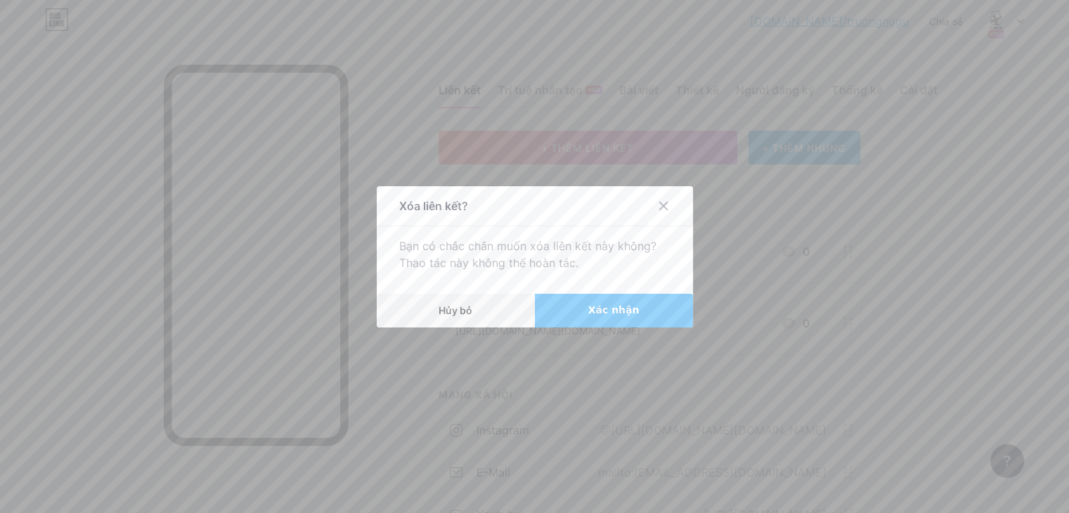
click at [610, 324] on button "Xác nhận" at bounding box center [614, 311] width 158 height 34
drag, startPoint x: 599, startPoint y: 313, endPoint x: 584, endPoint y: 313, distance: 14.8
click at [599, 313] on font "Xác nhận" at bounding box center [613, 309] width 51 height 11
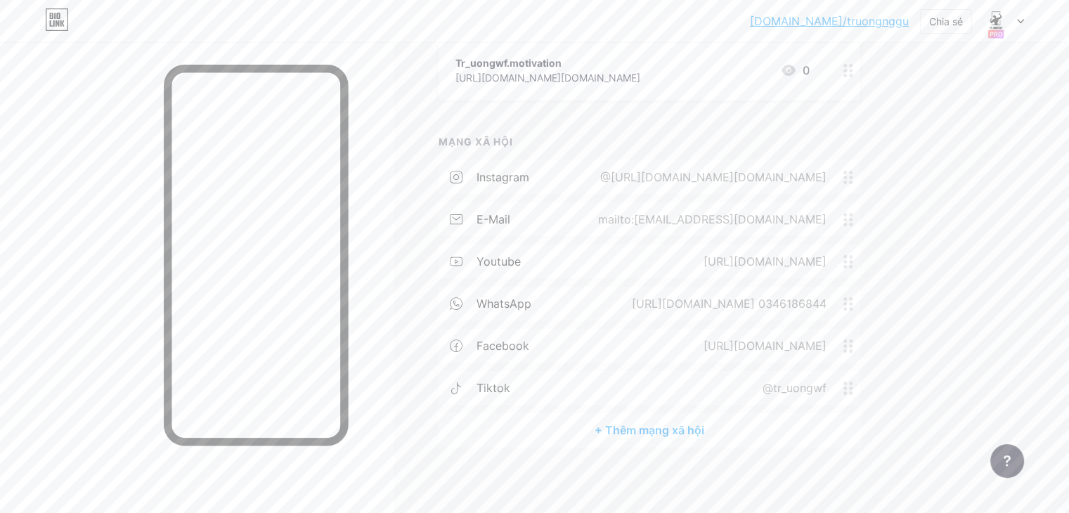
scroll to position [202, 0]
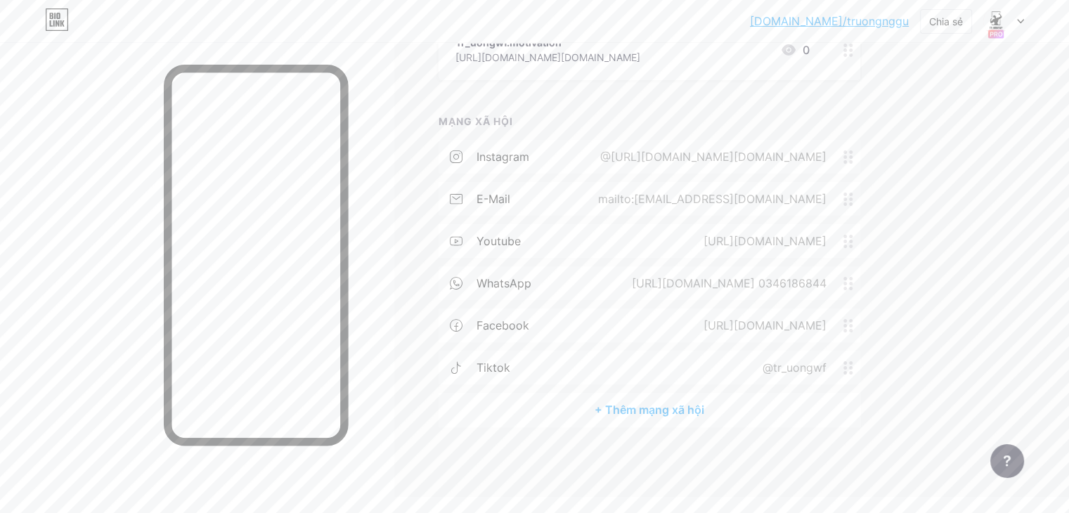
click at [462, 286] on div "Liên kết Trí tuệ nhân tạo MỚI Bài viết Thiết kế Người đăng ký Thống kê Cài đặt …" at bounding box center [506, 168] width 1013 height 656
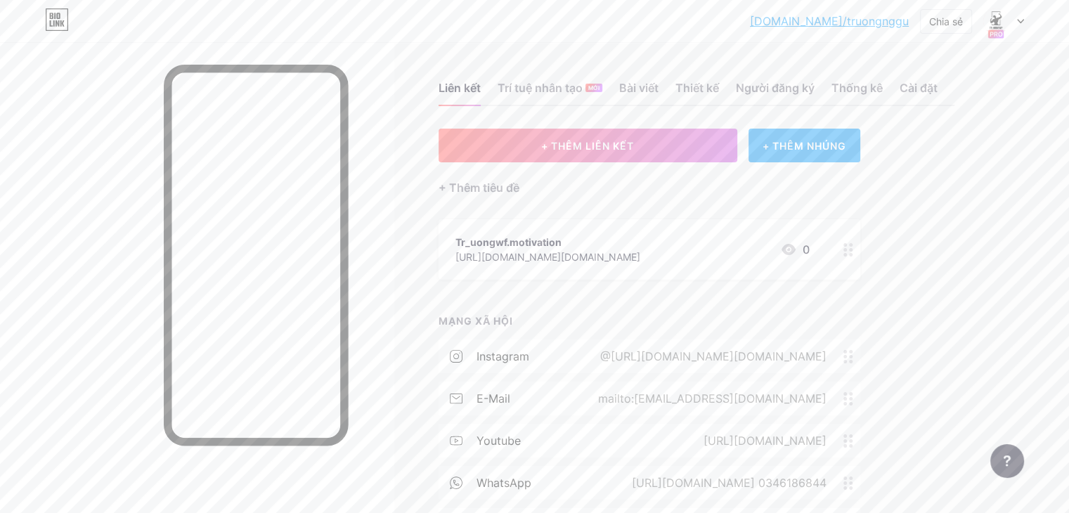
scroll to position [0, 0]
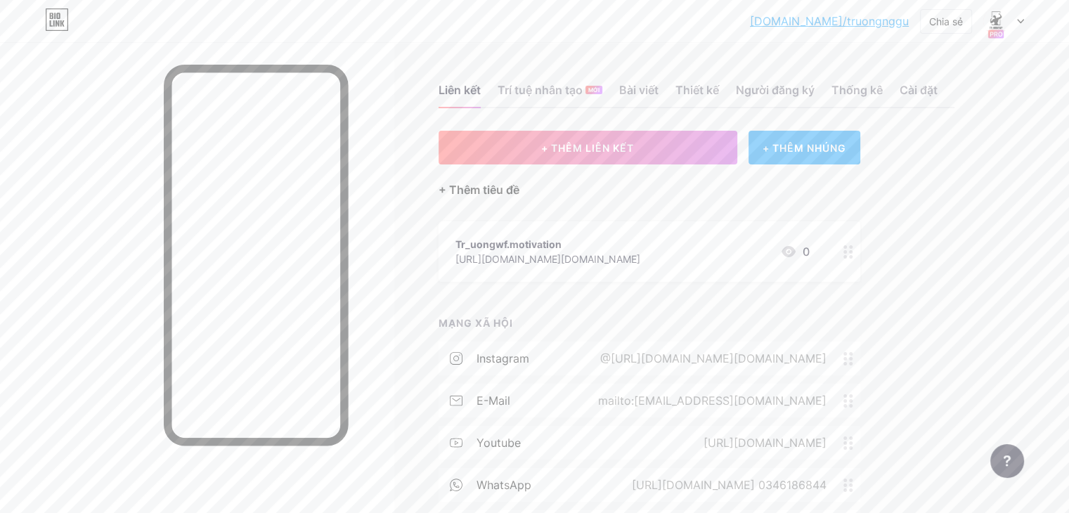
click at [519, 197] on font "+ Thêm tiêu đề" at bounding box center [478, 190] width 81 height 14
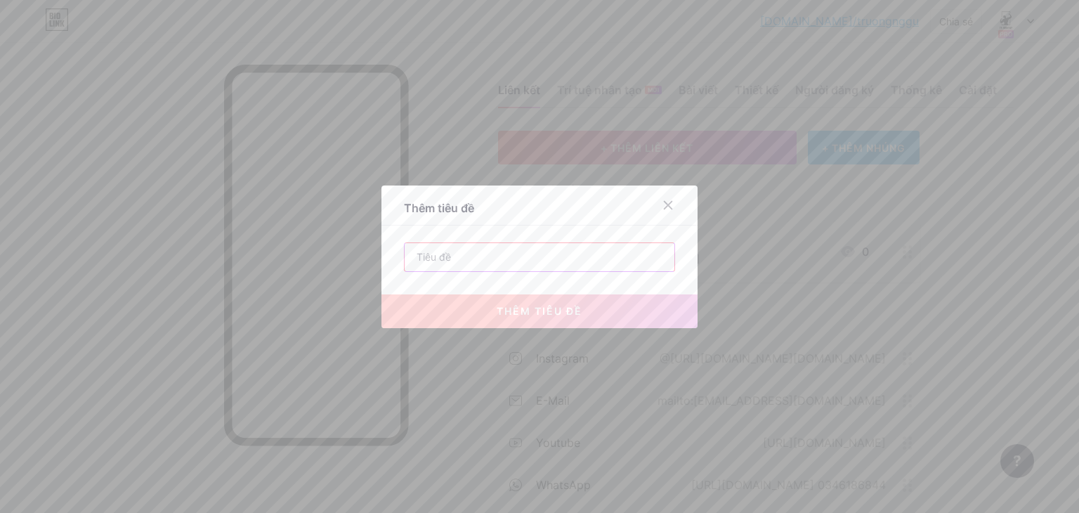
click at [475, 266] on input "text" at bounding box center [540, 257] width 270 height 28
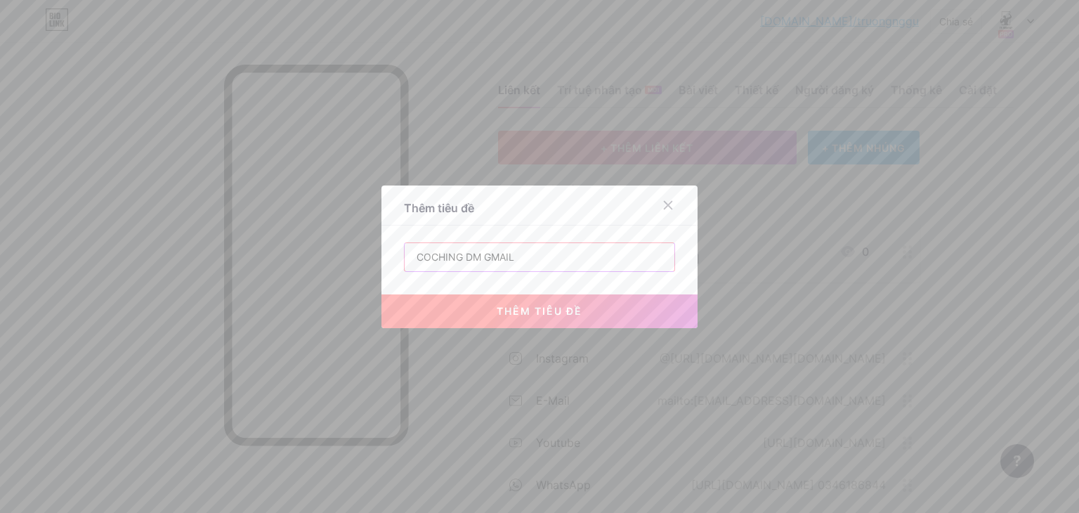
type input "COCHING DM GMAIL"
click at [495, 311] on button "thêm tiêu đề" at bounding box center [540, 311] width 316 height 34
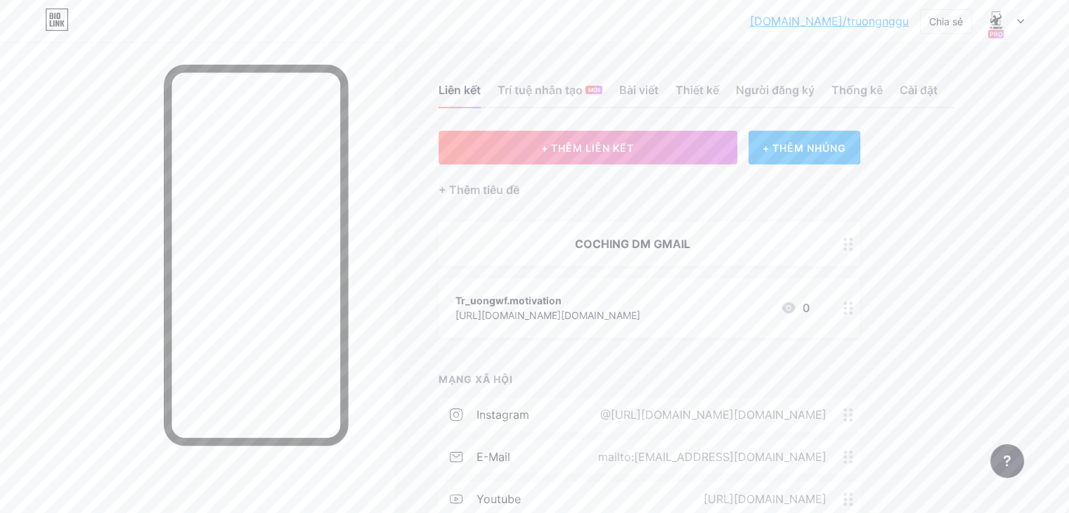
click at [860, 266] on div at bounding box center [848, 243] width 24 height 45
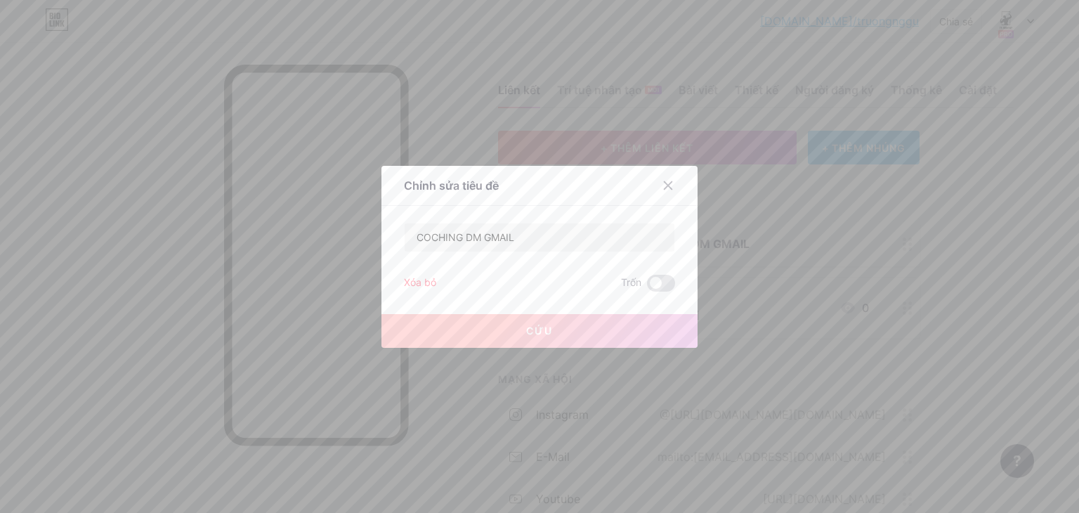
click at [422, 278] on font "Xóa bỏ" at bounding box center [420, 282] width 32 height 12
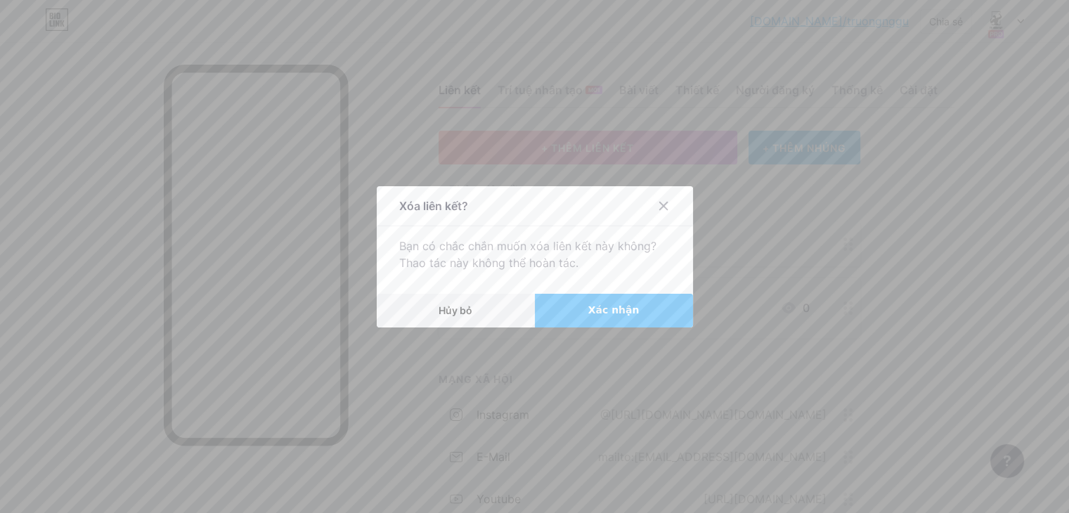
drag, startPoint x: 495, startPoint y: 304, endPoint x: 559, endPoint y: 318, distance: 66.0
click at [523, 319] on button "Hủy bỏ" at bounding box center [456, 311] width 158 height 34
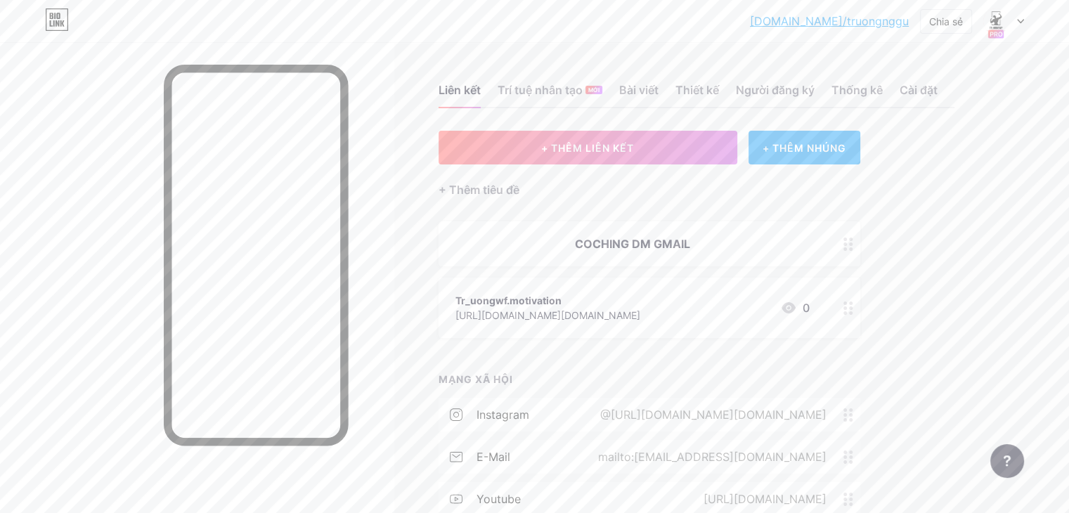
click at [853, 251] on icon at bounding box center [848, 244] width 10 height 13
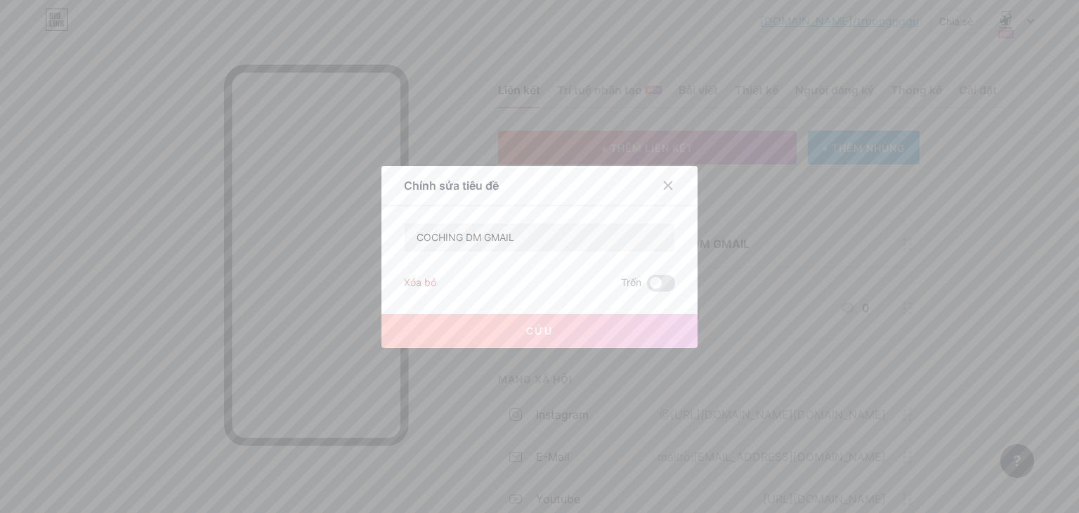
click at [433, 278] on font "Xóa bỏ" at bounding box center [420, 282] width 32 height 12
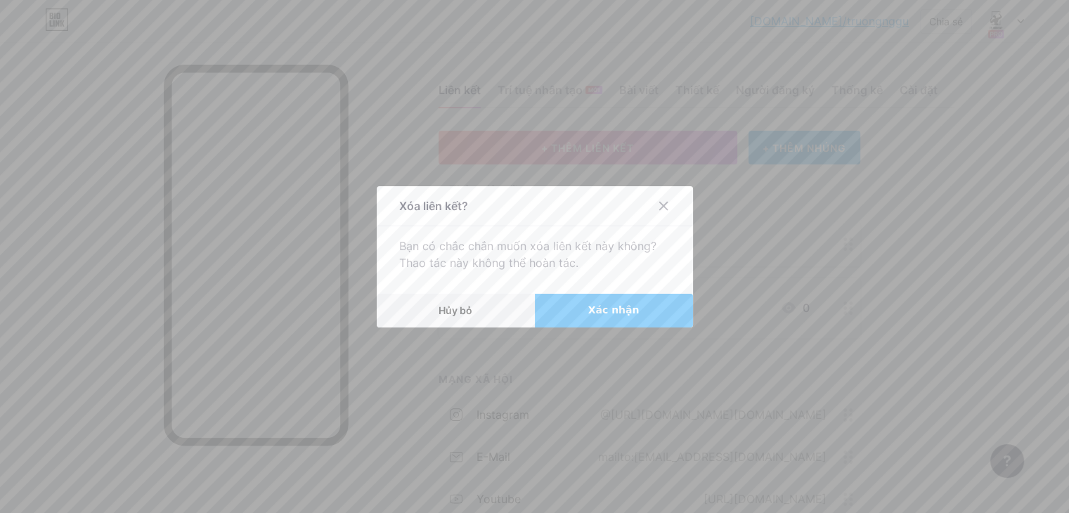
click at [583, 308] on button "Xác nhận" at bounding box center [614, 311] width 158 height 34
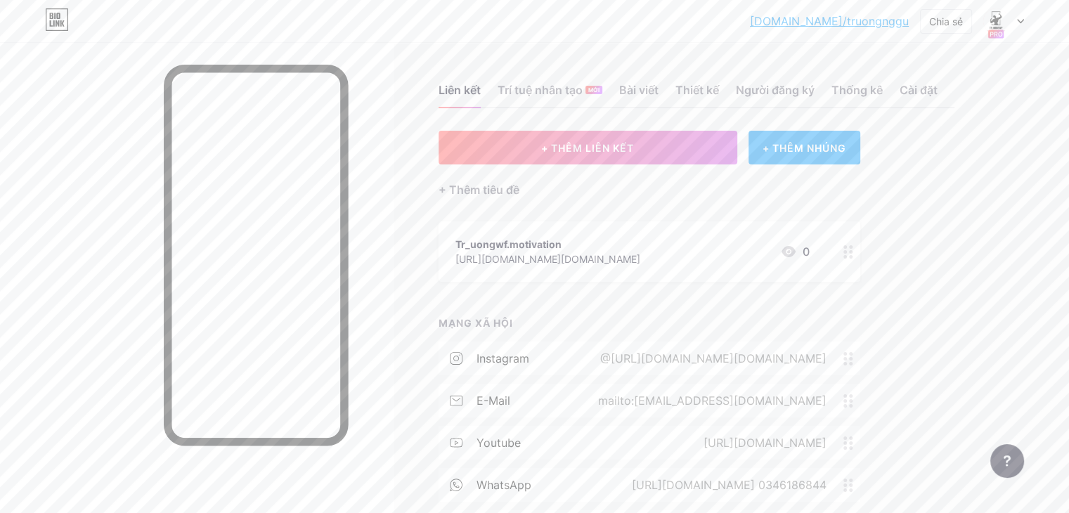
drag, startPoint x: 675, startPoint y: 105, endPoint x: 736, endPoint y: 103, distance: 61.9
click at [676, 105] on div "Liên kết Trí tuệ nhân tạo MỚI Bài viết Thiết kế Người đăng ký Thống kê Cài đặt" at bounding box center [696, 83] width 516 height 49
click at [719, 97] on font "Thiết kế" at bounding box center [697, 90] width 44 height 14
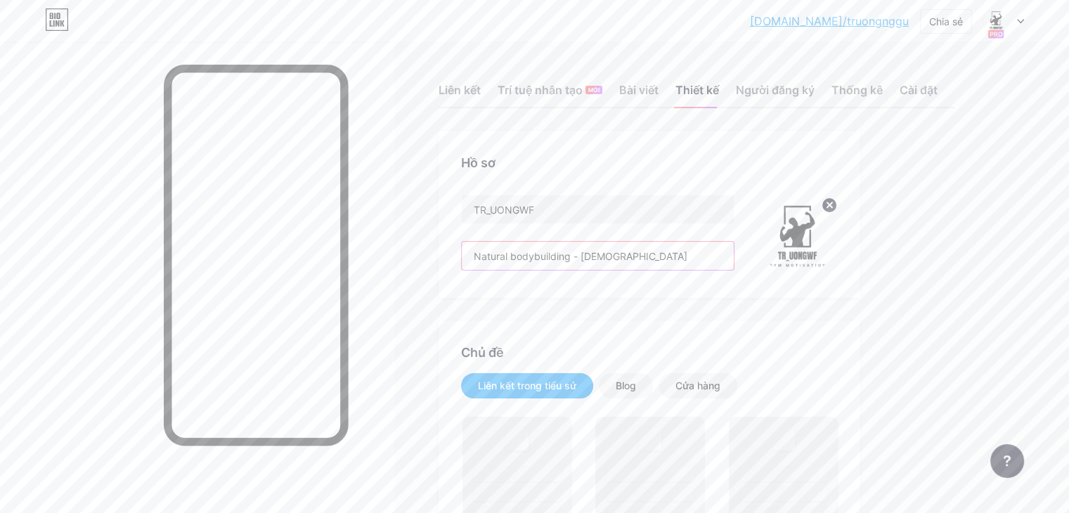
click at [697, 270] on input "Natural bodybuilding - 19yo" at bounding box center [598, 256] width 272 height 28
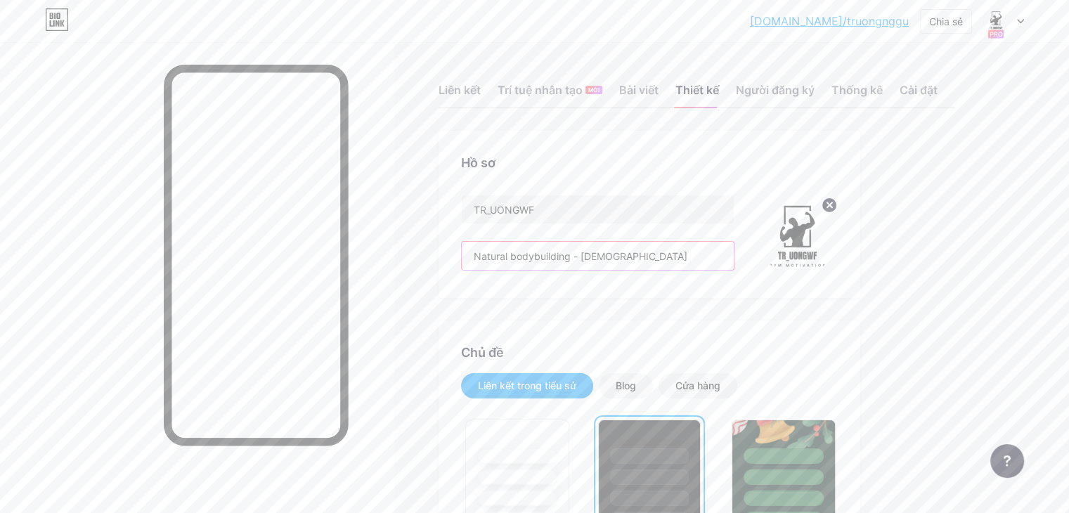
click at [697, 270] on input "Natural bodybuilding - 19yo" at bounding box center [598, 256] width 272 height 28
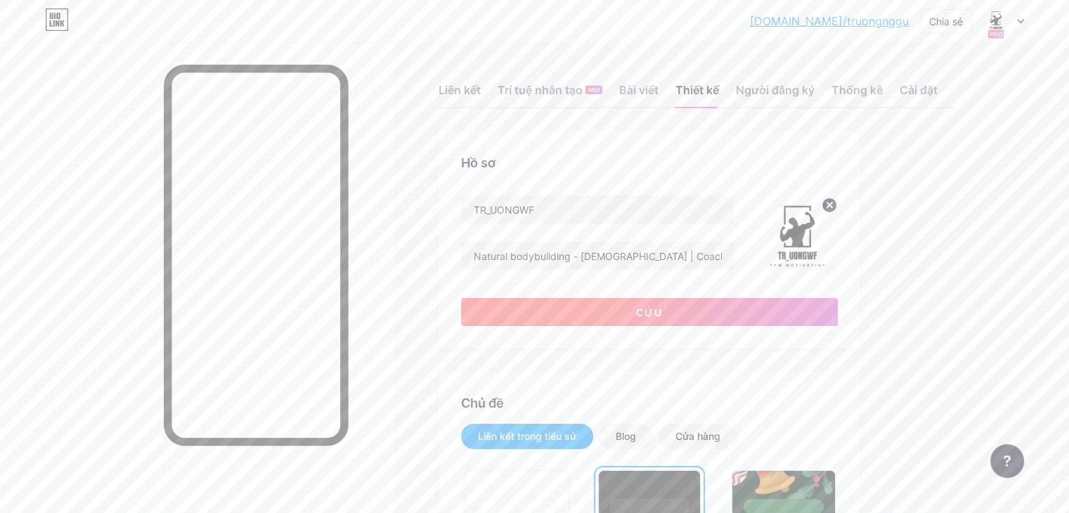
drag, startPoint x: 746, startPoint y: 320, endPoint x: 725, endPoint y: 330, distance: 23.0
click at [739, 324] on button "Cứu" at bounding box center [649, 312] width 377 height 28
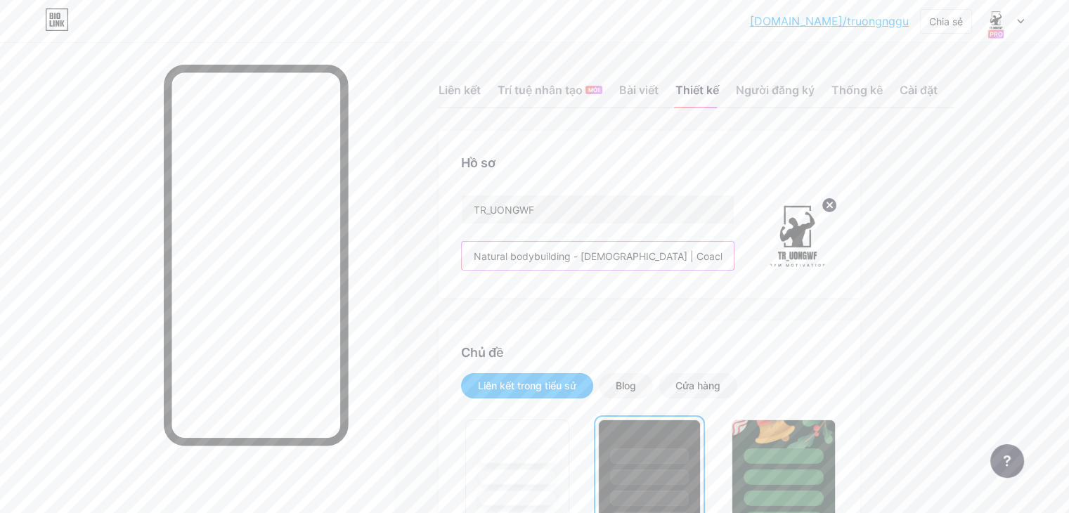
click at [734, 270] on input "Natural bodybuilding - 19yo | Coaching online" at bounding box center [598, 256] width 272 height 28
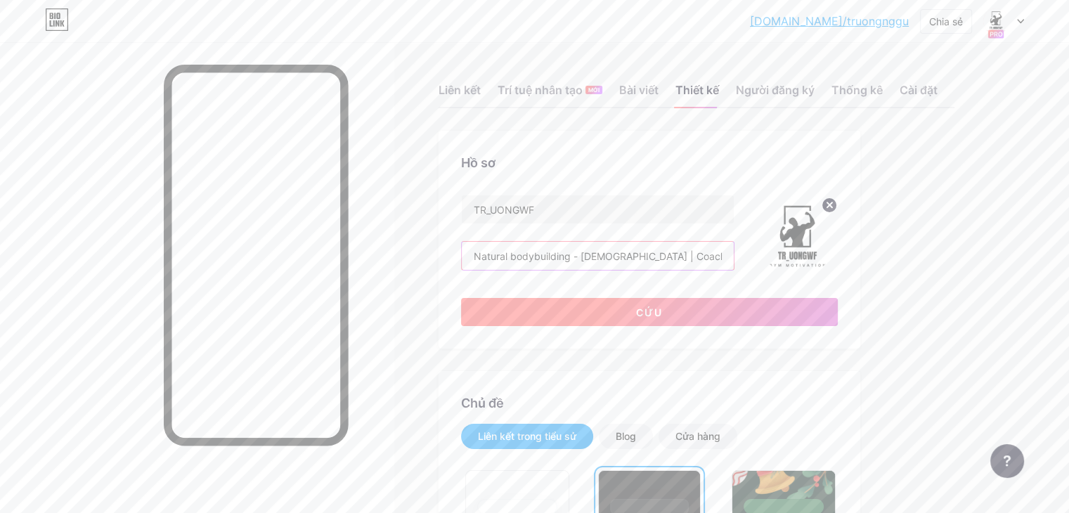
type input "Natural bodybuilding - 19yo | Coaching online 🏋️‍♀️"
click at [636, 326] on button "Cứu" at bounding box center [649, 312] width 377 height 28
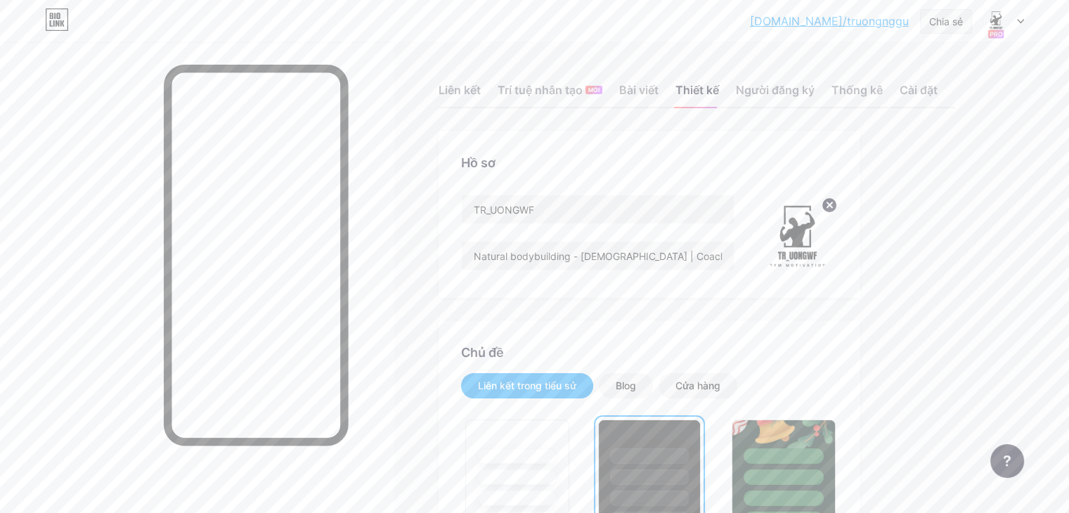
click at [951, 18] on font "Chia sẻ" at bounding box center [946, 21] width 34 height 12
click at [1020, 21] on icon at bounding box center [1020, 22] width 6 height 4
click at [945, 83] on div "Tr_uongwf" at bounding box center [944, 84] width 108 height 11
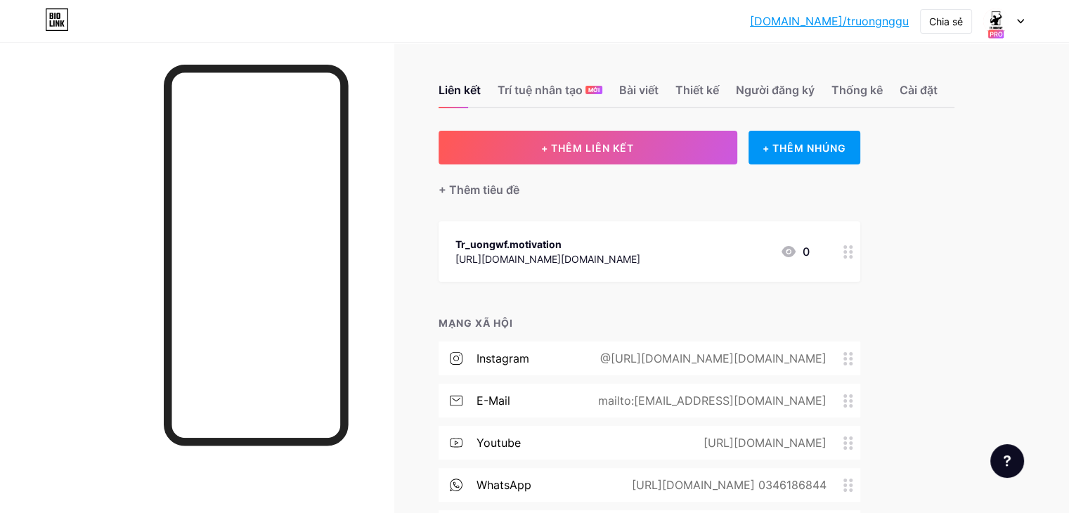
drag, startPoint x: 887, startPoint y: 25, endPoint x: 709, endPoint y: 60, distance: 181.1
click at [709, 60] on div "Liên kết Trí tuệ nhân tạo MỚI Bài viết Thiết kế Người đăng ký Thống kê Cài đặt" at bounding box center [696, 83] width 516 height 49
click at [883, 92] on font "Thống kê" at bounding box center [856, 90] width 51 height 14
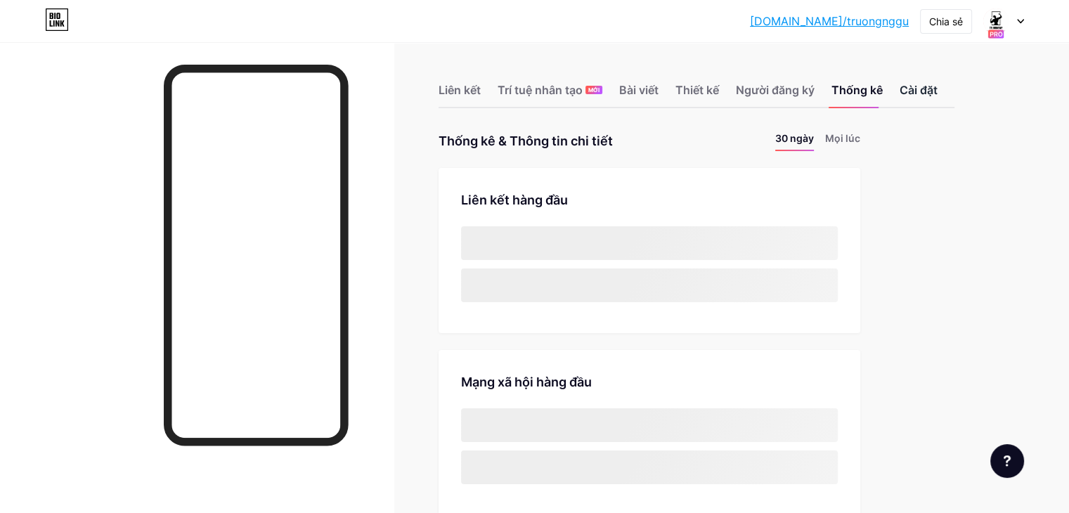
click at [937, 93] on div "Cài đặt" at bounding box center [918, 94] width 38 height 25
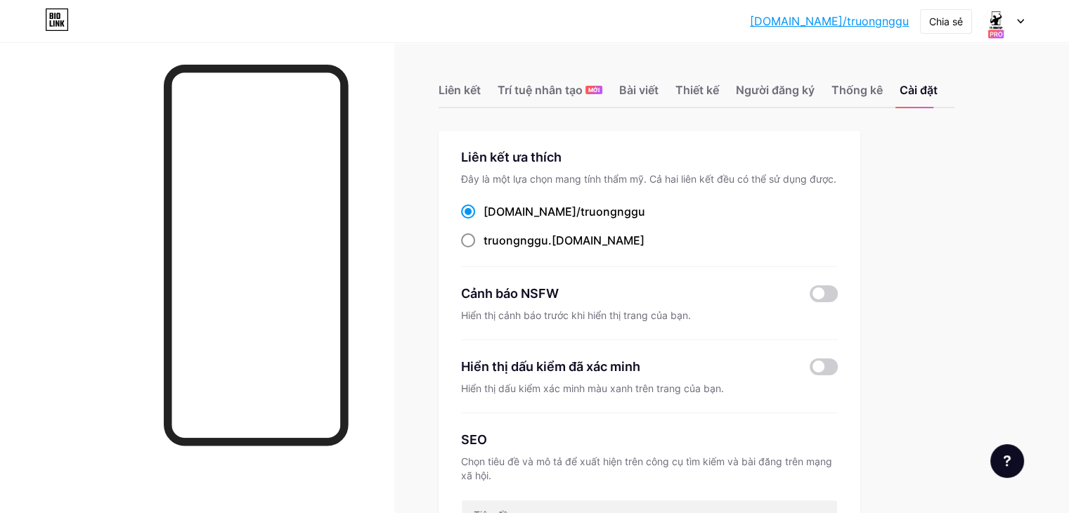
click at [475, 247] on span at bounding box center [468, 240] width 14 height 14
click at [493, 257] on input "truongnggu .[DOMAIN_NAME]" at bounding box center [487, 253] width 9 height 9
radio input "true"
drag, startPoint x: 530, startPoint y: 226, endPoint x: 610, endPoint y: 209, distance: 81.9
click at [534, 220] on label "[DOMAIN_NAME]/ truongnggu" at bounding box center [553, 211] width 184 height 17
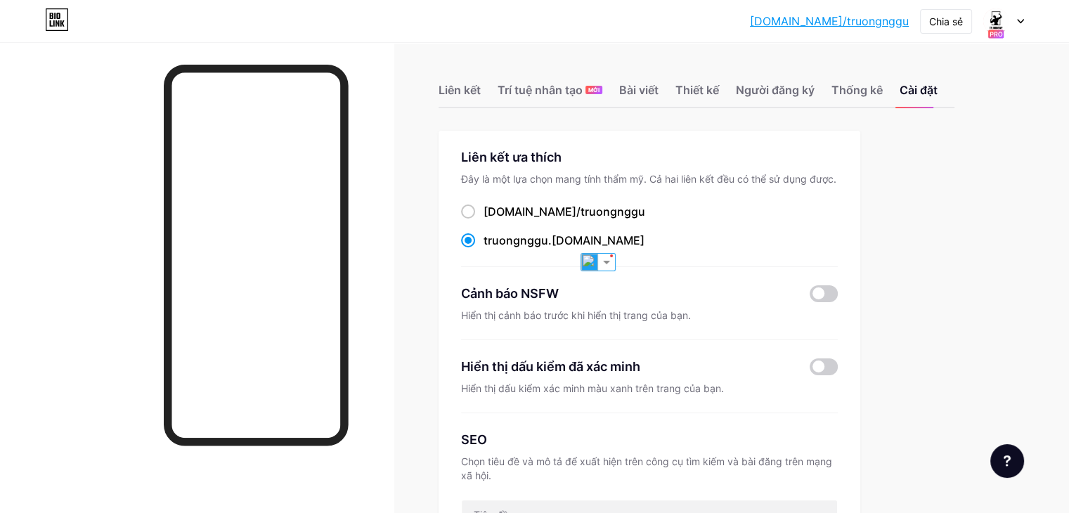
drag, startPoint x: 719, startPoint y: 220, endPoint x: 709, endPoint y: 220, distance: 9.8
click at [714, 220] on div "[DOMAIN_NAME]/ truongnggu" at bounding box center [649, 212] width 377 height 18
click at [579, 167] on div "Liên kết ưa thích" at bounding box center [649, 157] width 377 height 19
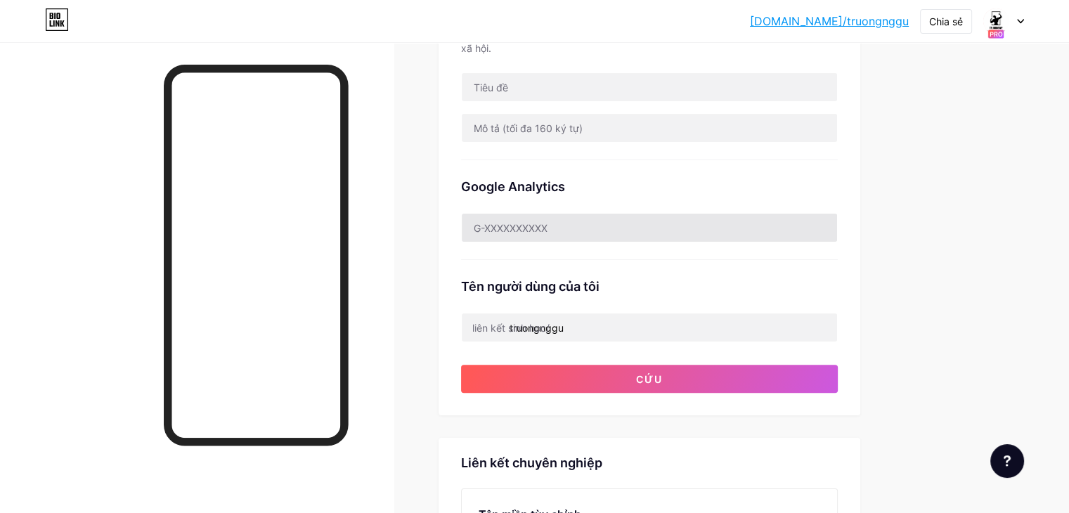
scroll to position [422, 0]
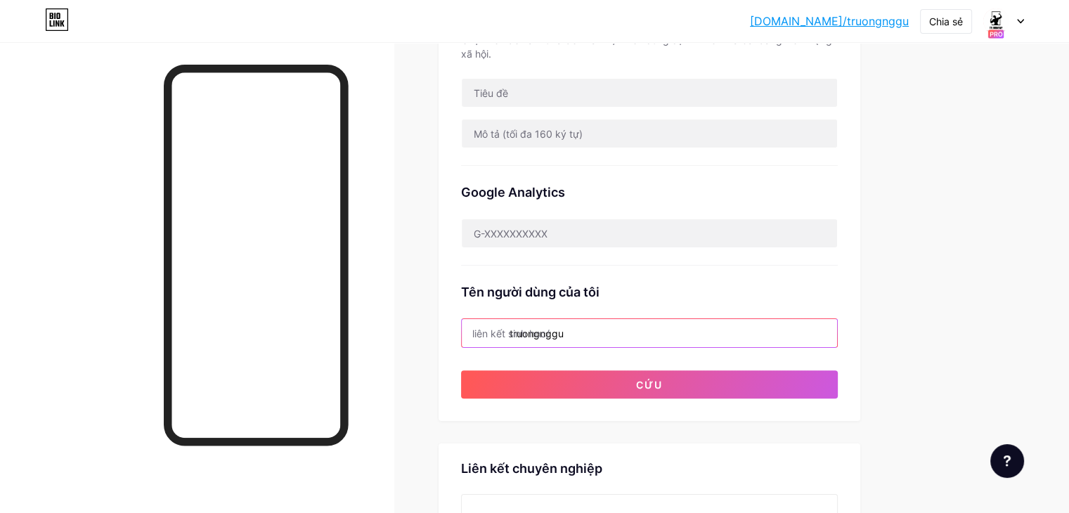
click at [632, 347] on input "truongnggu" at bounding box center [649, 333] width 375 height 28
drag, startPoint x: 639, startPoint y: 352, endPoint x: 511, endPoint y: 352, distance: 128.6
click at [511, 352] on div "Liên kết ưa thích Đây là một lựa chọn mang tính thẩm mỹ. Cả hai liên kết đều có…" at bounding box center [649, 65] width 422 height 712
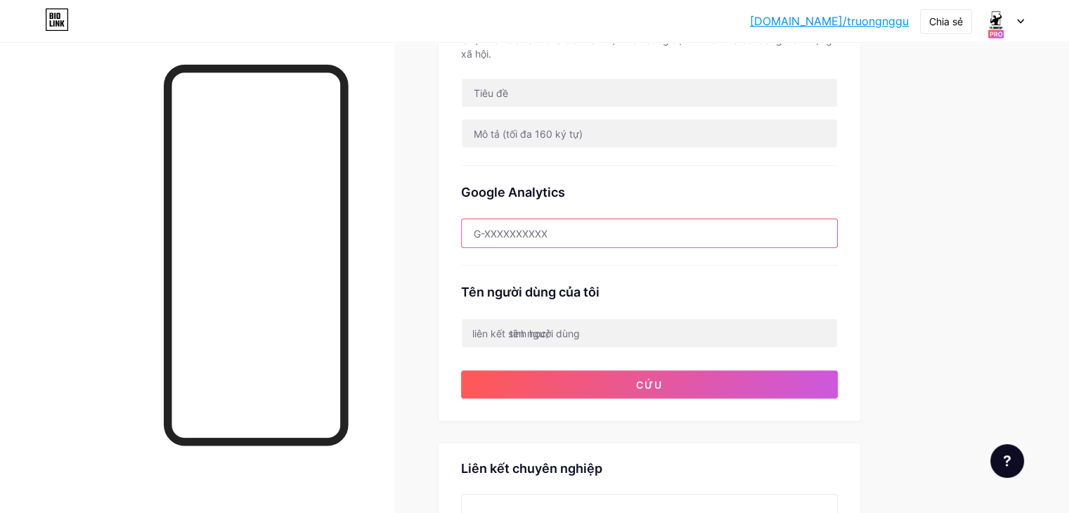
click at [652, 247] on input "text" at bounding box center [649, 233] width 375 height 28
click at [578, 124] on div "SEO Chọn tiêu đề và mô tả để xuất hiện trên công cụ tìm kiếm và bài đăng trên m…" at bounding box center [649, 79] width 377 height 174
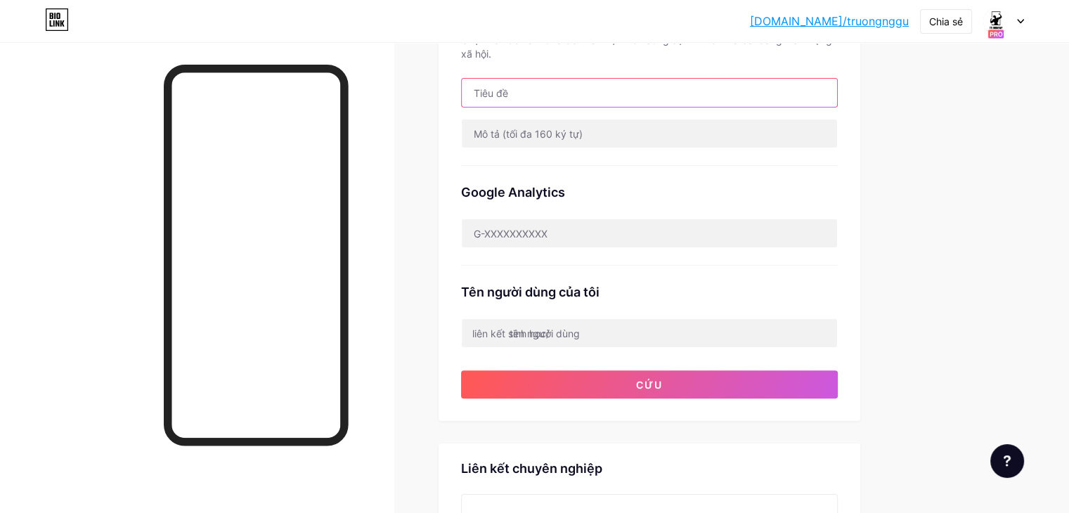
click at [621, 105] on input "text" at bounding box center [649, 93] width 375 height 28
click at [624, 107] on input "text" at bounding box center [649, 93] width 375 height 28
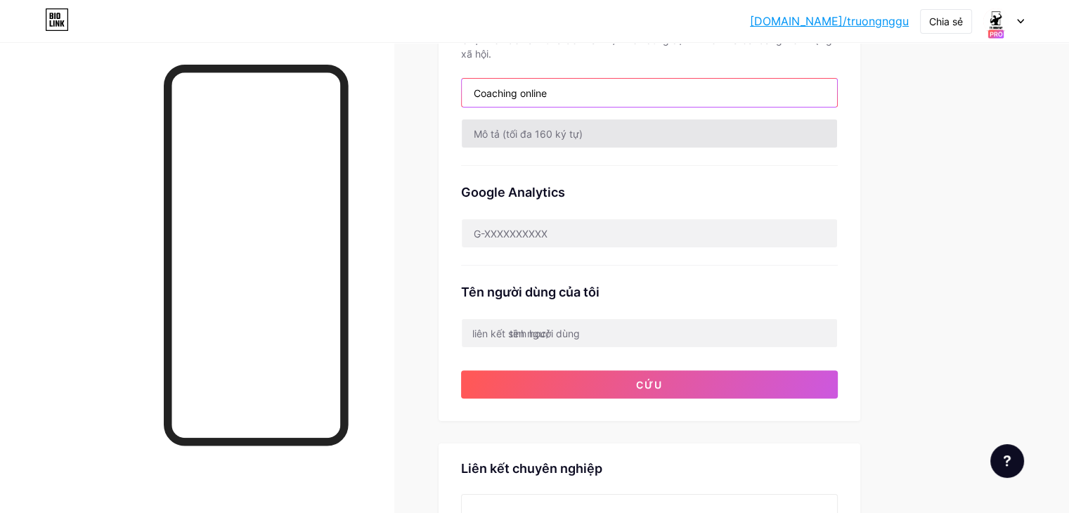
type input "Coaching online"
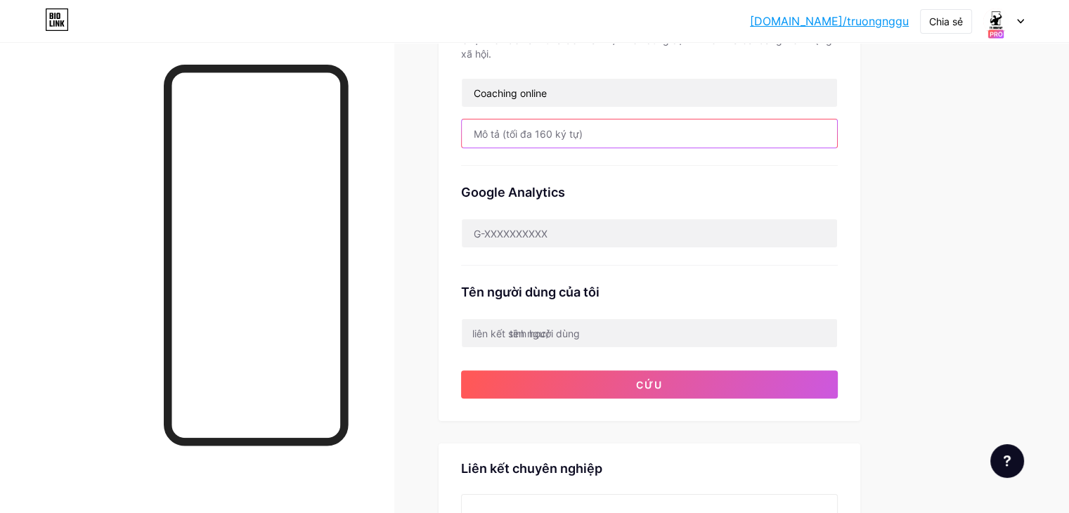
click at [660, 147] on input "text" at bounding box center [649, 133] width 375 height 28
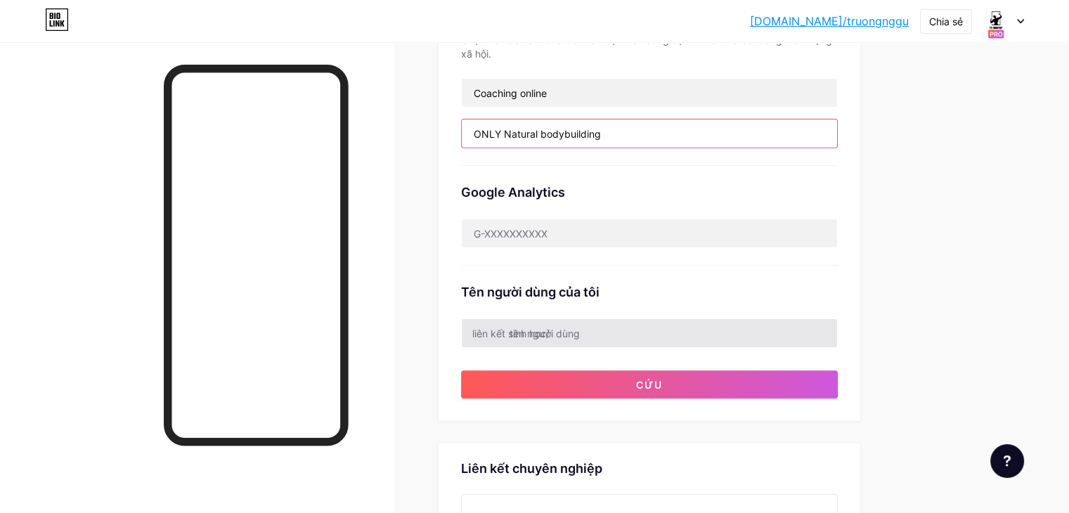
type input "ONLY Natural bodybuilding"
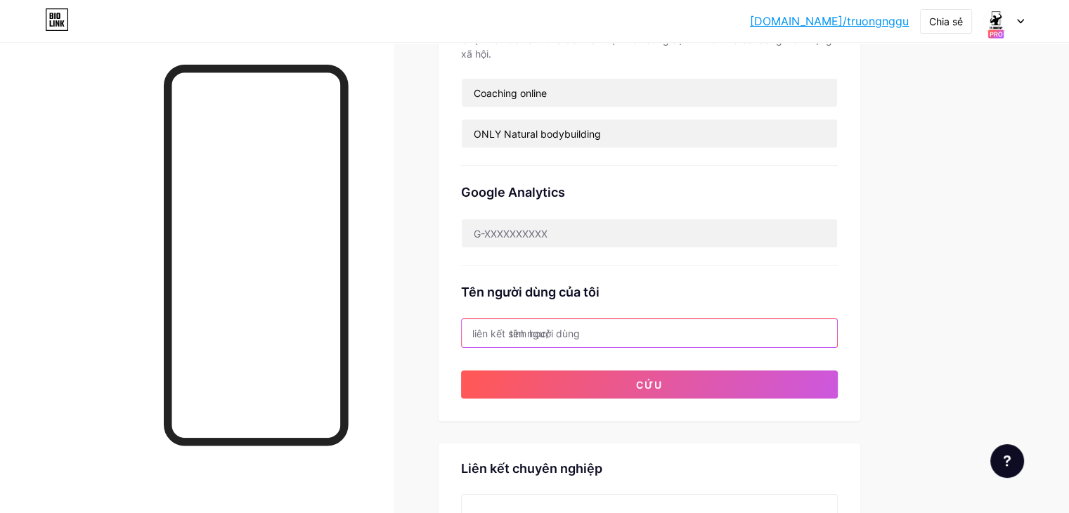
click at [684, 347] on input "text" at bounding box center [649, 333] width 375 height 28
type input "t"
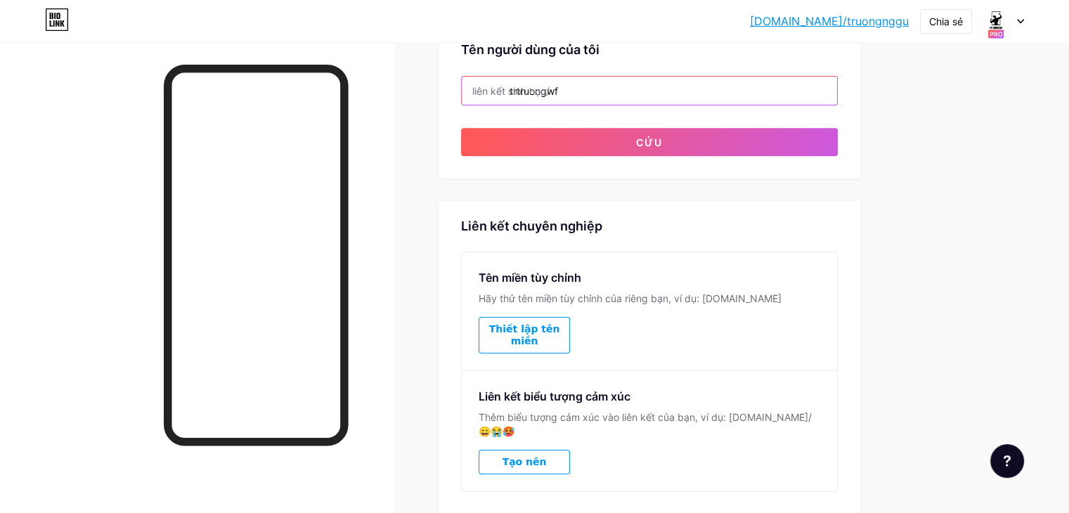
scroll to position [749, 0]
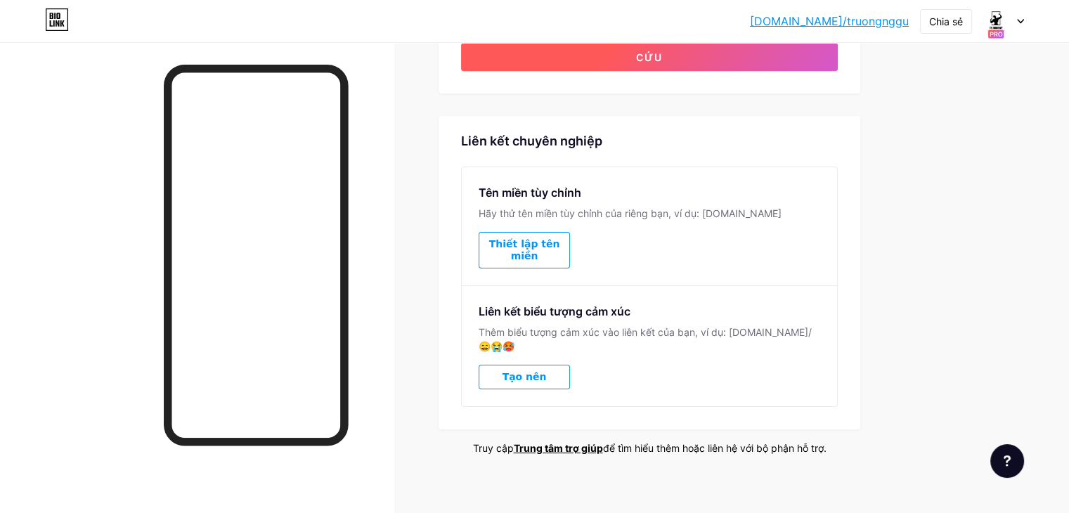
type input "trtruuongwf"
drag, startPoint x: 621, startPoint y: 73, endPoint x: 551, endPoint y: 130, distance: 90.4
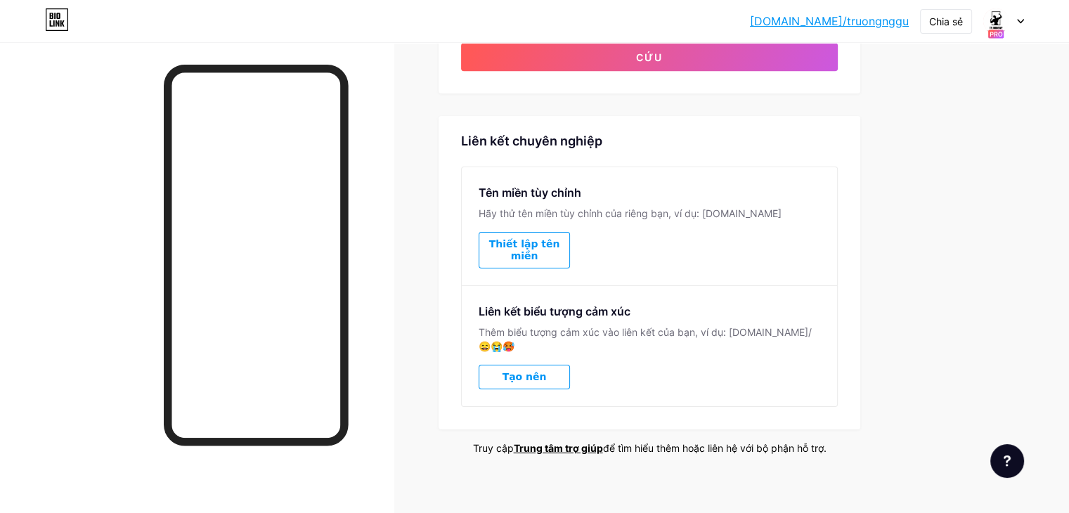
click at [619, 71] on button "Cứu" at bounding box center [649, 57] width 377 height 28
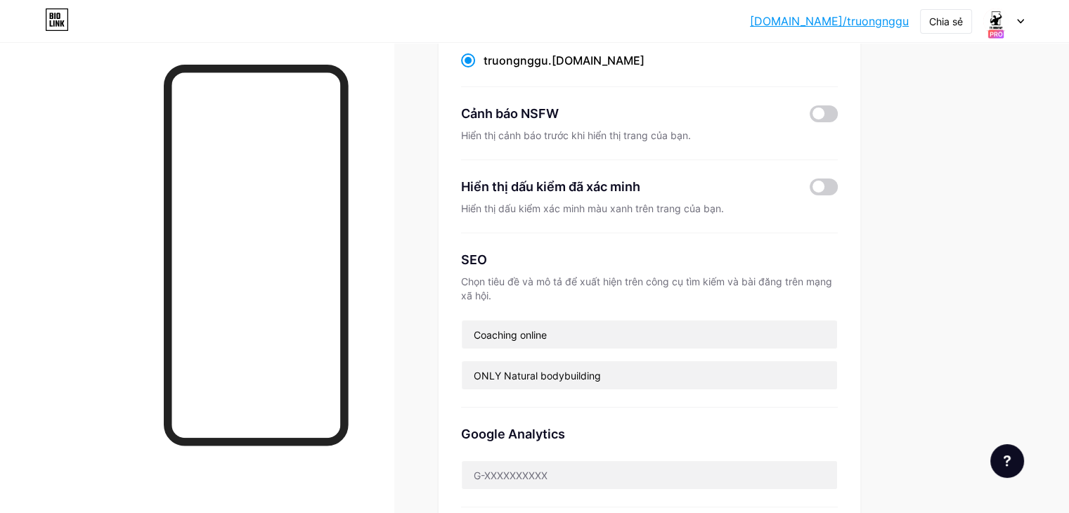
scroll to position [0, 0]
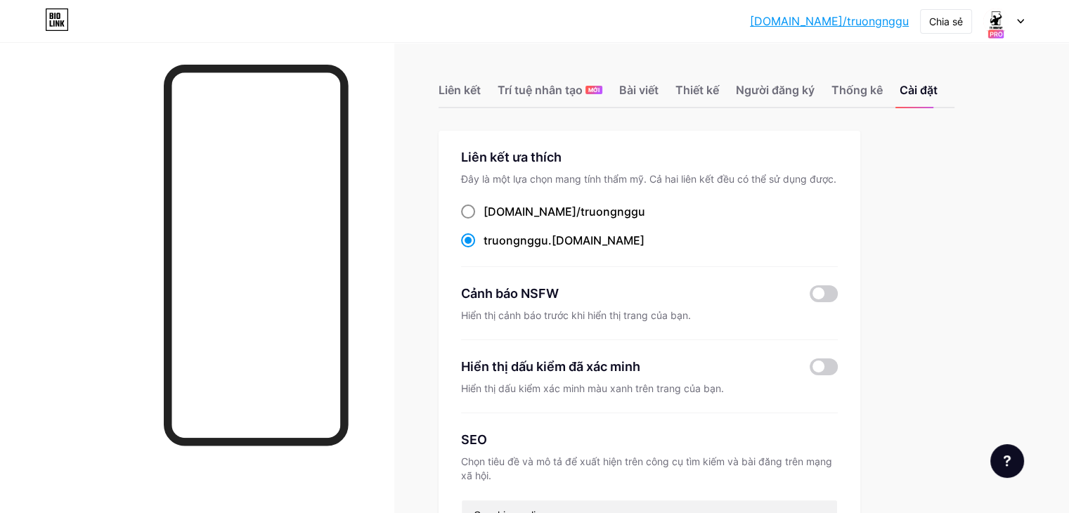
drag, startPoint x: 526, startPoint y: 228, endPoint x: 552, endPoint y: 232, distance: 26.2
click at [475, 219] on span at bounding box center [468, 211] width 14 height 14
click at [493, 229] on input "[DOMAIN_NAME]/ truongnggu" at bounding box center [487, 224] width 9 height 9
radio input "true"
click at [645, 219] on font "truongnggu" at bounding box center [612, 211] width 65 height 14
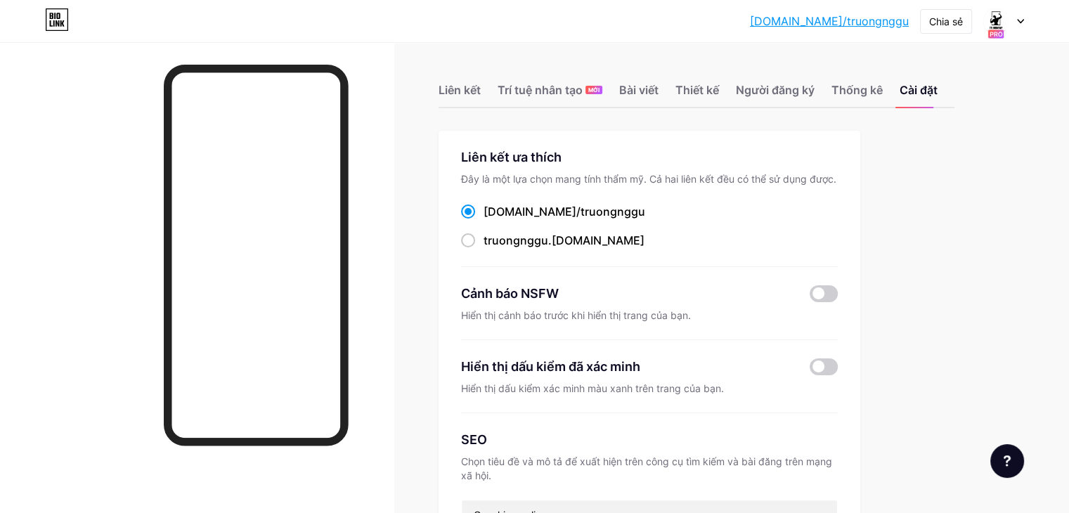
click at [493, 229] on input "[DOMAIN_NAME]/ truongnggu" at bounding box center [487, 224] width 9 height 9
click at [645, 219] on font "truongnggu" at bounding box center [612, 211] width 65 height 14
click at [493, 229] on input "[DOMAIN_NAME]/ truongnggu" at bounding box center [487, 224] width 9 height 9
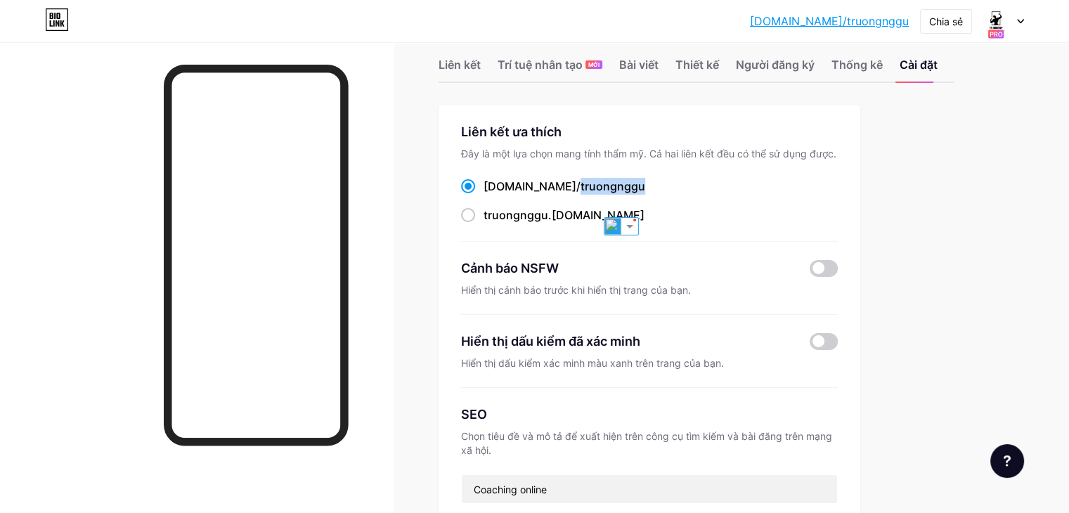
scroll to position [70, 0]
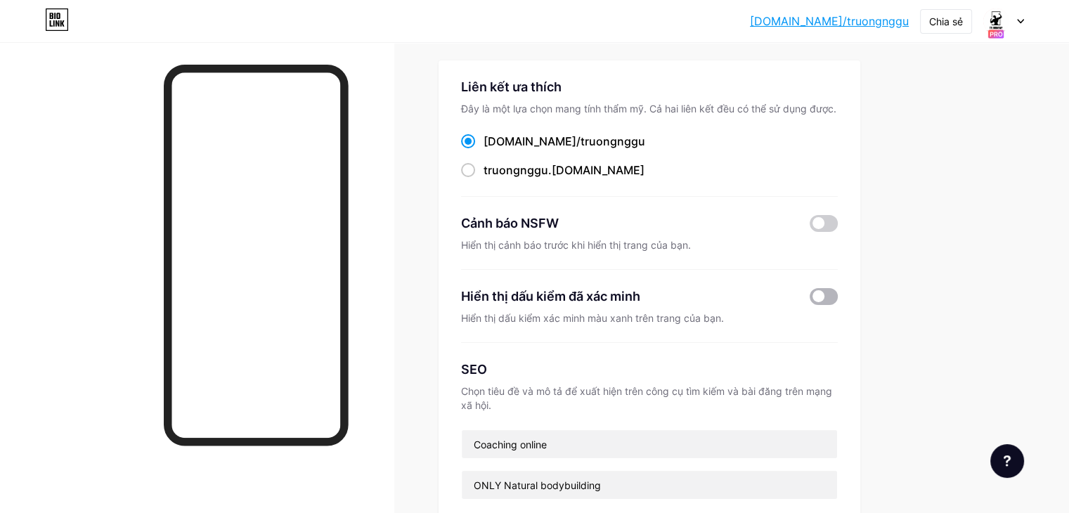
click at [838, 305] on span at bounding box center [823, 296] width 28 height 17
click at [809, 300] on input "checkbox" at bounding box center [809, 300] width 0 height 0
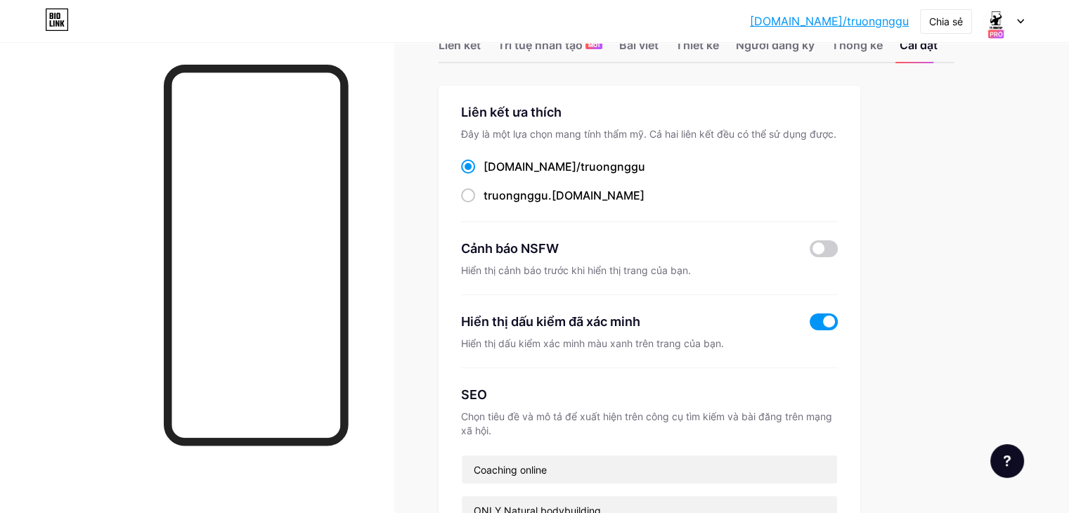
scroll to position [0, 0]
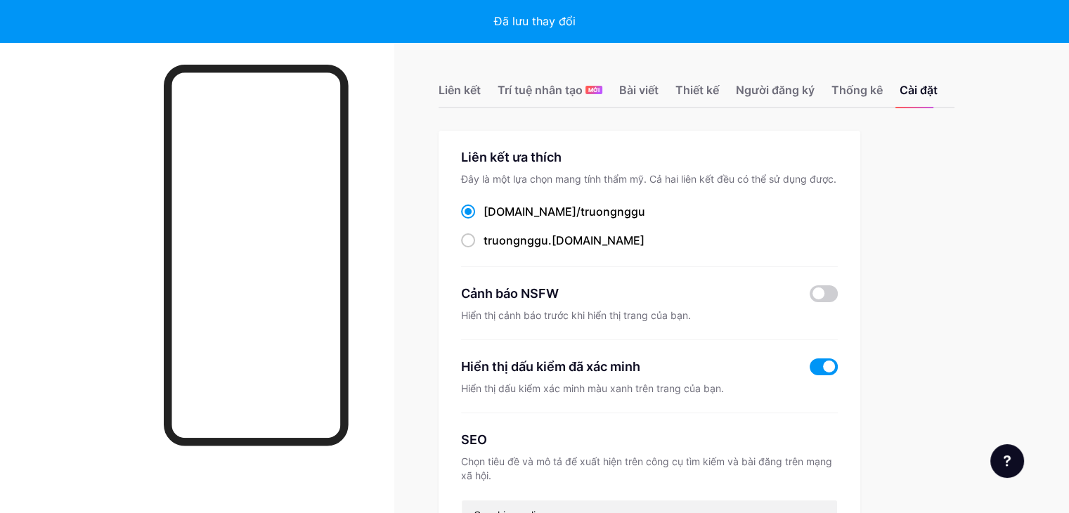
drag, startPoint x: 885, startPoint y: 318, endPoint x: 772, endPoint y: 318, distance: 112.4
click at [838, 302] on span at bounding box center [823, 293] width 28 height 17
click at [809, 297] on input "checkbox" at bounding box center [809, 297] width 0 height 0
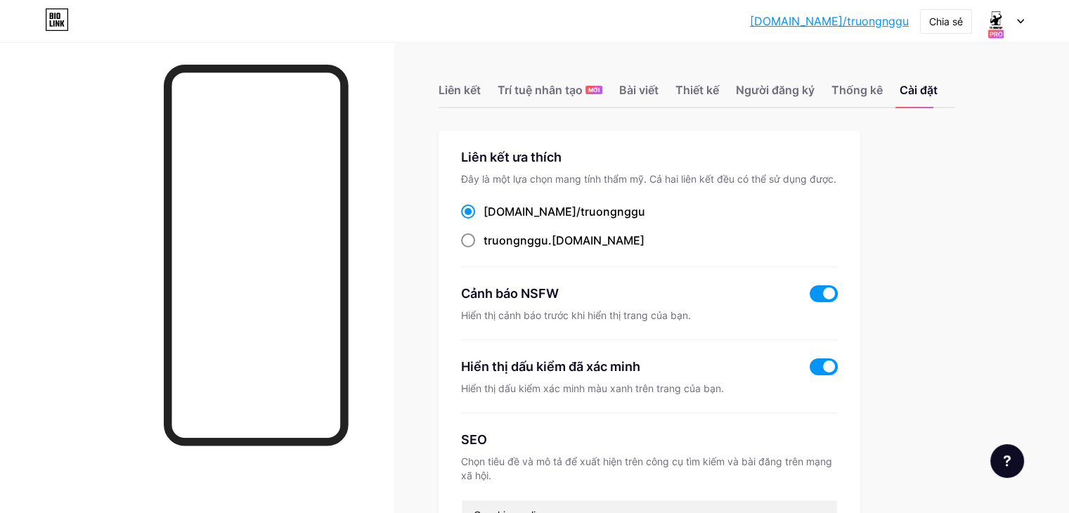
click at [475, 247] on span at bounding box center [468, 240] width 14 height 14
click at [493, 256] on input "truongnggu .[DOMAIN_NAME]" at bounding box center [487, 253] width 9 height 9
radio input "true"
drag, startPoint x: 530, startPoint y: 230, endPoint x: 525, endPoint y: 238, distance: 9.2
click at [475, 219] on span at bounding box center [468, 211] width 14 height 14
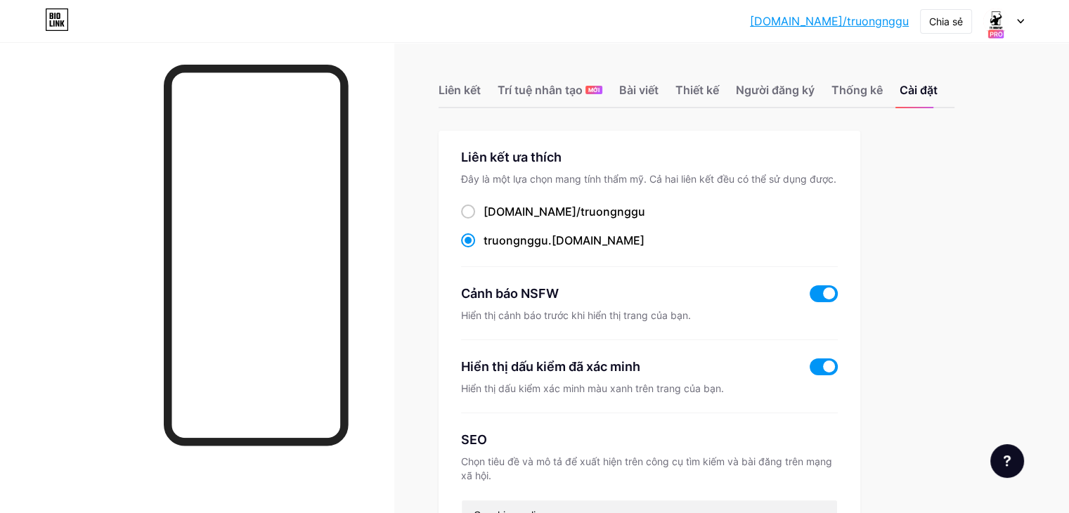
click at [493, 229] on input "[DOMAIN_NAME]/ truongnggu" at bounding box center [487, 224] width 9 height 9
radio input "true"
click at [519, 263] on div "Liên kết ưa thích Đây là một lựa chọn mang tính thẩm mỹ. Cả hai liên kết đều có…" at bounding box center [649, 487] width 422 height 712
click at [475, 247] on span at bounding box center [468, 240] width 14 height 14
click at [493, 258] on input "truongnggu .[DOMAIN_NAME]" at bounding box center [487, 253] width 9 height 9
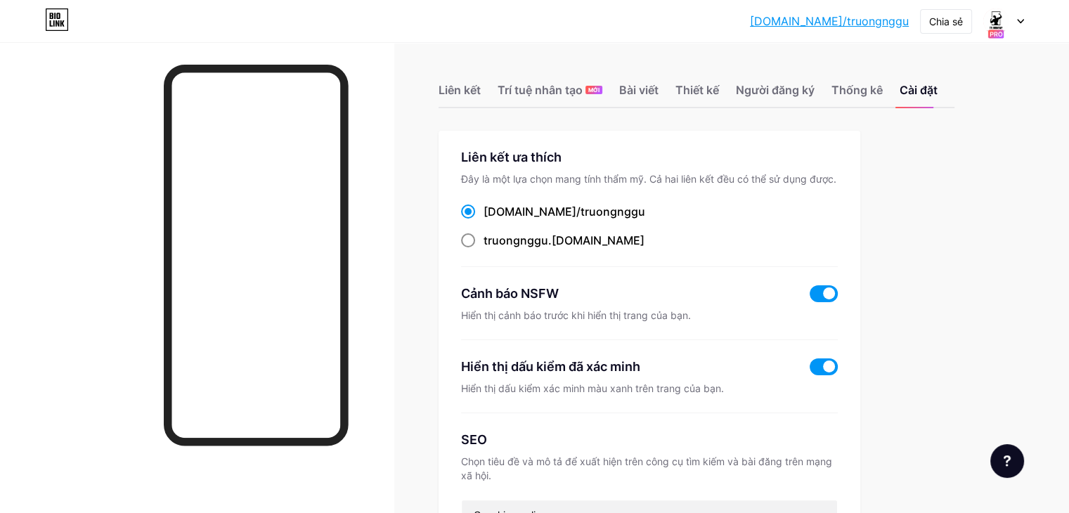
radio input "true"
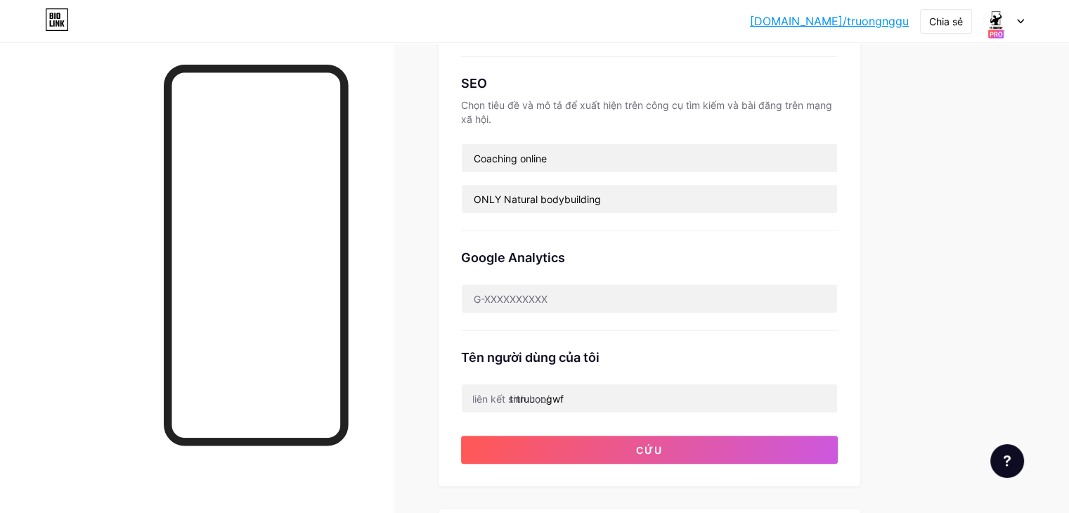
scroll to position [492, 0]
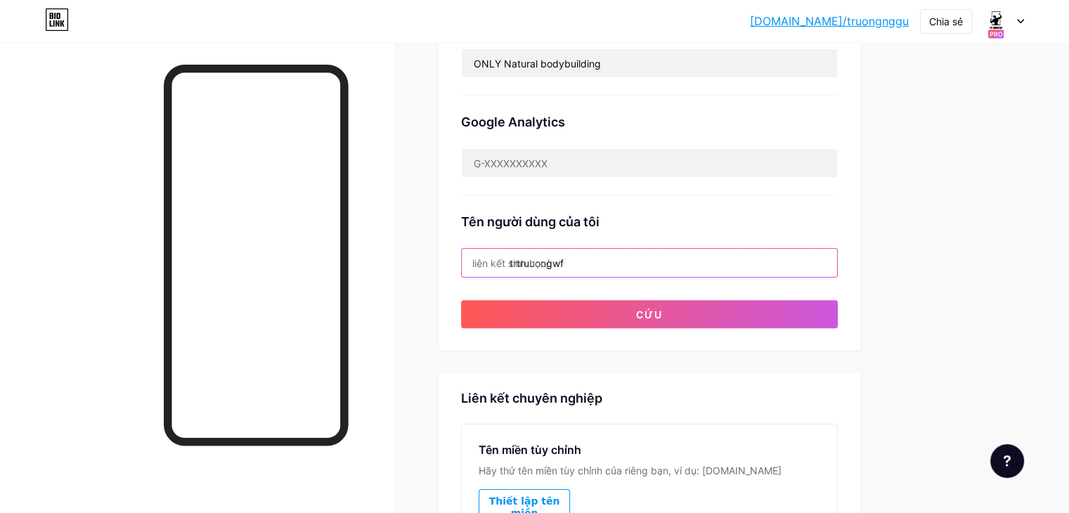
drag, startPoint x: 635, startPoint y: 276, endPoint x: 536, endPoint y: 276, distance: 99.1
click at [536, 276] on div "liên kết sinh học/ trtruuongwf" at bounding box center [649, 263] width 377 height 30
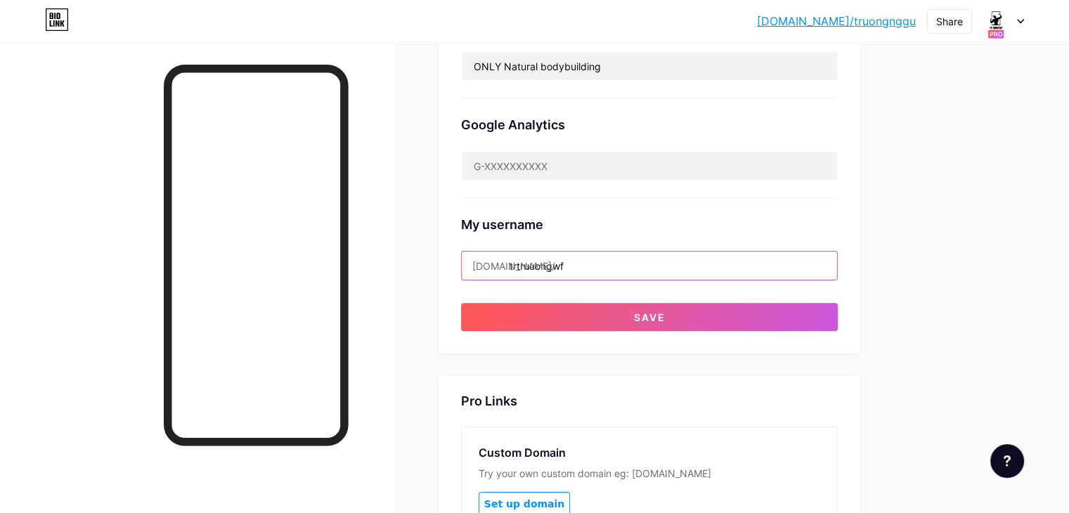
click at [658, 272] on input "trtruuongwf" at bounding box center [649, 266] width 375 height 28
type input "t"
click at [582, 266] on input "truuongwf" at bounding box center [649, 266] width 375 height 28
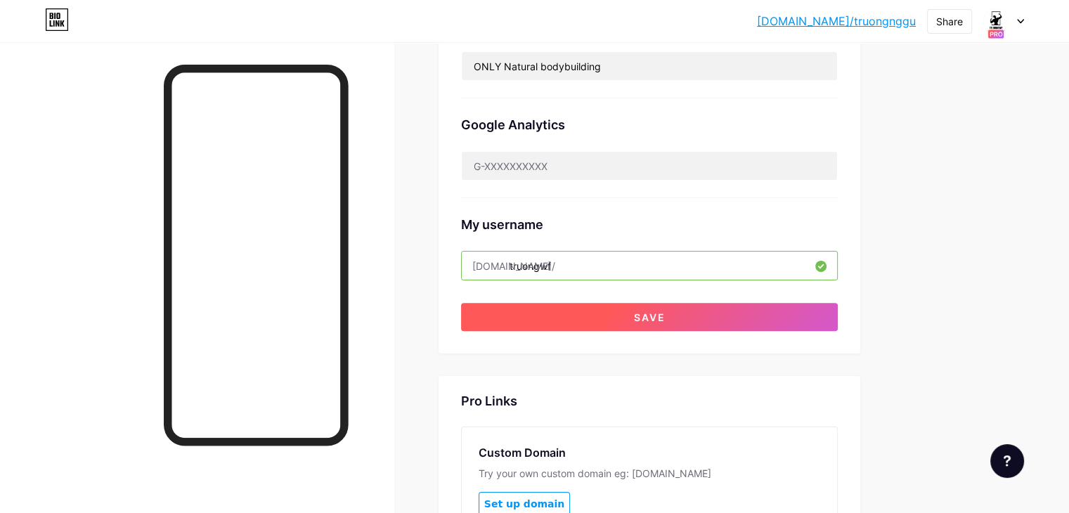
type input "truongwf"
click at [627, 311] on button "Save" at bounding box center [649, 317] width 377 height 28
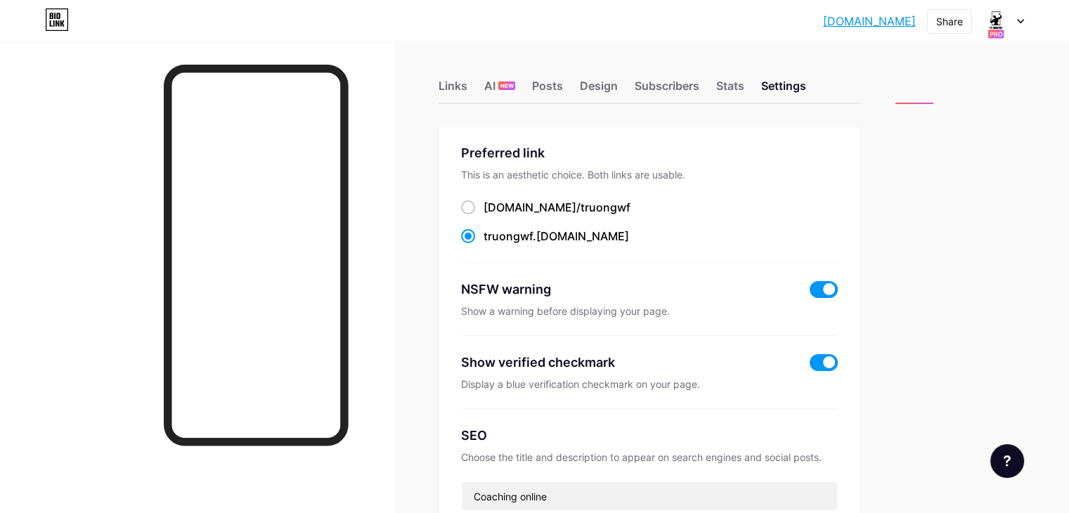
scroll to position [0, 0]
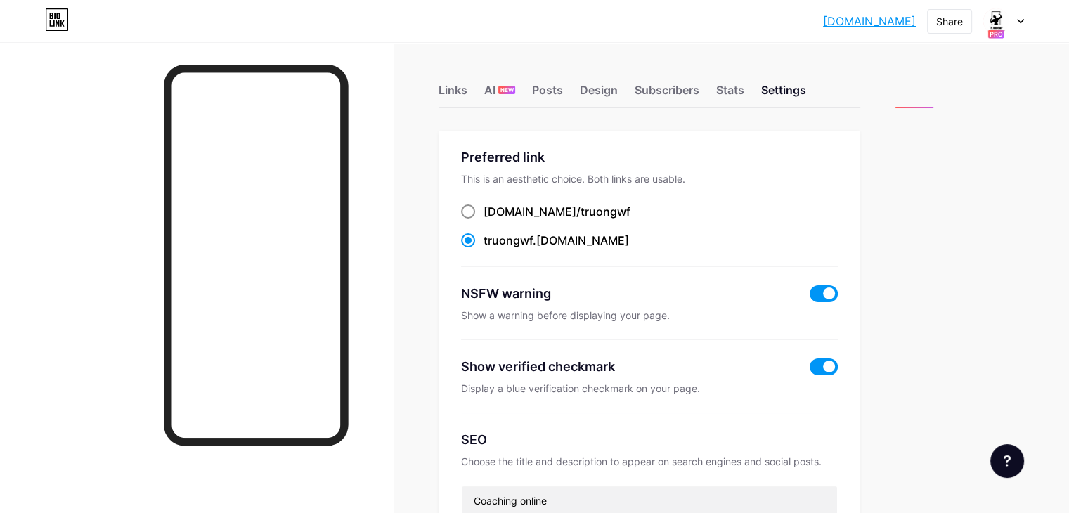
click at [475, 217] on span at bounding box center [468, 211] width 14 height 14
click at [493, 220] on input "[DOMAIN_NAME]/ truongwf" at bounding box center [487, 224] width 9 height 9
radio input "true"
click at [475, 240] on span at bounding box center [468, 240] width 14 height 14
click at [493, 249] on input "truongwf .[DOMAIN_NAME]" at bounding box center [487, 253] width 9 height 9
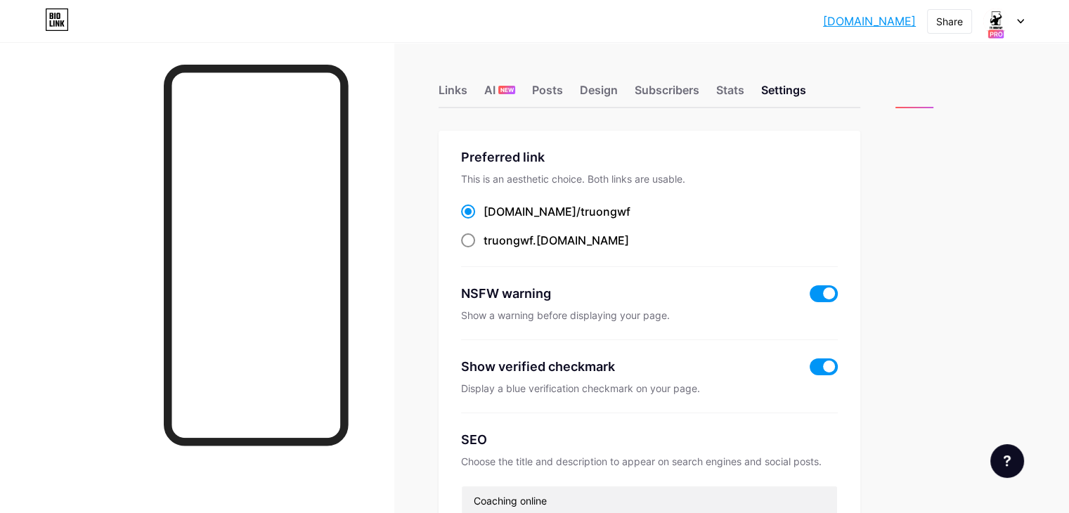
radio input "true"
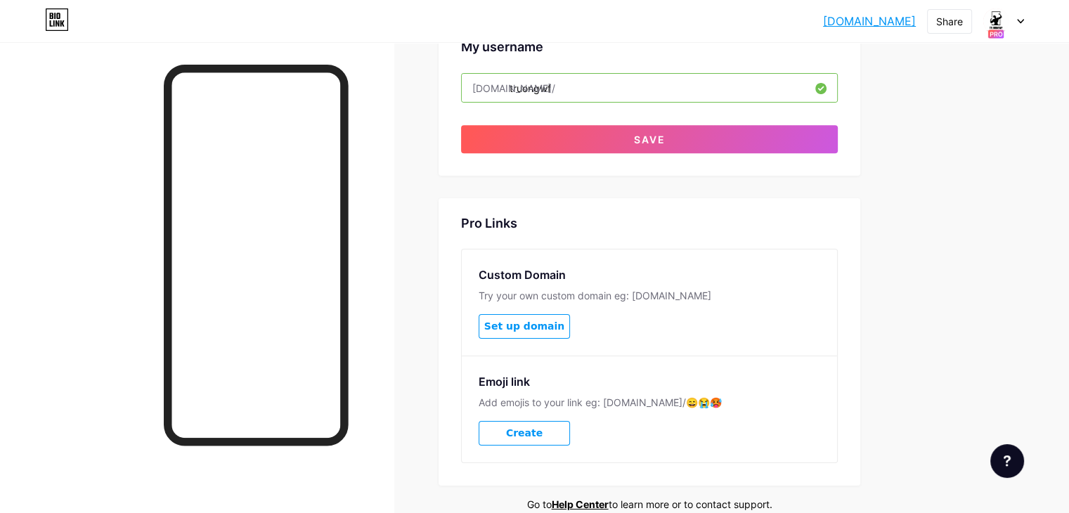
scroll to position [437, 0]
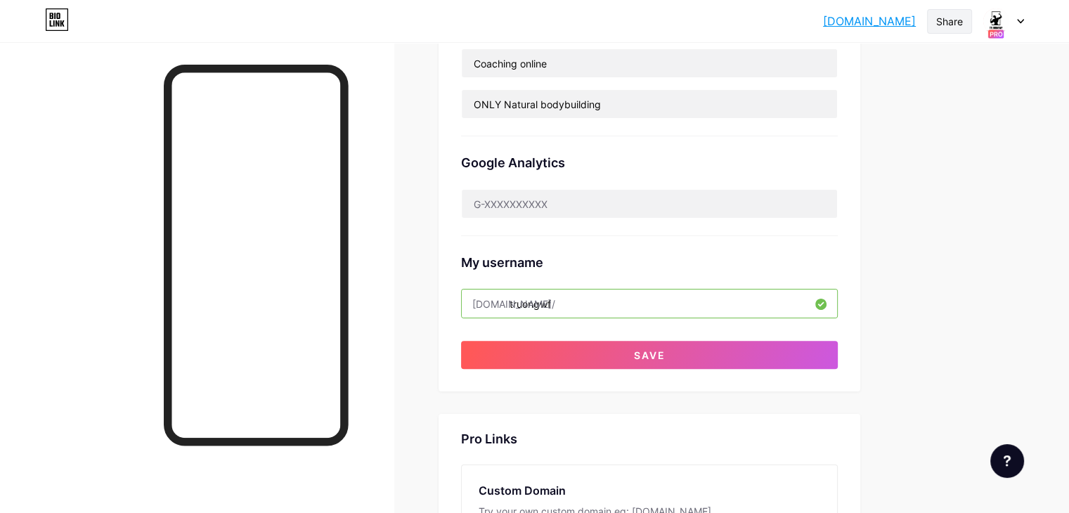
click at [930, 15] on div "Share" at bounding box center [949, 21] width 45 height 25
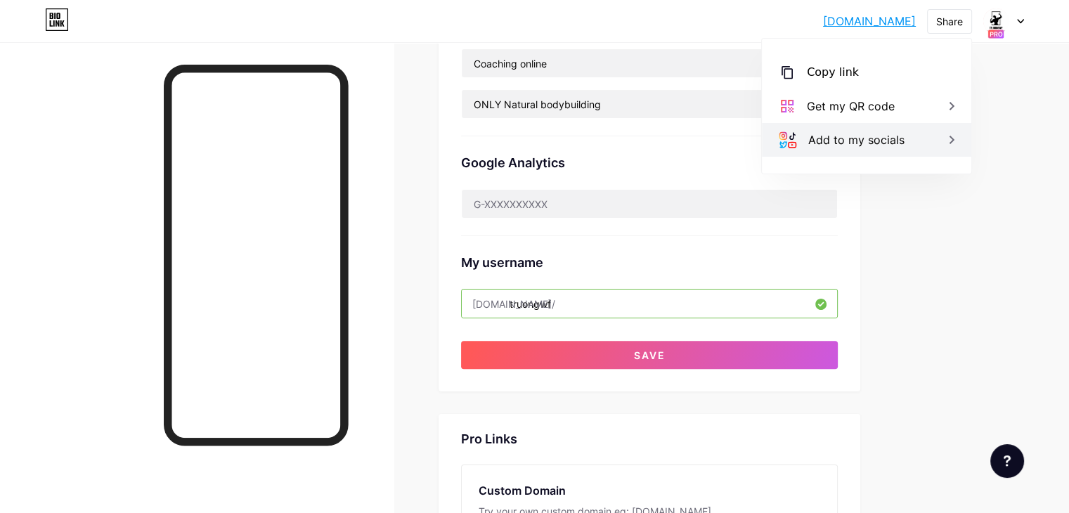
click at [936, 152] on div "Add to my socials" at bounding box center [866, 140] width 209 height 34
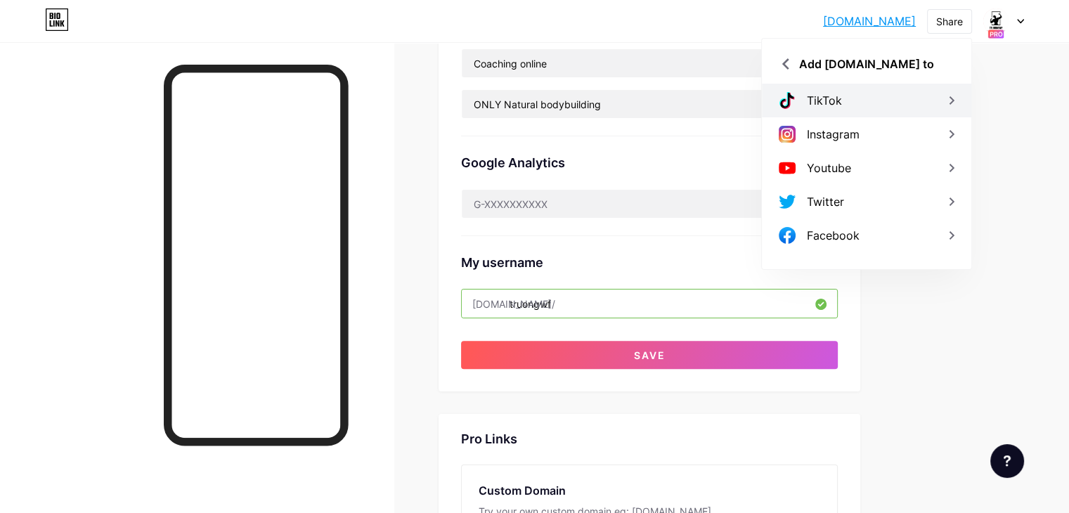
click at [905, 103] on div "TikTok" at bounding box center [866, 101] width 209 height 34
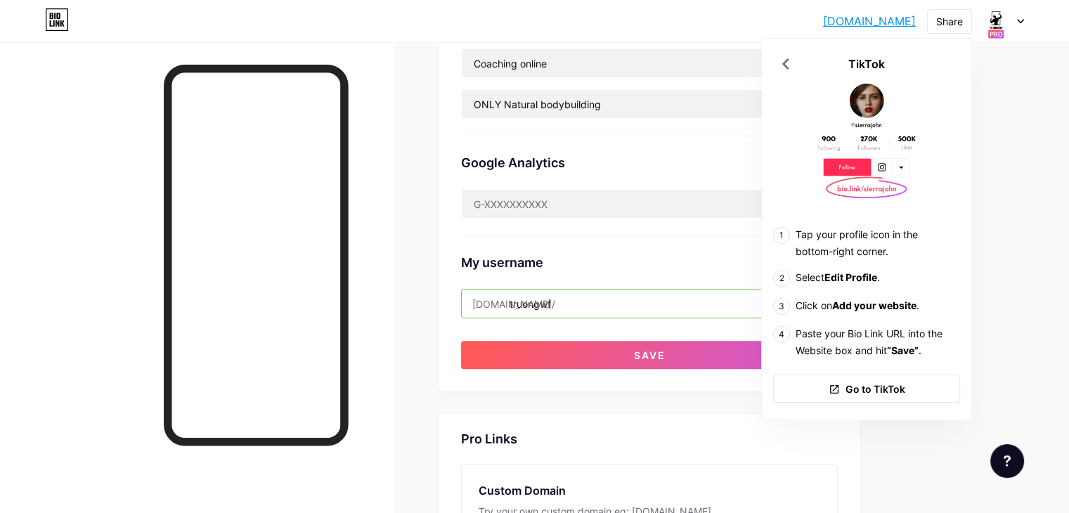
click at [1022, 138] on div "[DOMAIN_NAME]... [DOMAIN_NAME] Share TikTok Tap your profile icon in the bottom…" at bounding box center [534, 180] width 1069 height 1235
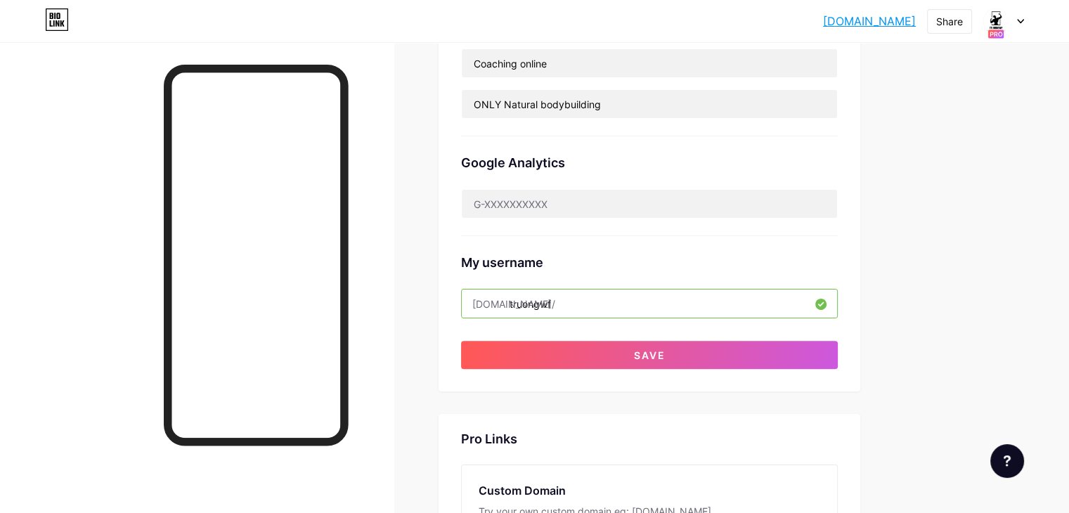
click at [895, 25] on link "[DOMAIN_NAME]" at bounding box center [869, 21] width 93 height 17
click at [948, 18] on div "Share" at bounding box center [949, 21] width 27 height 15
click at [871, 77] on div "Copy link" at bounding box center [866, 73] width 209 height 34
click at [849, 149] on div "Add to my socials" at bounding box center [866, 140] width 209 height 34
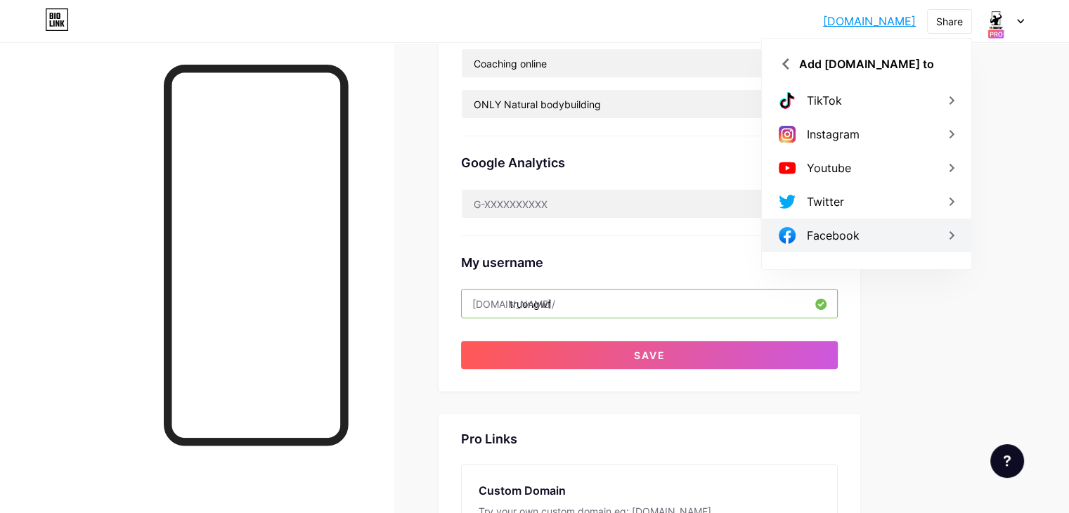
click at [835, 237] on div "Facebook" at bounding box center [833, 235] width 53 height 17
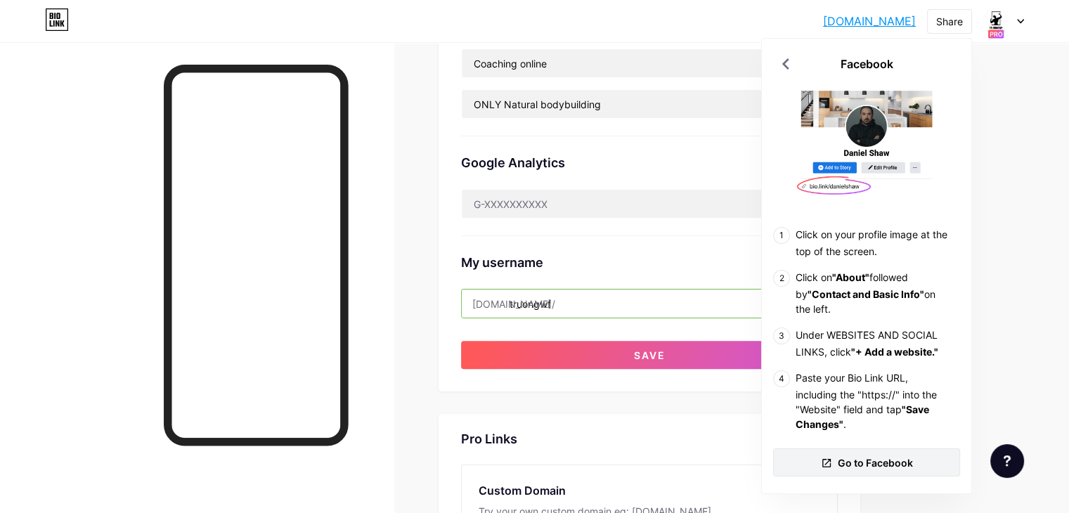
click at [890, 459] on span "Go to Facebook" at bounding box center [875, 462] width 75 height 15
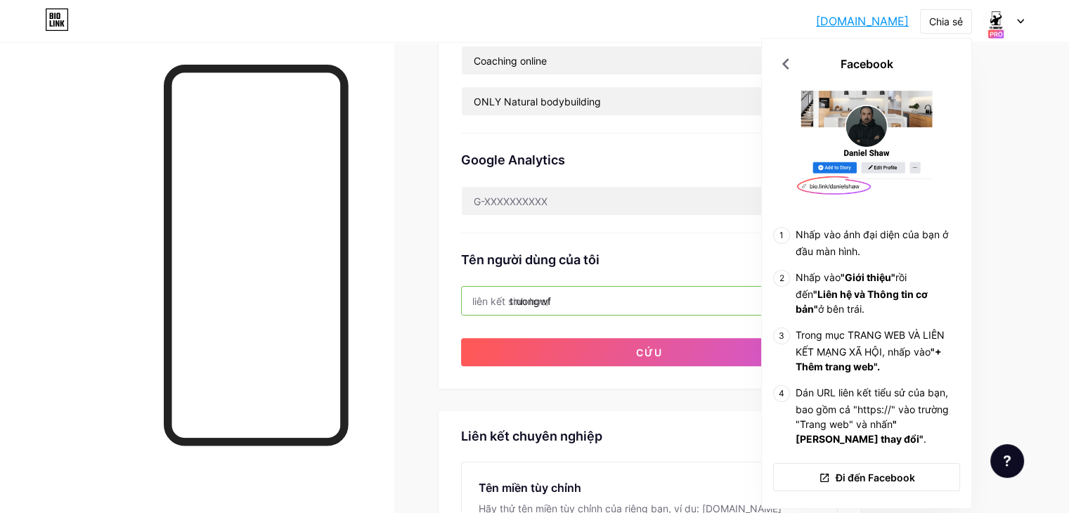
drag, startPoint x: 987, startPoint y: 57, endPoint x: 977, endPoint y: 48, distance: 13.4
click at [954, 56] on div "Liên kết ưa thích Đây là một lựa chọn mang tính thẩm mỹ. Cả hai liên kết đều có…" at bounding box center [696, 214] width 516 height 1074
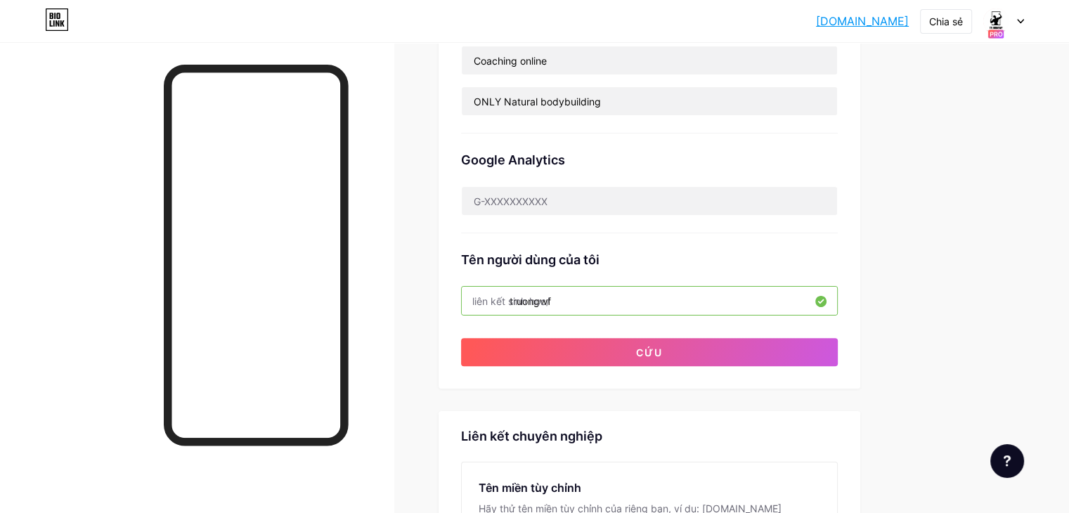
drag, startPoint x: 958, startPoint y: 20, endPoint x: 956, endPoint y: 37, distance: 16.9
click at [957, 20] on font "Chia sẻ" at bounding box center [946, 21] width 34 height 12
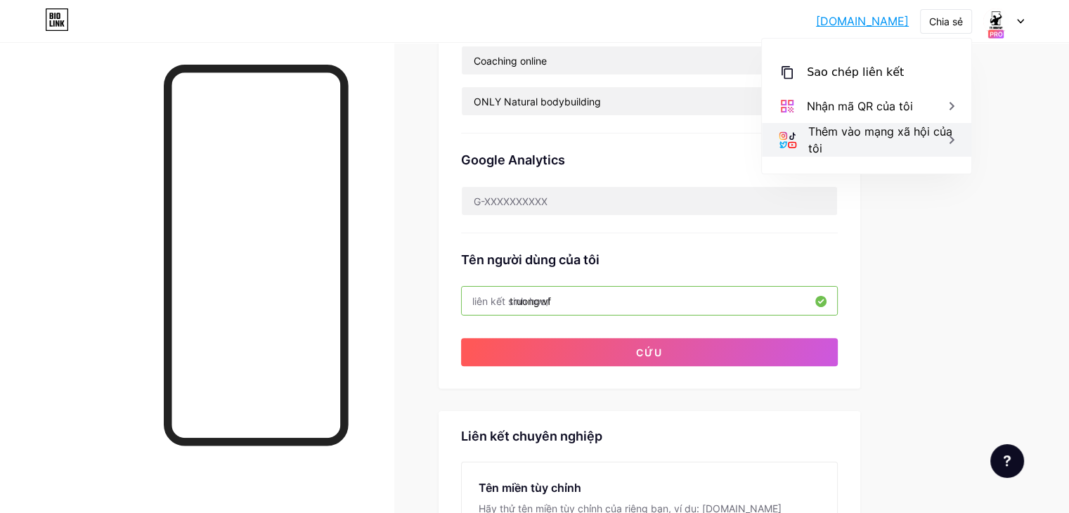
click at [857, 138] on div "Thêm vào mạng xã hội của tôi" at bounding box center [881, 140] width 146 height 34
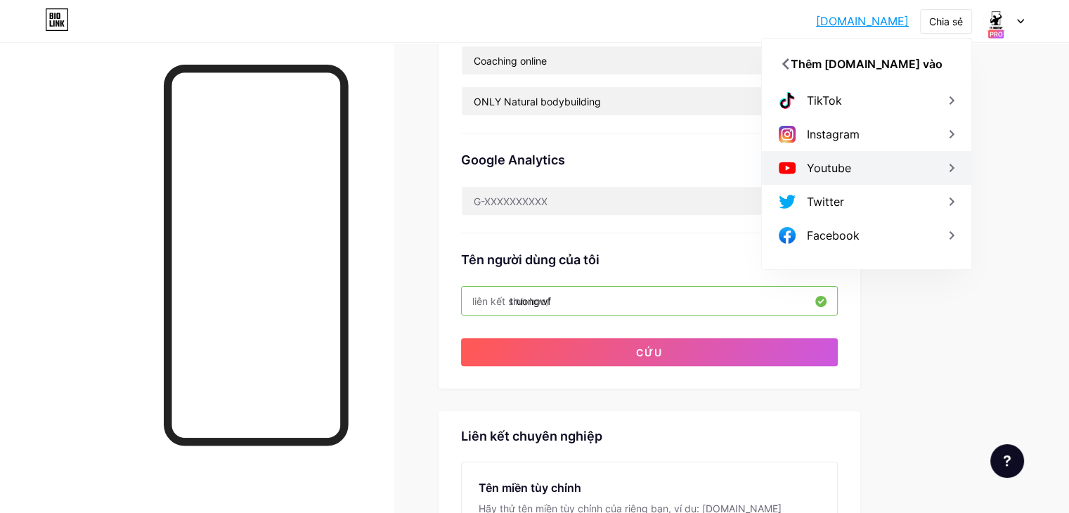
click at [821, 171] on font "Youtube" at bounding box center [829, 168] width 44 height 14
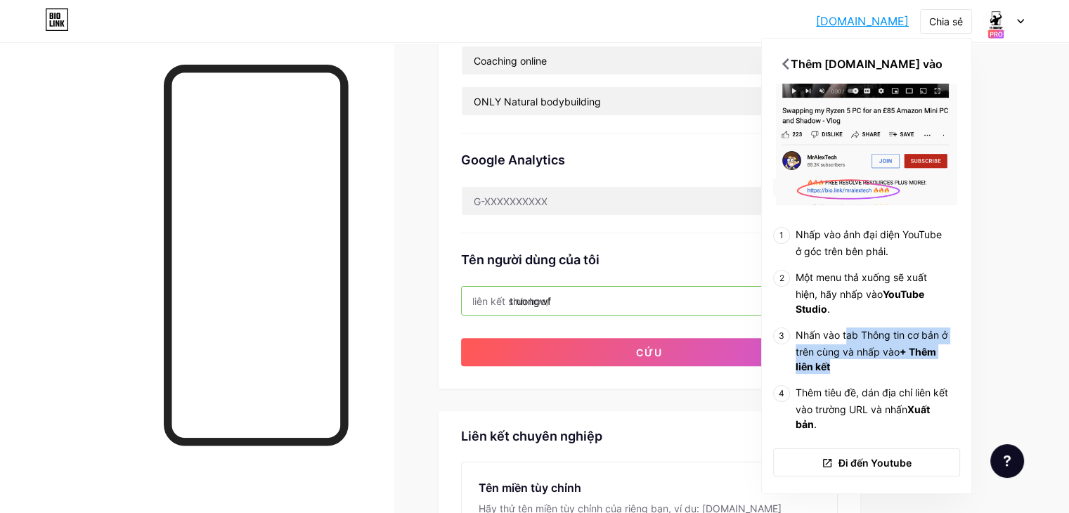
drag, startPoint x: 844, startPoint y: 336, endPoint x: 930, endPoint y: 372, distance: 93.2
click at [930, 372] on li "Nhấn vào tab Thông tin cơ bản ở trên cùng và nhấp vào + Thêm liên kết" at bounding box center [871, 350] width 153 height 46
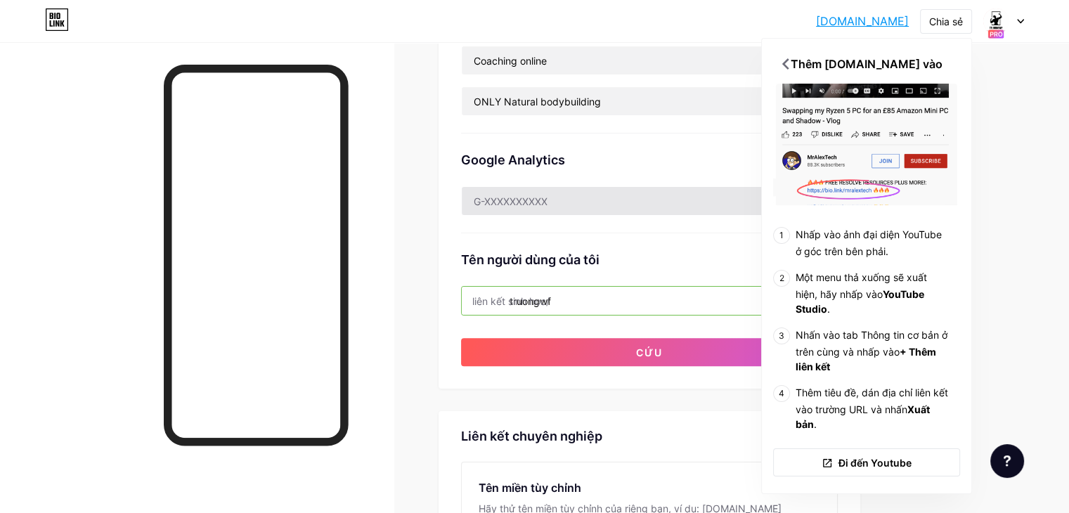
drag, startPoint x: 1036, startPoint y: 349, endPoint x: 815, endPoint y: 225, distance: 252.9
click at [1013, 346] on div "Liên kết Trí tuệ nhân tạo MỚI Bài viết Thiết kế Người đăng ký Thống kê Cài đặt …" at bounding box center [506, 204] width 1013 height 1232
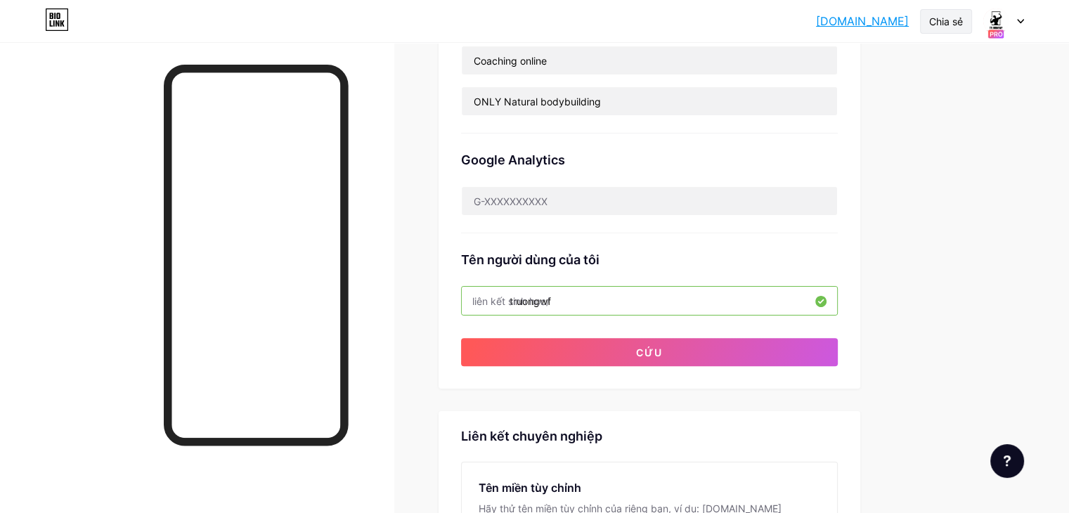
click at [940, 16] on font "Chia sẻ" at bounding box center [946, 21] width 34 height 12
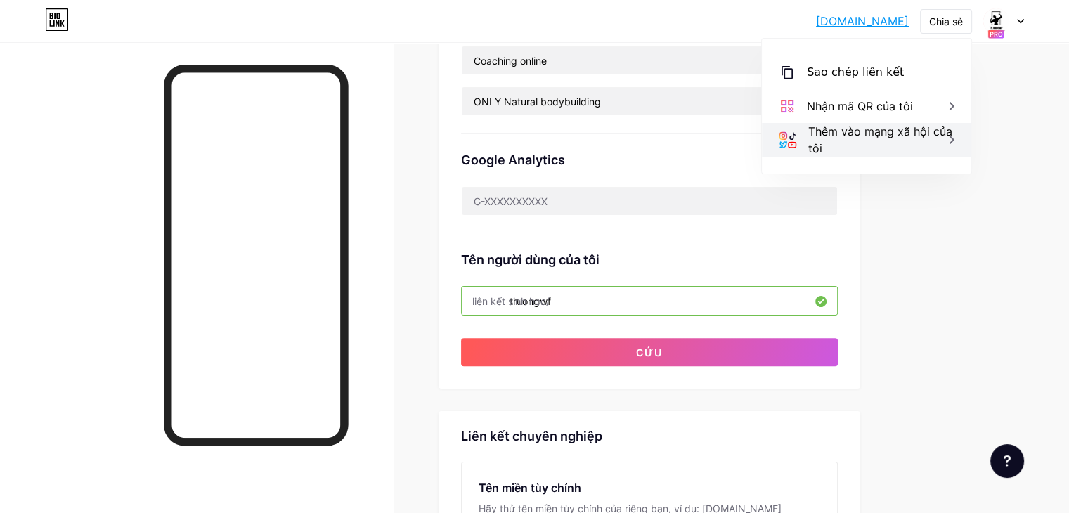
click at [854, 155] on div "Thêm vào mạng xã hội của tôi" at bounding box center [881, 140] width 146 height 34
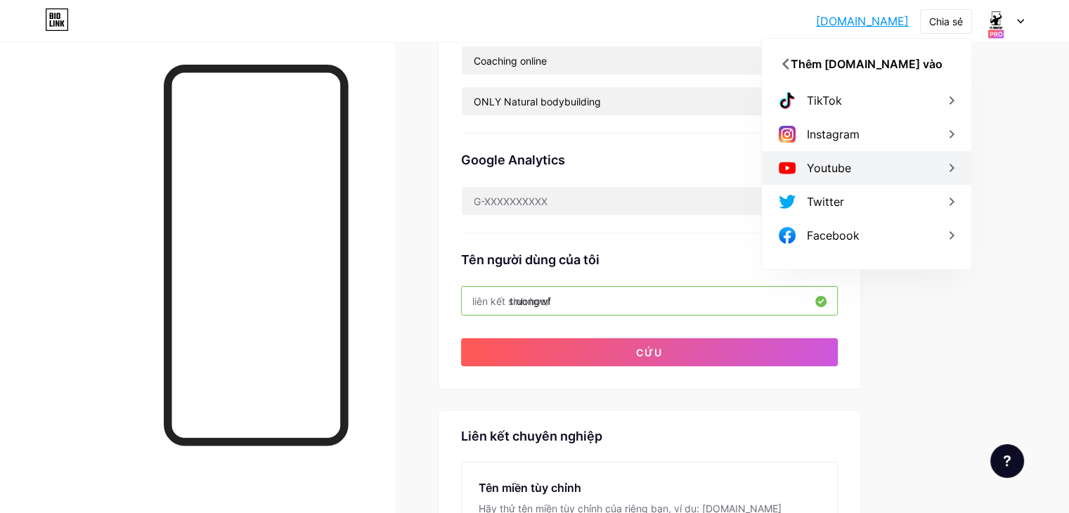
click at [861, 167] on div "Youtube" at bounding box center [866, 168] width 209 height 34
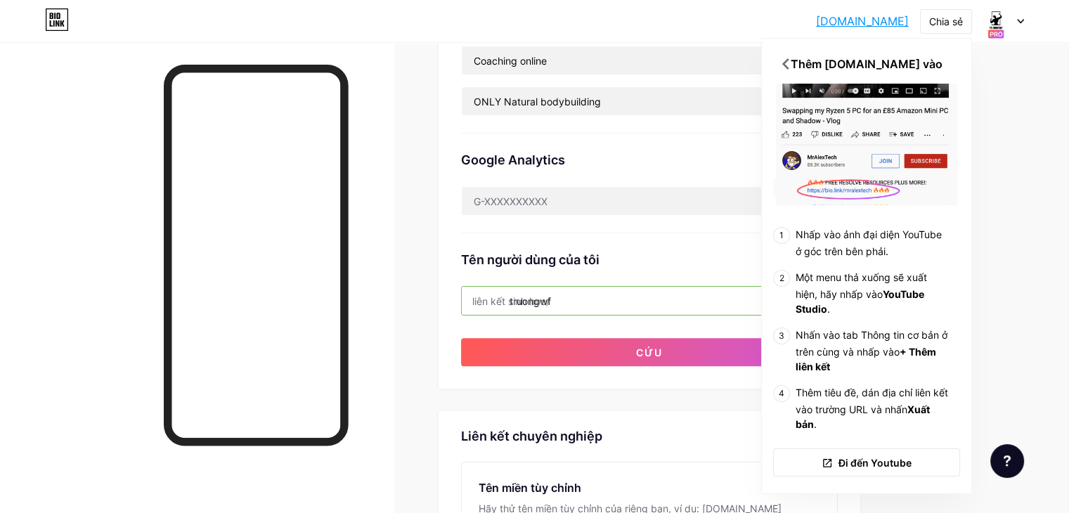
click at [1013, 92] on div "Liên kết Trí tuệ nhân tạo MỚI Bài viết Thiết kế Người đăng ký Thống kê Cài đặt …" at bounding box center [506, 204] width 1013 height 1232
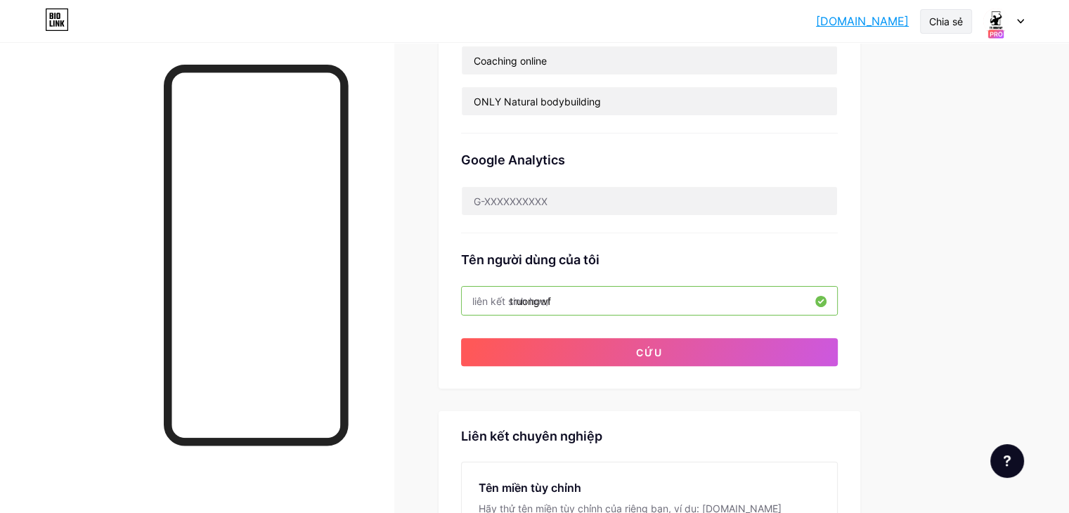
click at [937, 22] on font "Chia sẻ" at bounding box center [946, 21] width 34 height 12
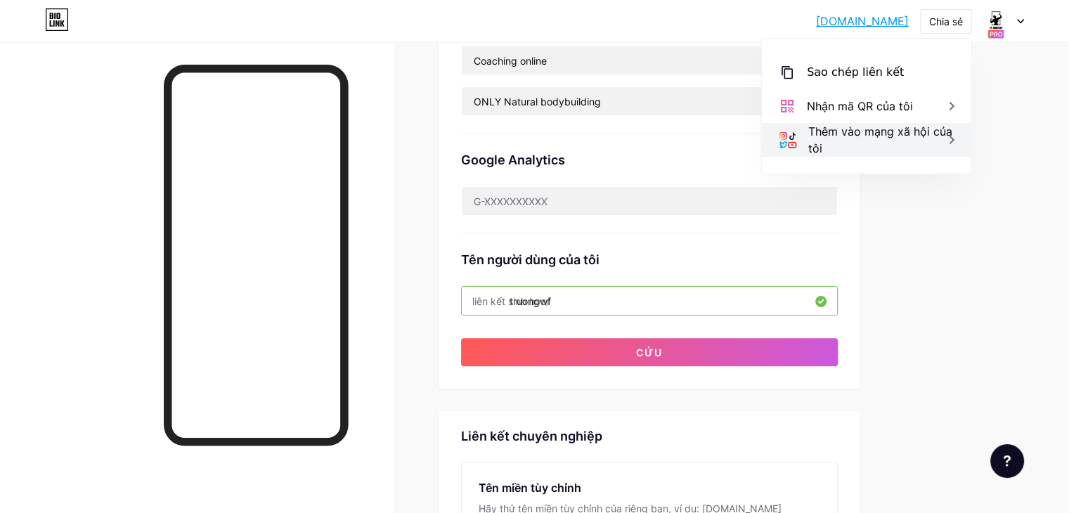
click at [881, 138] on font "Thêm vào mạng xã hội của tôi" at bounding box center [880, 139] width 144 height 31
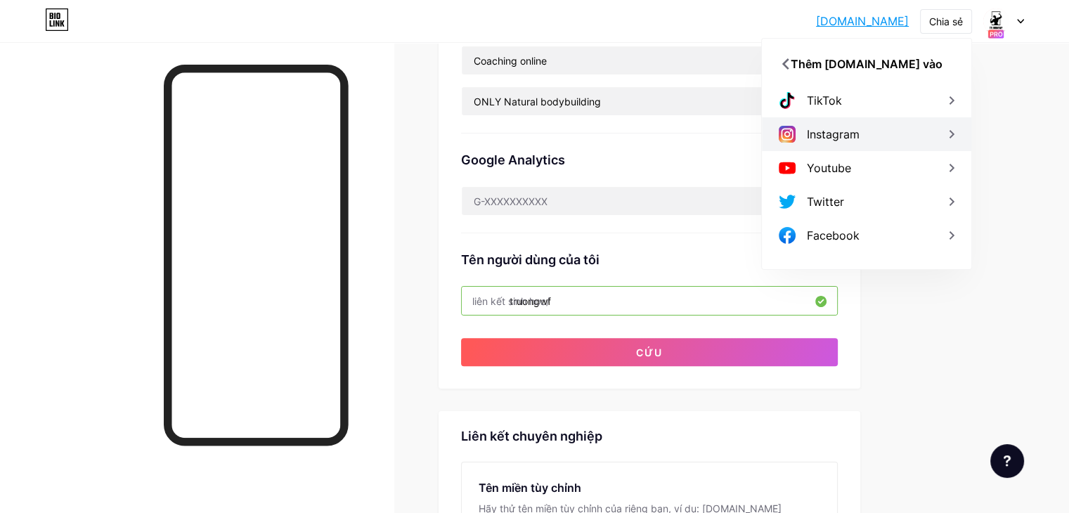
click at [840, 132] on font "Instagram" at bounding box center [833, 134] width 53 height 14
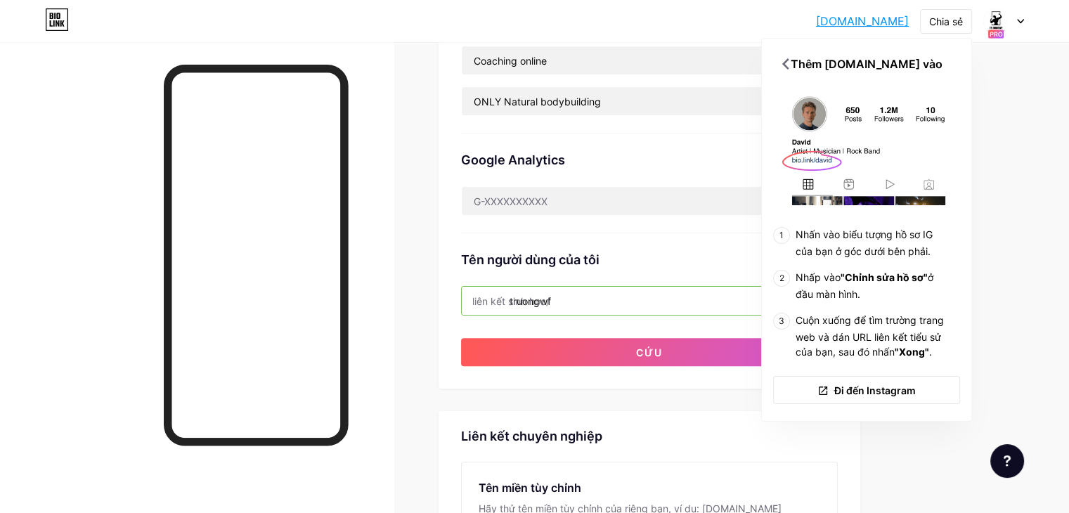
drag, startPoint x: 883, startPoint y: 323, endPoint x: 954, endPoint y: 356, distance: 77.9
click at [950, 358] on div "Nhấn vào biểu tượng hồ sơ IG của bạn ở góc dưới bên phải. Nhấp vào "Chỉnh sửa h…" at bounding box center [866, 293] width 187 height 132
click at [954, 318] on div "Liên kết ưa thích Đây là một lựa chọn mang tính thẩm mỹ. Cả hai liên kết đều có…" at bounding box center [696, 214] width 516 height 1074
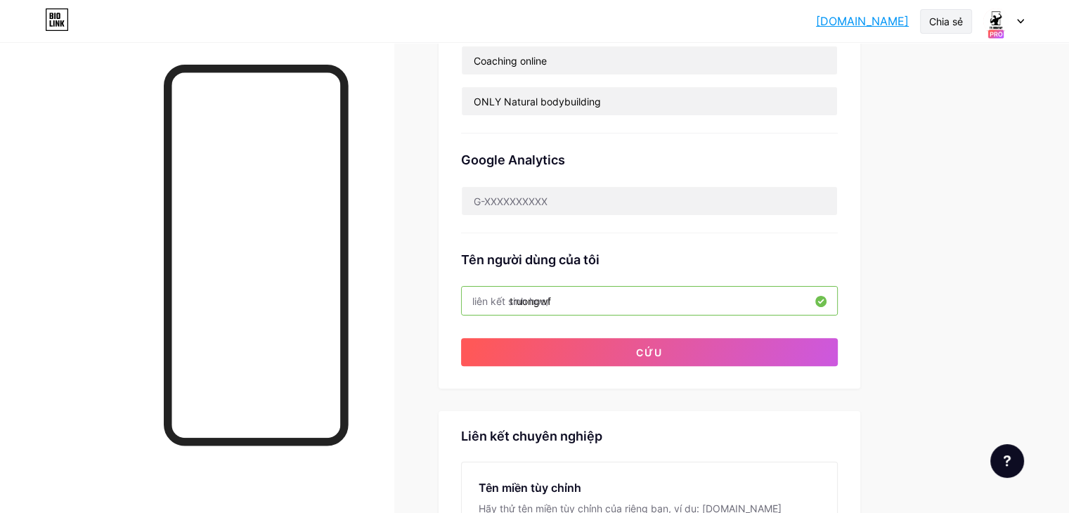
click at [956, 15] on font "Chia sẻ" at bounding box center [946, 21] width 34 height 12
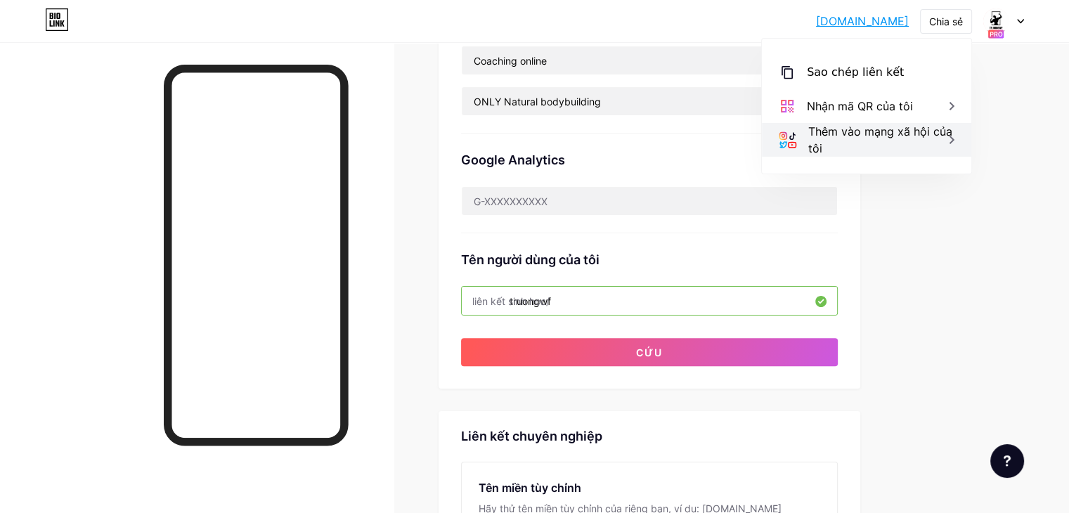
click at [880, 143] on div "Thêm vào mạng xã hội của tôi" at bounding box center [881, 140] width 146 height 34
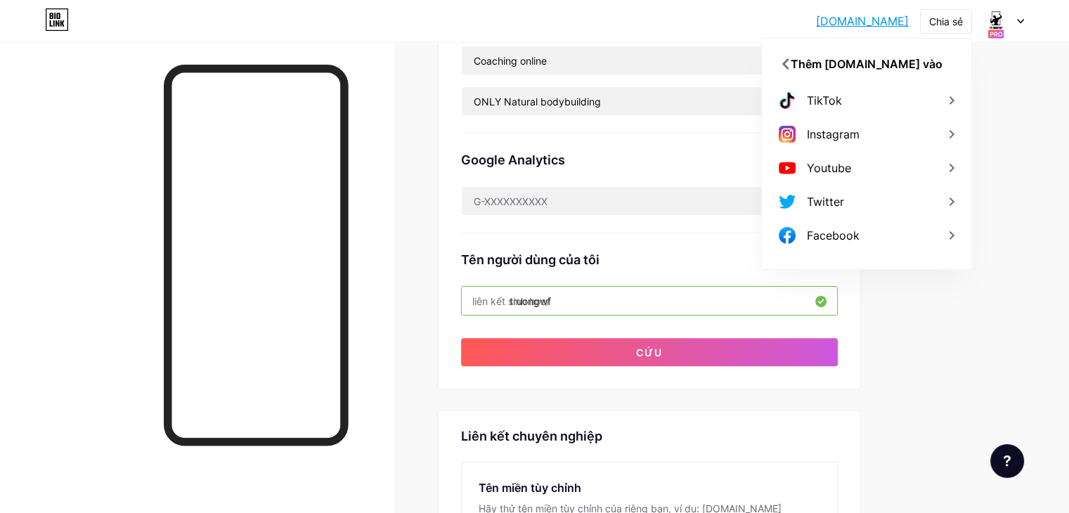
click at [954, 119] on div "Liên kết ưa thích Đây là một lựa chọn mang tính thẩm mỹ. Cả hai liên kết đều có…" at bounding box center [696, 214] width 516 height 1074
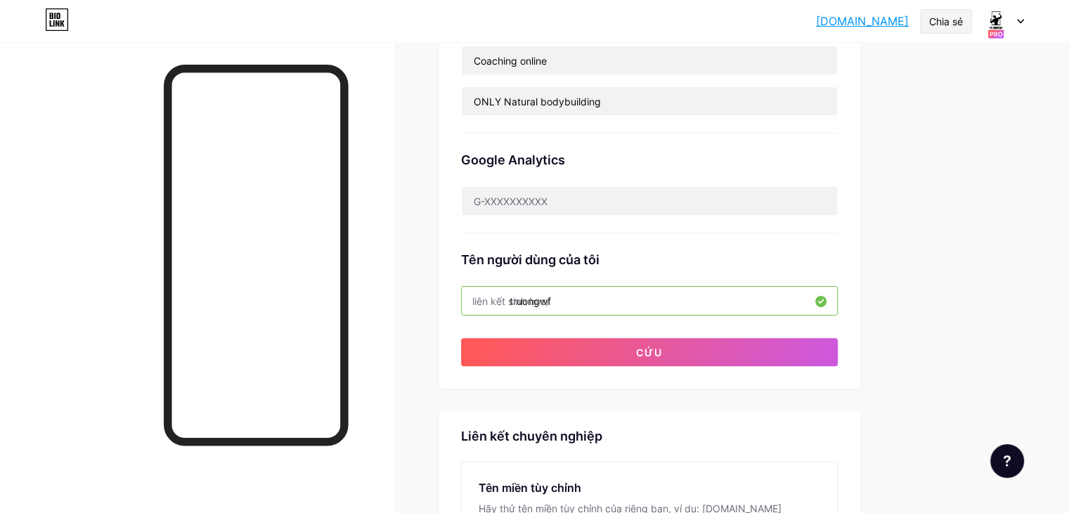
click at [946, 19] on font "Chia sẻ" at bounding box center [946, 21] width 34 height 12
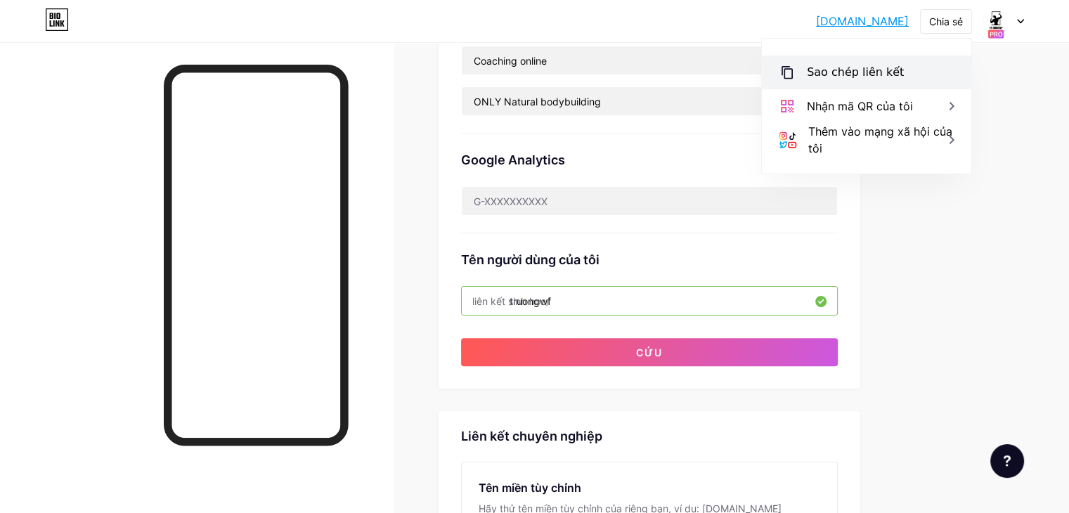
click at [915, 74] on div "Sao chép liên kết" at bounding box center [866, 73] width 209 height 34
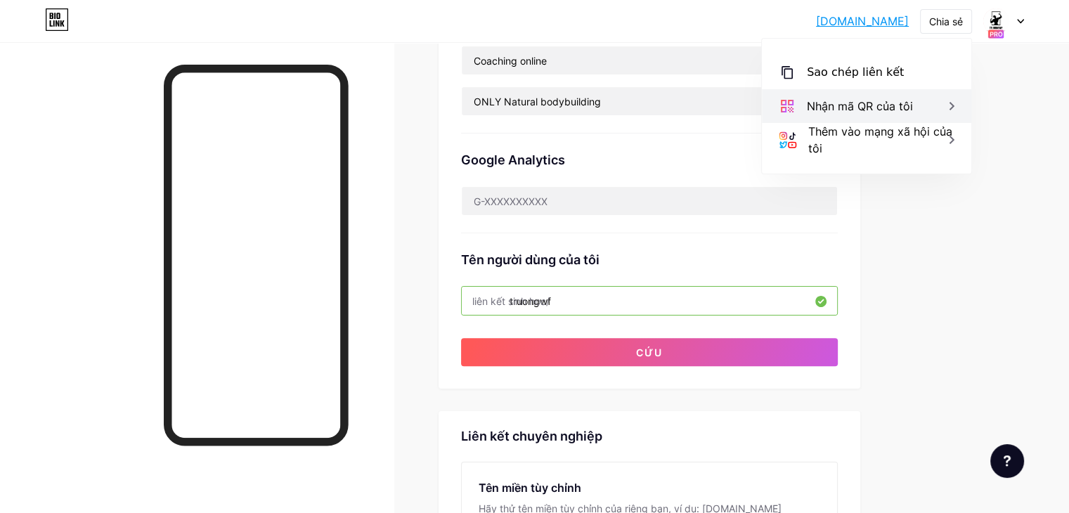
click at [871, 112] on font "Nhận mã QR của tôi" at bounding box center [860, 106] width 106 height 14
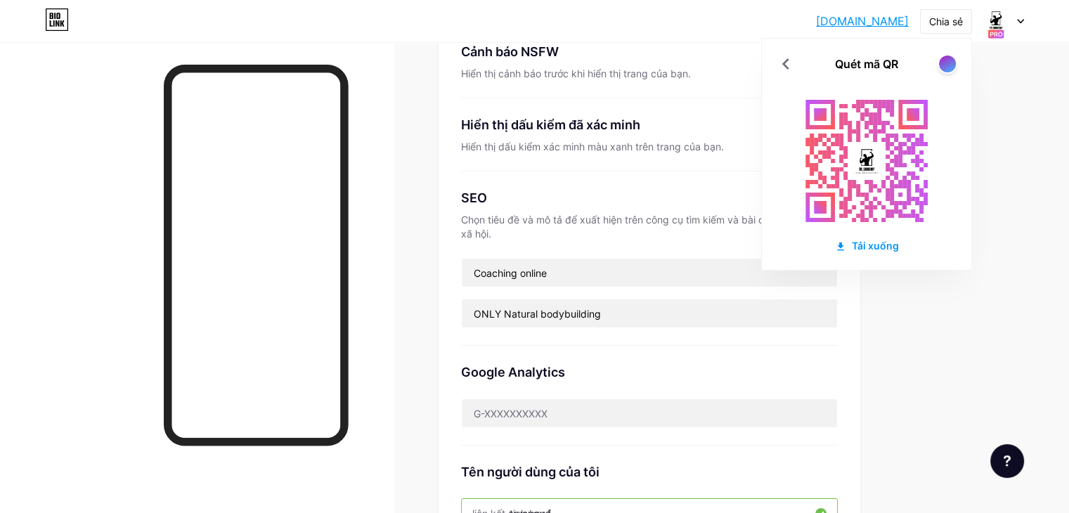
scroll to position [243, 0]
click at [461, 209] on div "Liên kết Trí tuệ nhân tạo MỚI Bài viết Thiết kế Người đăng ký Thống kê Cài đặt …" at bounding box center [506, 415] width 1013 height 1232
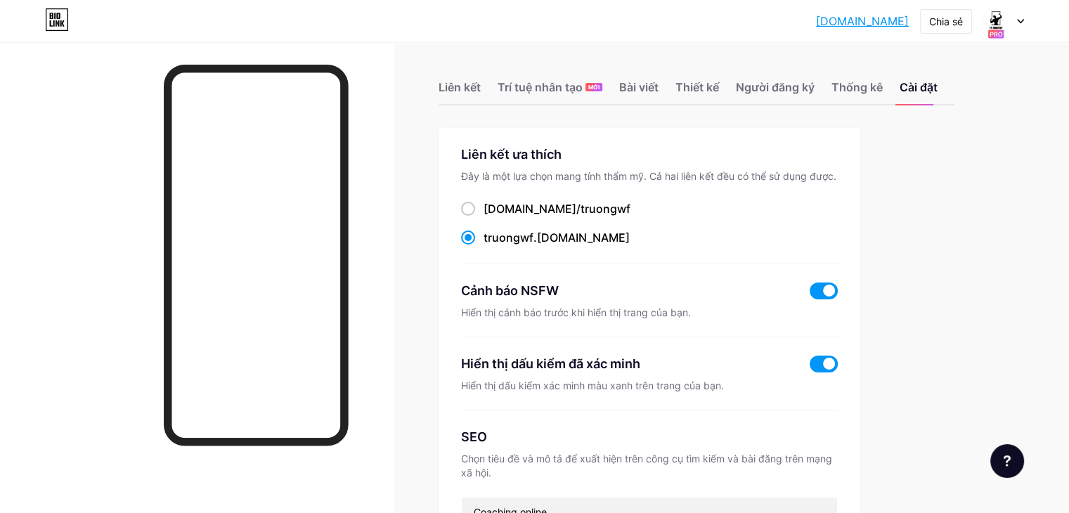
scroll to position [0, 0]
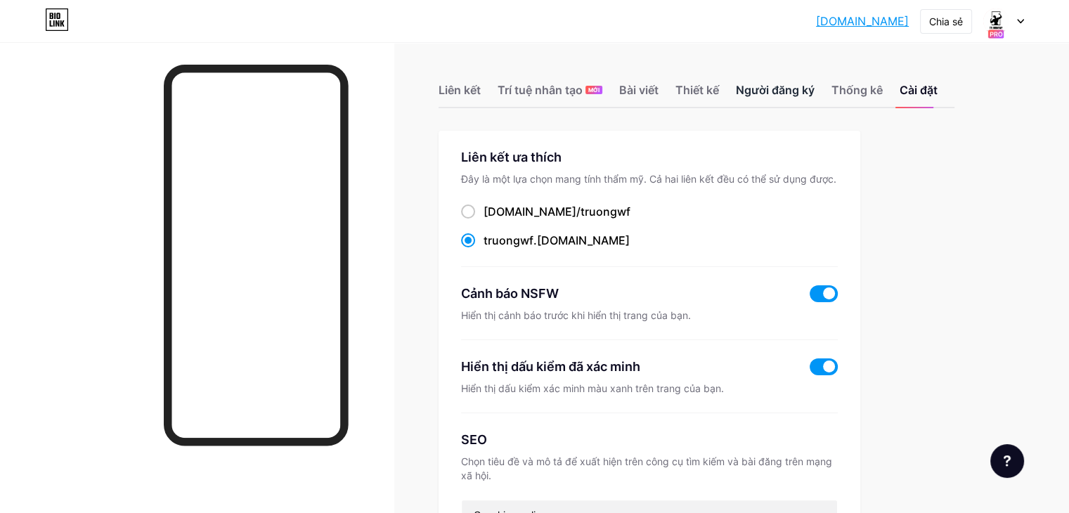
click at [797, 97] on font "Người đăng ký" at bounding box center [775, 90] width 79 height 14
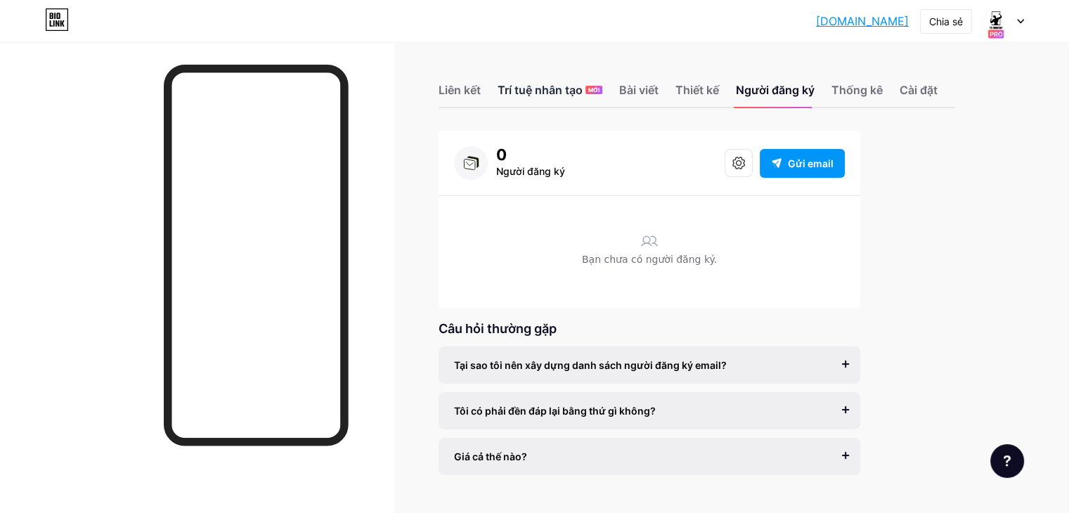
click at [561, 95] on font "Trí tuệ nhân tạo" at bounding box center [539, 90] width 85 height 14
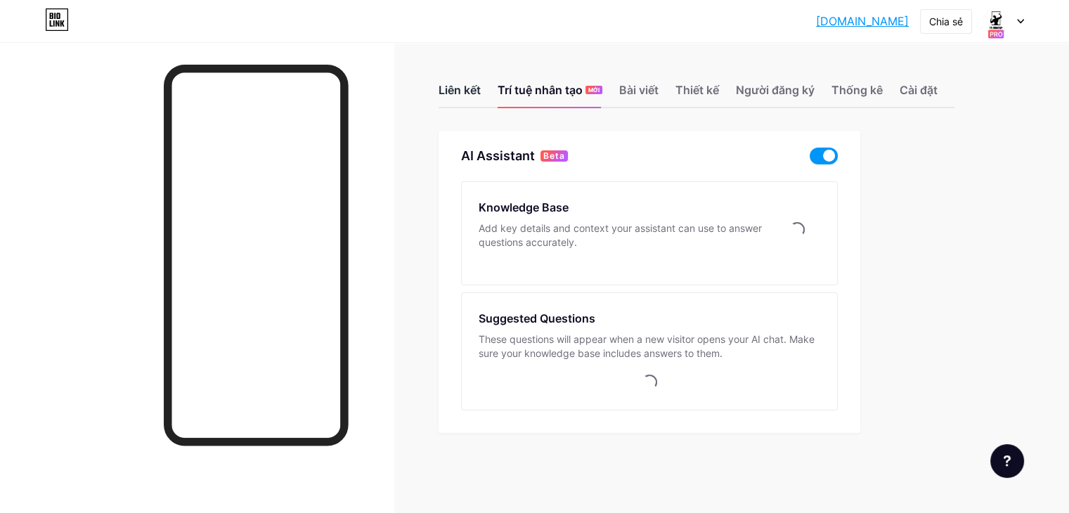
click at [481, 97] on font "Liên kết" at bounding box center [459, 90] width 42 height 14
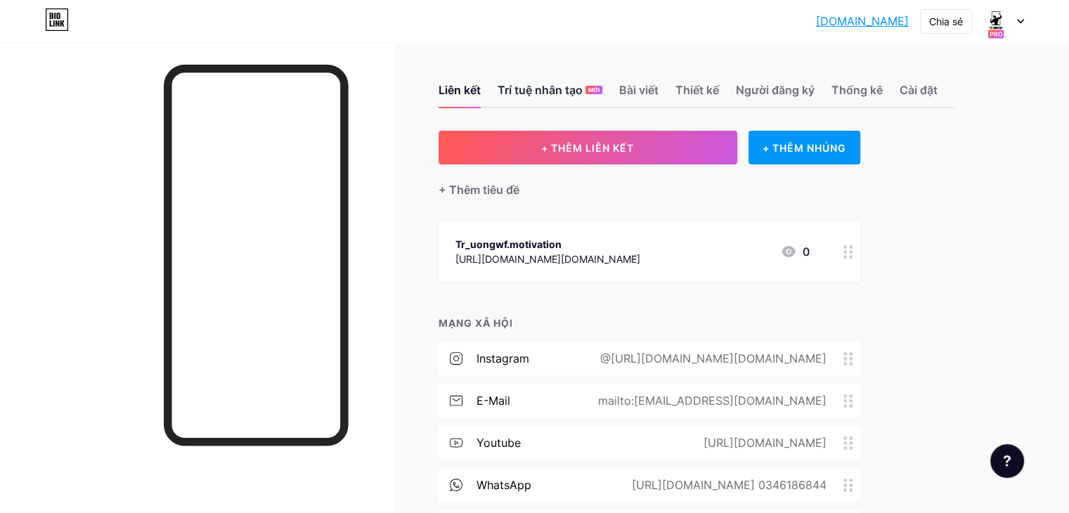
click at [602, 88] on div "Trí tuệ nhân tạo MỚI" at bounding box center [549, 94] width 105 height 25
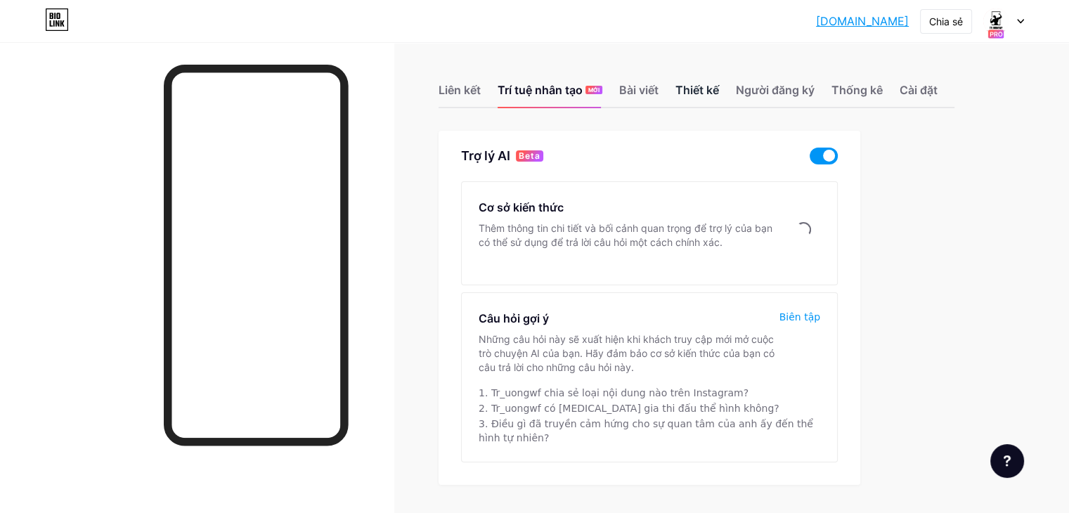
click at [719, 91] on font "Thiết kế" at bounding box center [697, 90] width 44 height 14
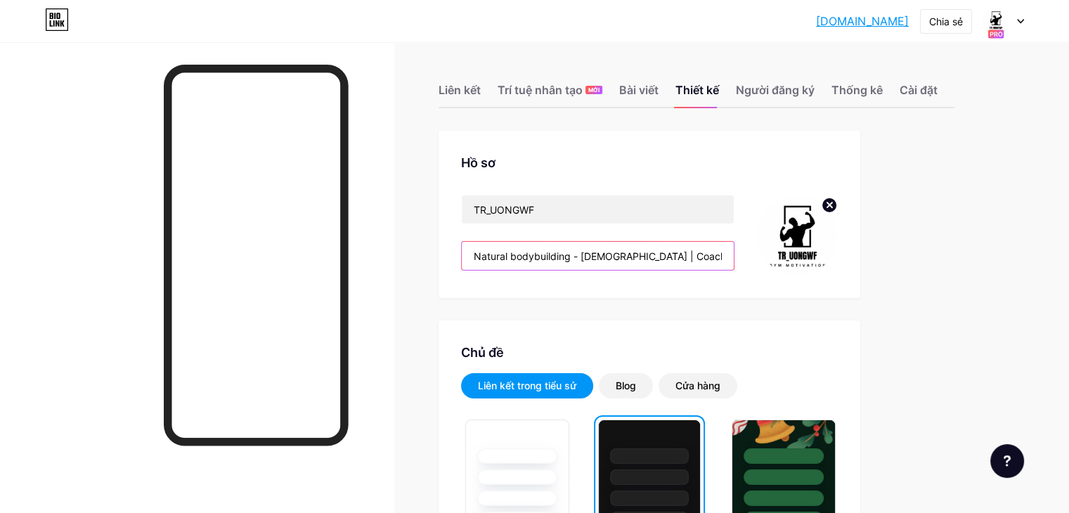
drag, startPoint x: 722, startPoint y: 273, endPoint x: 730, endPoint y: 282, distance: 11.9
click at [722, 270] on input "Natural bodybuilding - 19yo | Coaching online 🏋️‍♀️" at bounding box center [598, 256] width 272 height 28
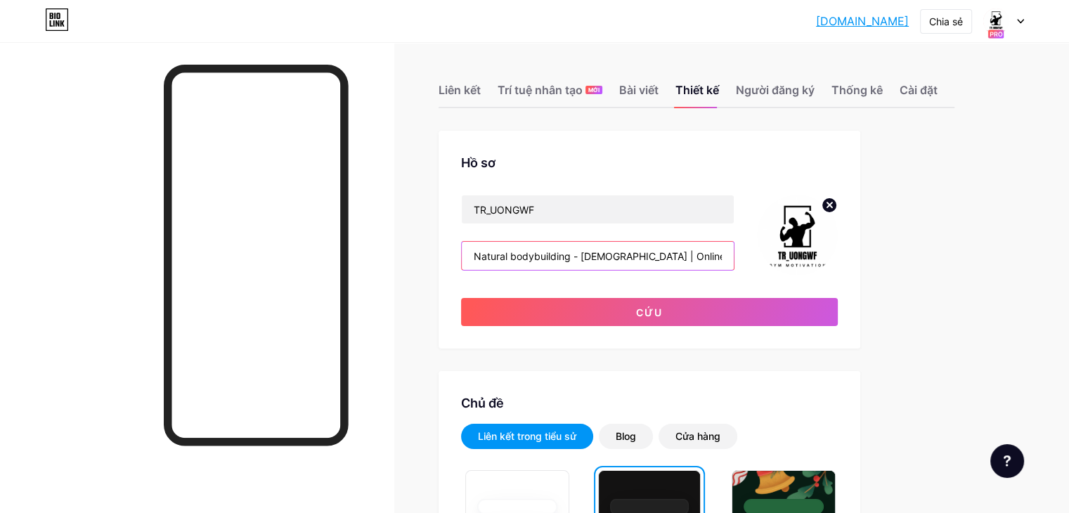
click at [699, 270] on input "Natural bodybuilding - 19yo | Online 🏋️‍♀️" at bounding box center [598, 256] width 272 height 28
drag, startPoint x: 741, startPoint y: 329, endPoint x: 688, endPoint y: 211, distance: 129.3
click at [688, 211] on div "TR_UONGWF Natural bodybuilding - 19yo | Online Coaching 🏋️‍♀️ Cứu" at bounding box center [649, 260] width 377 height 131
click at [734, 270] on input "Natural bodybuilding - 19yo | Online Coaching 🏋️‍♀️" at bounding box center [598, 256] width 272 height 28
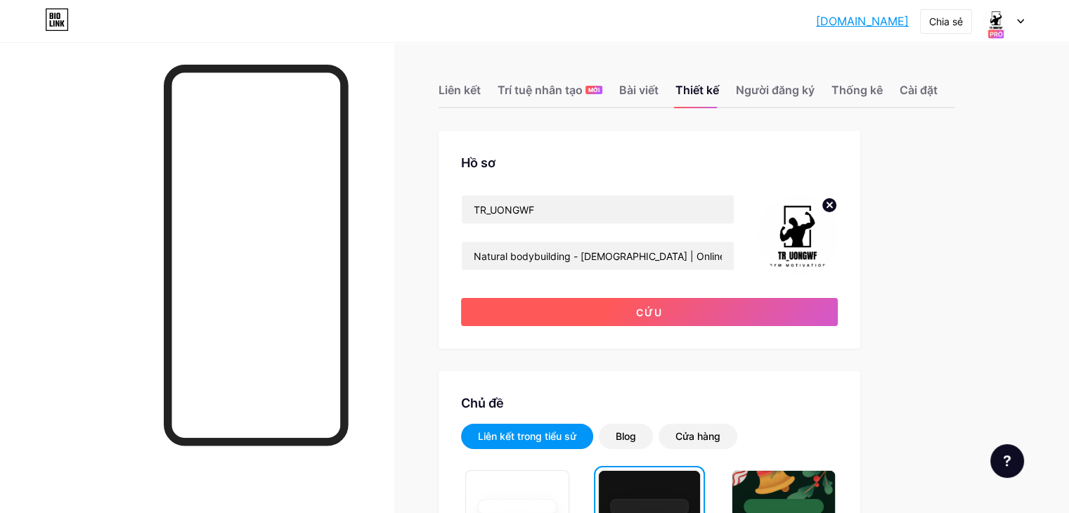
click at [797, 326] on button "Cứu" at bounding box center [649, 312] width 377 height 28
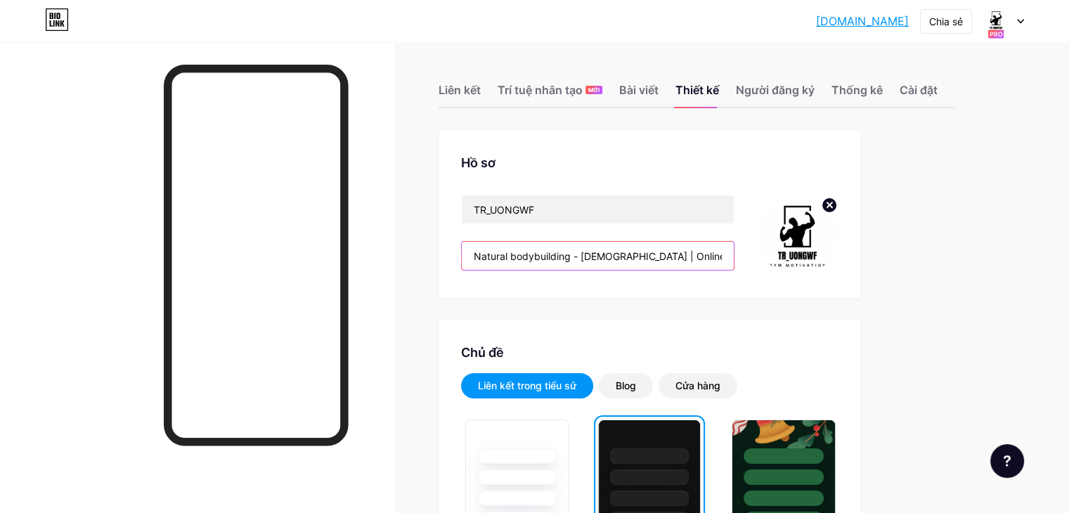
click at [665, 270] on input "Natural bodybuilding - 19yo | Online Coaching🏋️‍♀️" at bounding box center [598, 256] width 272 height 28
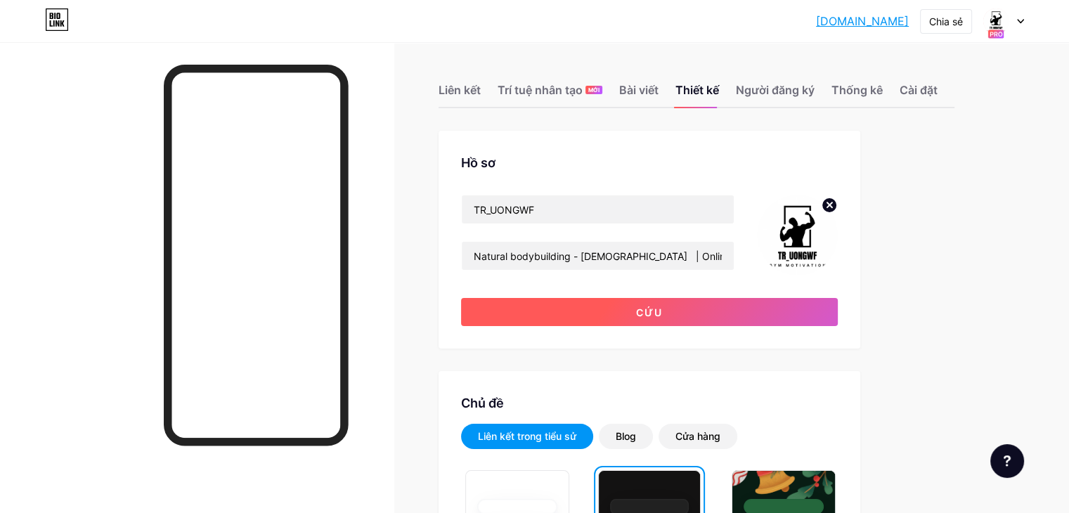
click at [735, 326] on button "Cứu" at bounding box center [649, 312] width 377 height 28
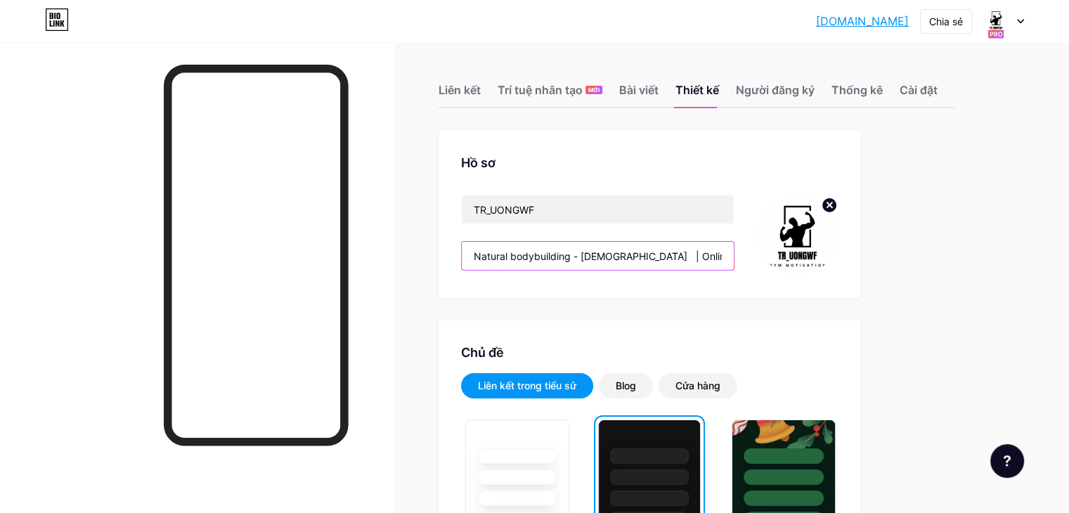
click at [677, 270] on input "Natural bodybuilding - 19yo | Online Coaching🏋️‍♀️" at bounding box center [598, 256] width 272 height 28
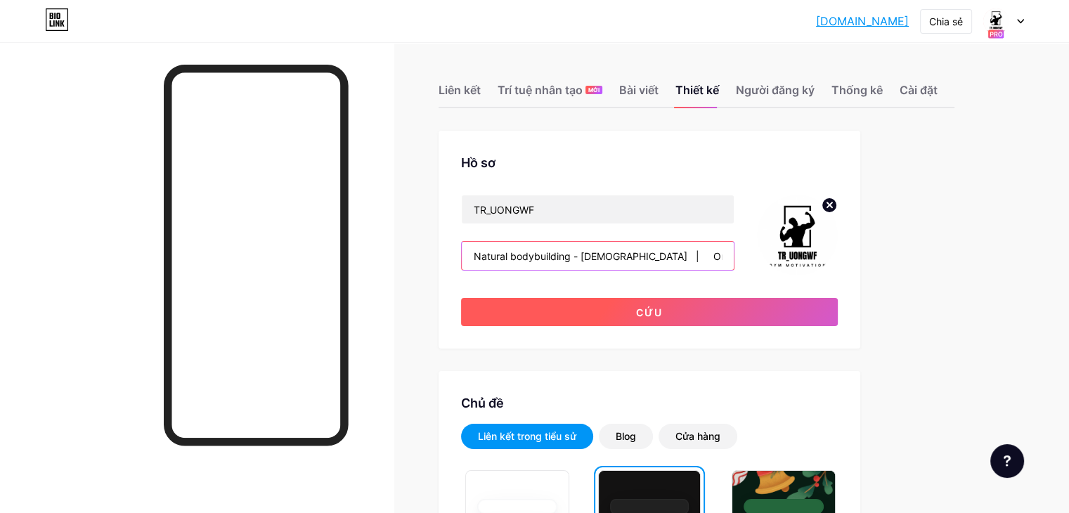
type input "Natural bodybuilding - [DEMOGRAPHIC_DATA] | Online Coaching🏋️‍♀️"
click at [677, 316] on button "Cứu" at bounding box center [649, 312] width 377 height 28
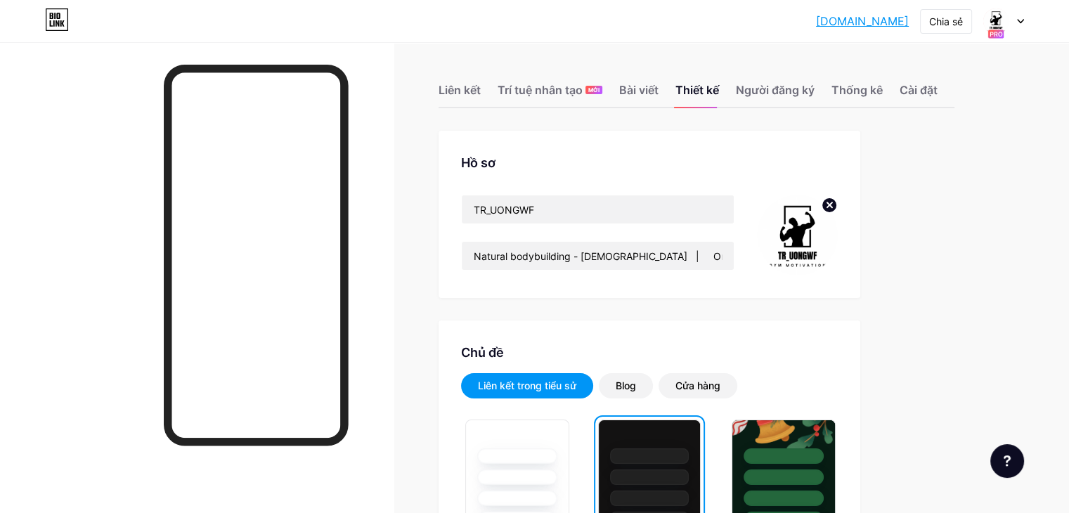
click at [997, 29] on icon at bounding box center [995, 34] width 17 height 11
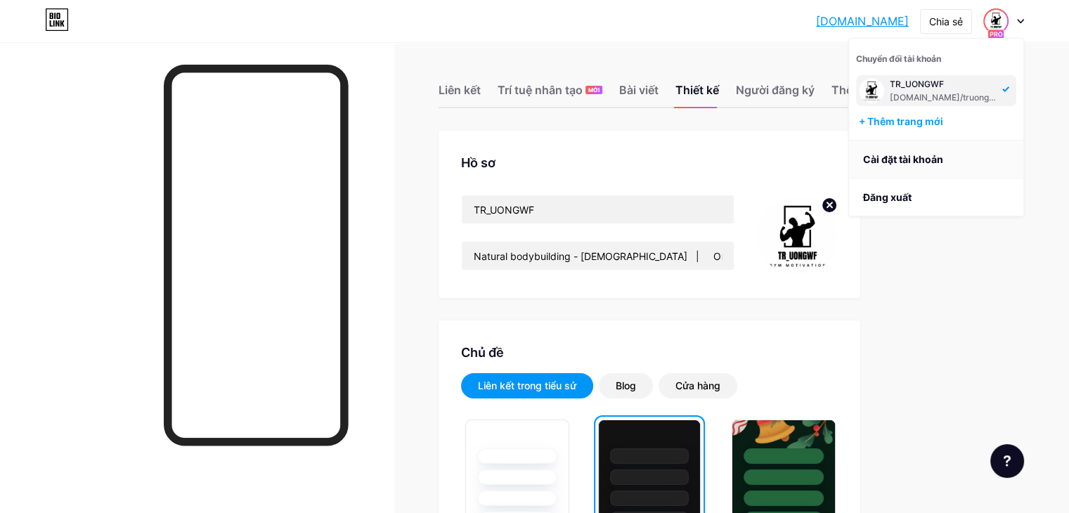
click at [923, 160] on font "Cài đặt tài khoản" at bounding box center [903, 159] width 80 height 12
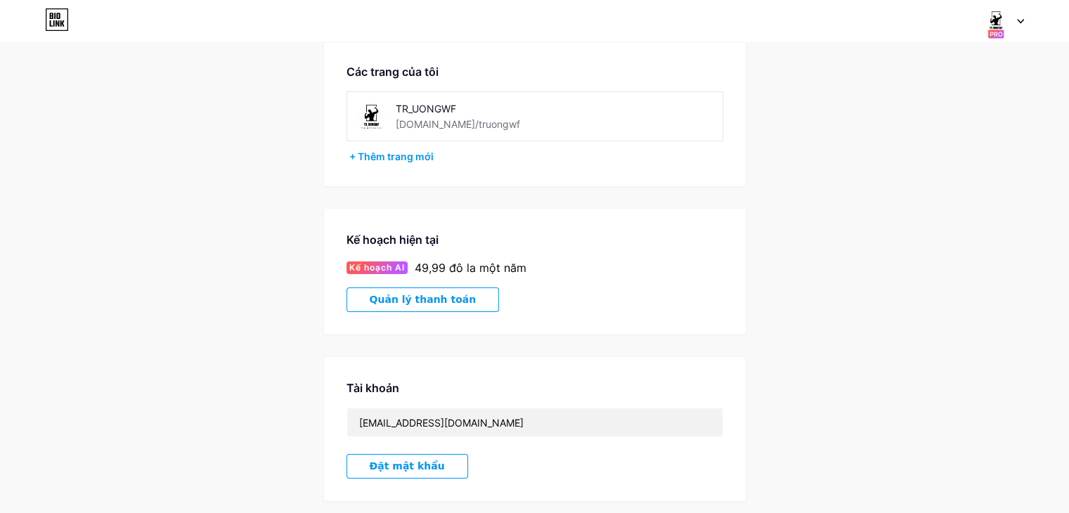
scroll to position [61, 0]
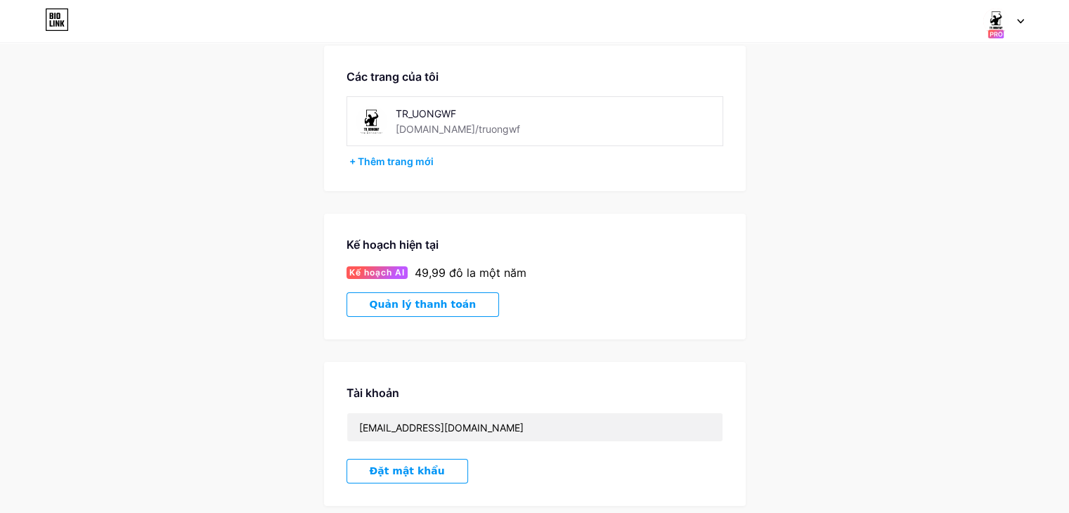
click at [418, 305] on font "Quản lý thanh toán" at bounding box center [423, 304] width 107 height 11
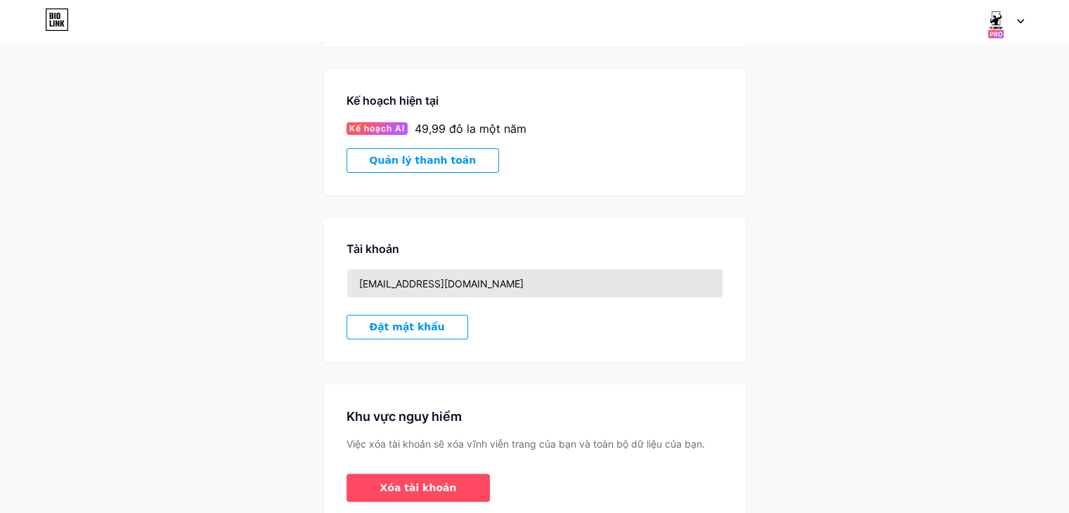
scroll to position [202, 0]
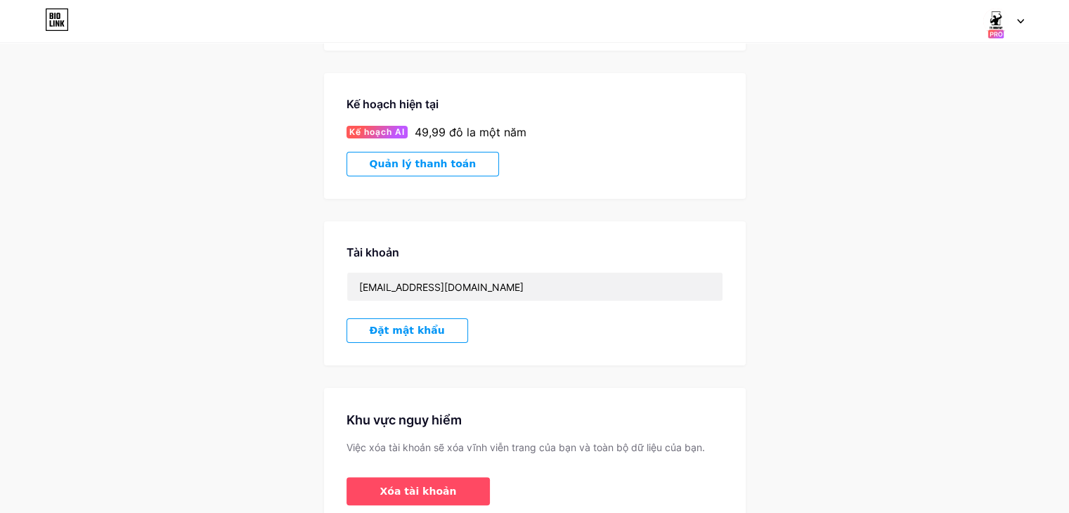
click at [437, 158] on font "Quản lý thanh toán" at bounding box center [423, 163] width 107 height 11
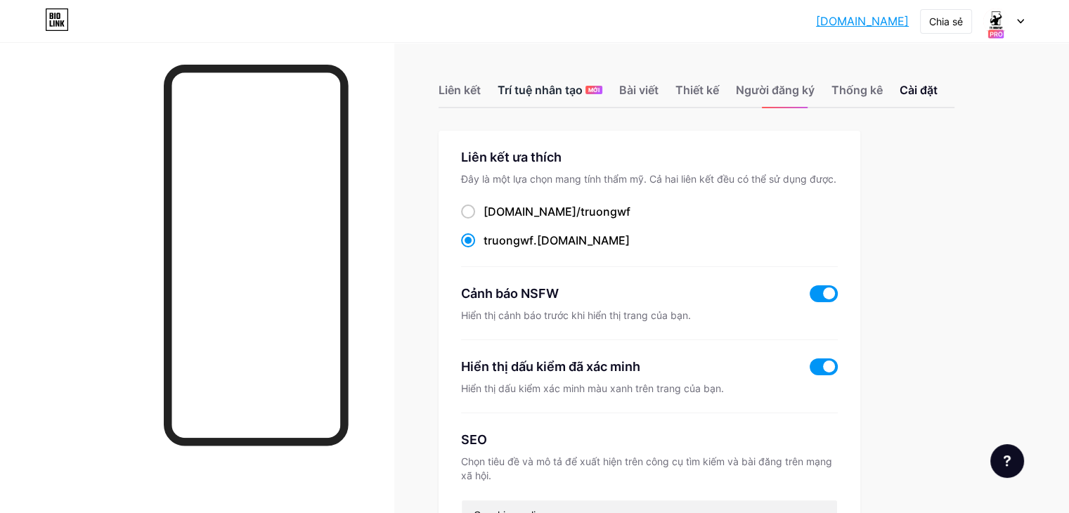
click at [559, 91] on font "Trí tuệ nhân tạo" at bounding box center [539, 90] width 85 height 14
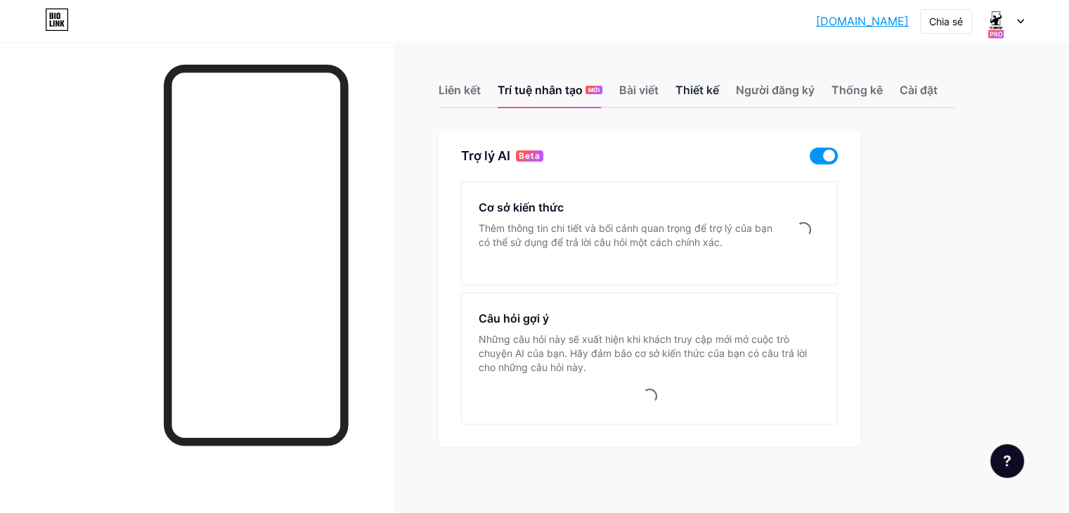
click at [719, 100] on div "Thiết kế" at bounding box center [697, 94] width 44 height 25
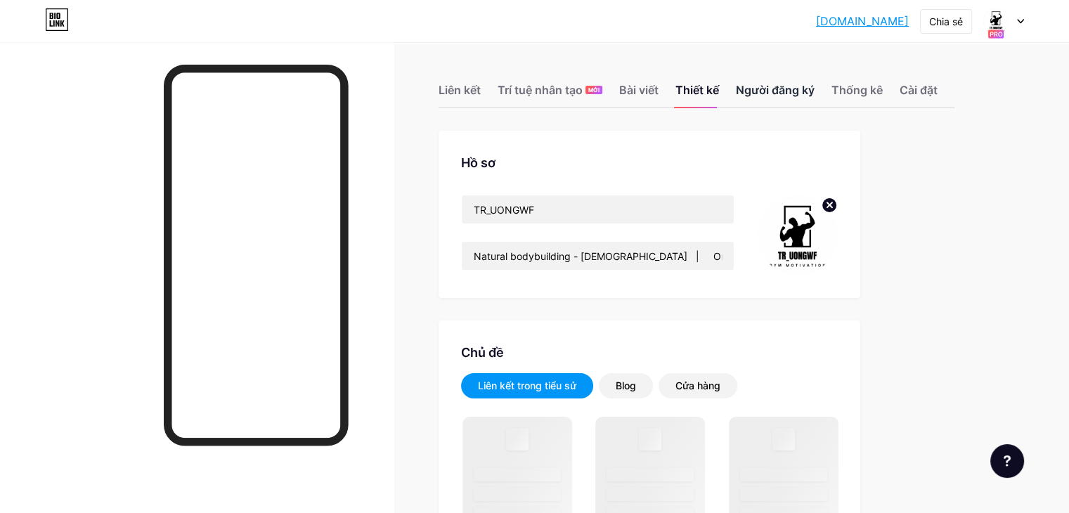
click at [814, 98] on font "Người đăng ký" at bounding box center [775, 90] width 79 height 17
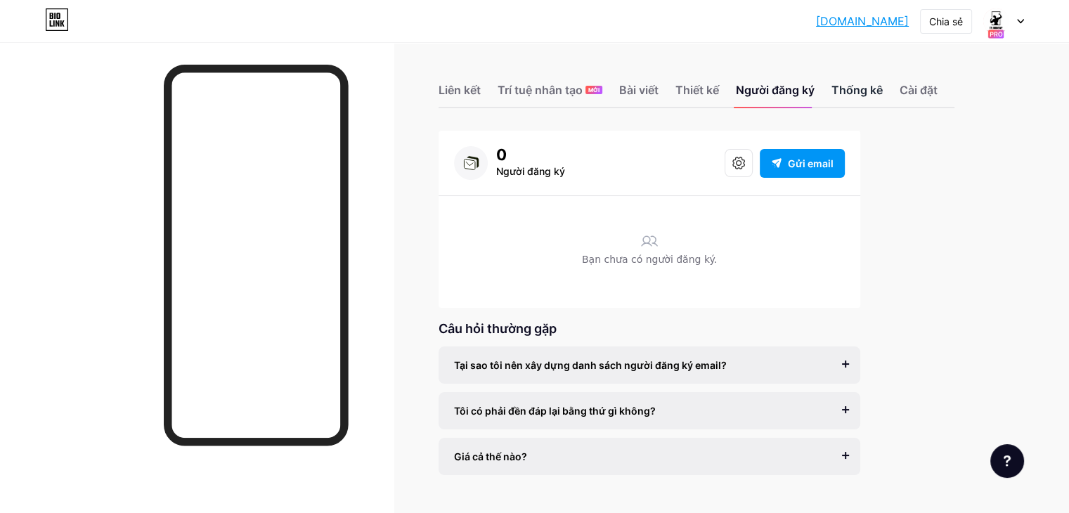
click at [883, 95] on font "Thống kê" at bounding box center [856, 90] width 51 height 14
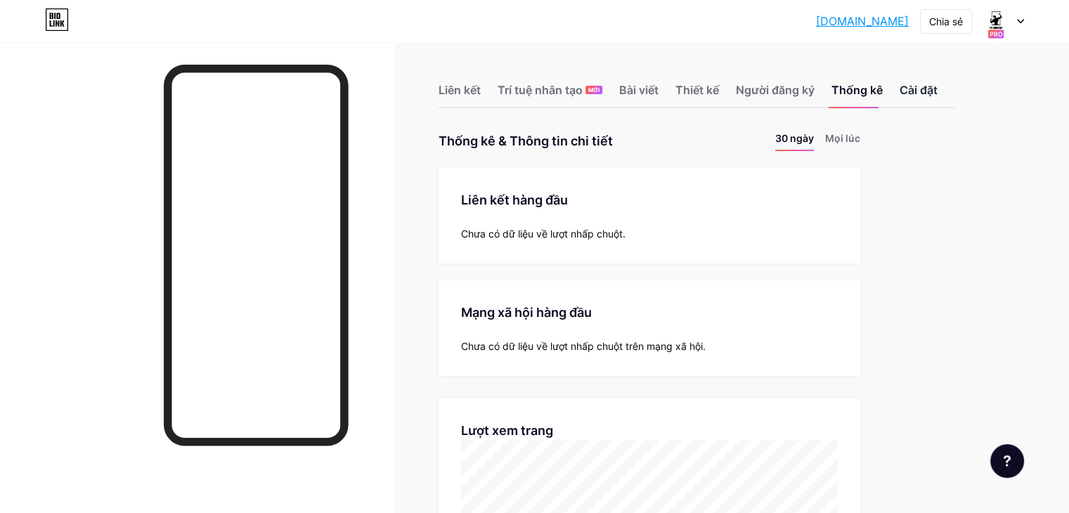
scroll to position [512, 1068]
click at [937, 97] on font "Cài đặt" at bounding box center [918, 90] width 38 height 14
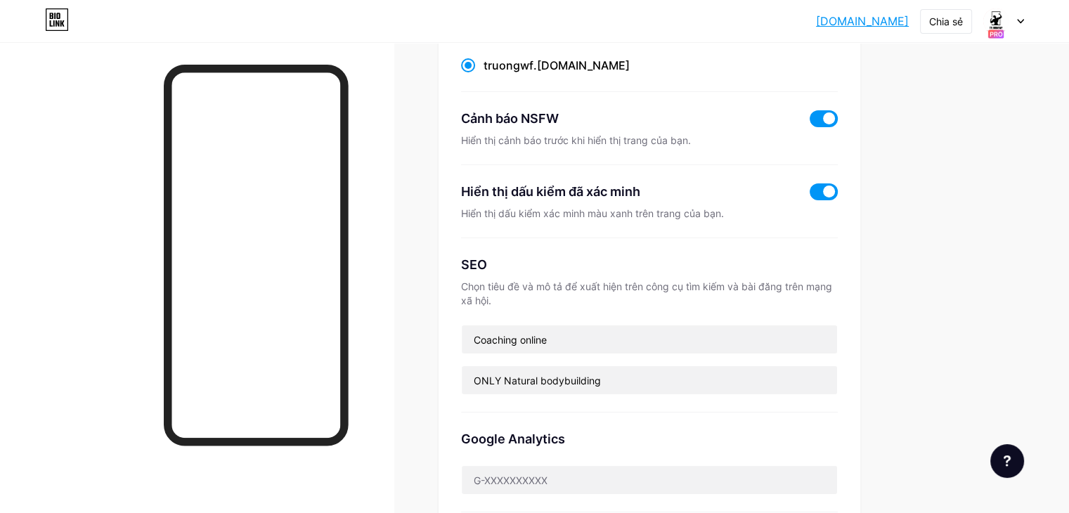
scroll to position [141, 0]
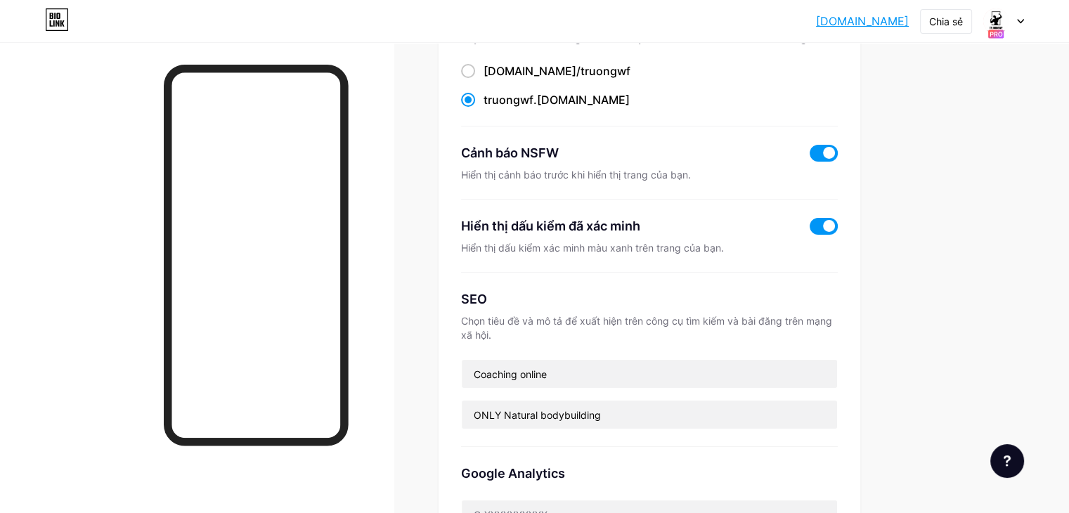
drag, startPoint x: 887, startPoint y: 174, endPoint x: 882, endPoint y: 183, distance: 11.0
click at [838, 162] on span at bounding box center [823, 153] width 28 height 17
click at [809, 157] on input "checkbox" at bounding box center [809, 157] width 0 height 0
